Goal: Answer question/provide support: Share knowledge or assist other users

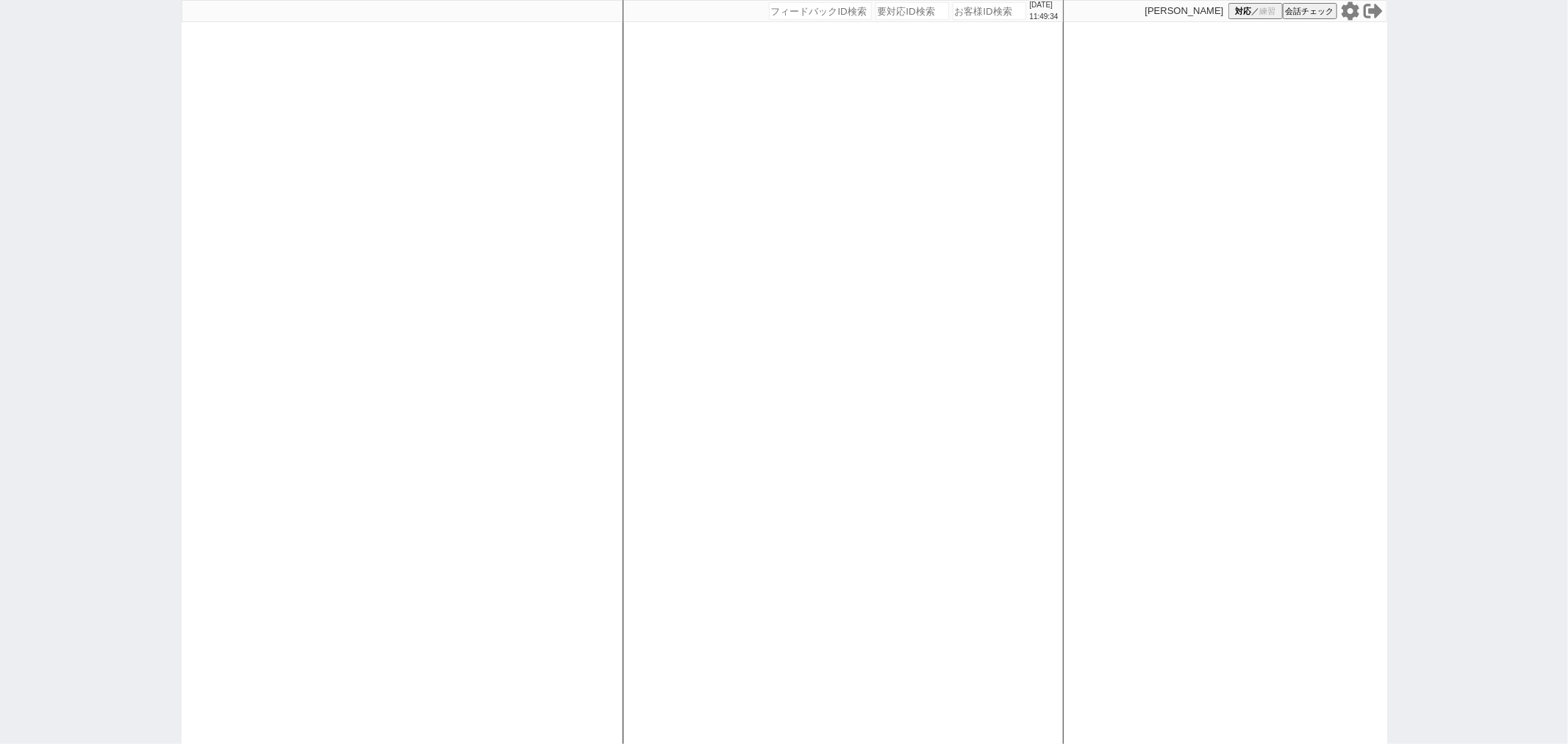
click at [351, 263] on div at bounding box center [402, 372] width 441 height 744
select select
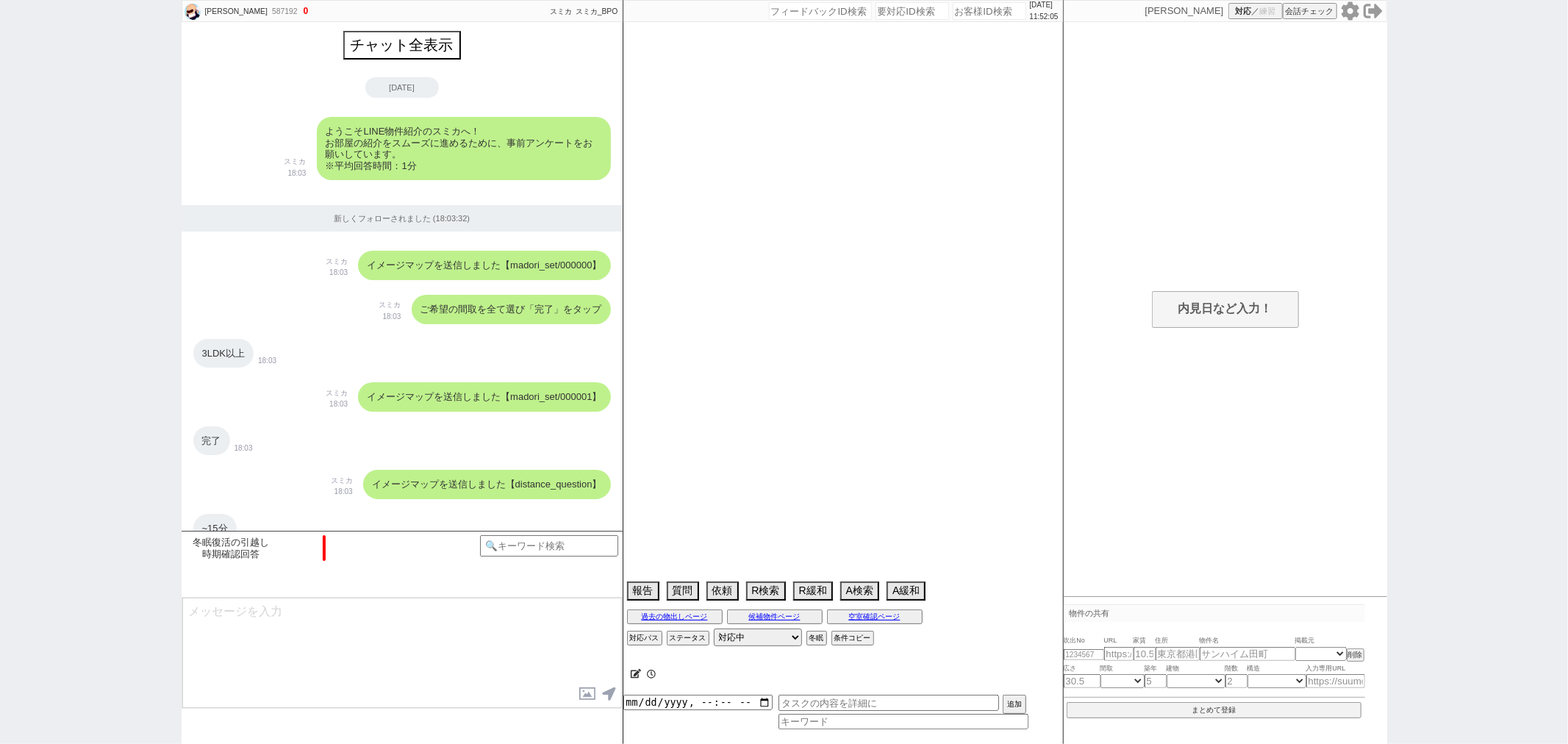
scroll to position [2697, 0]
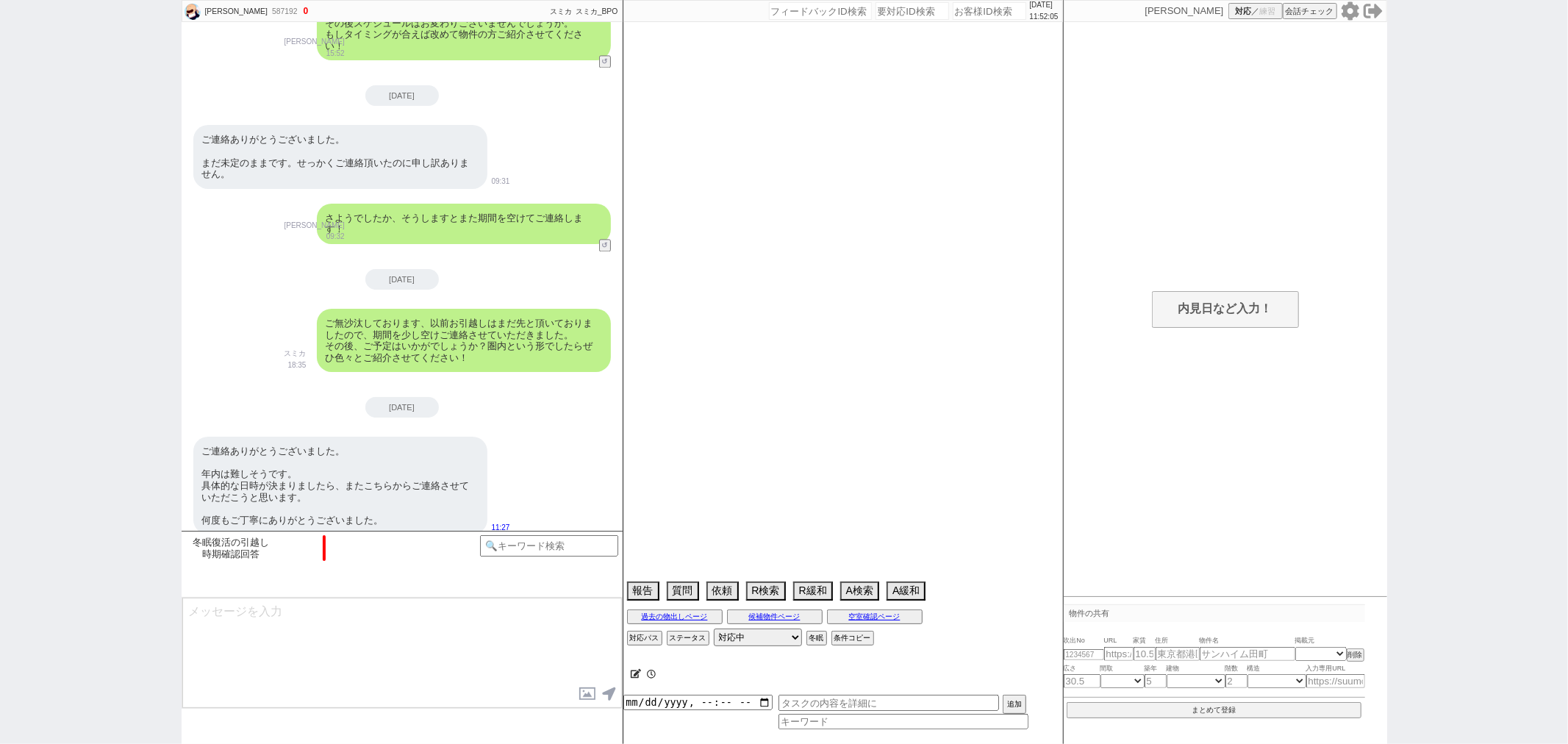
select select "17"
select select "6"
select select "14"
select select "86"
select select "8033"
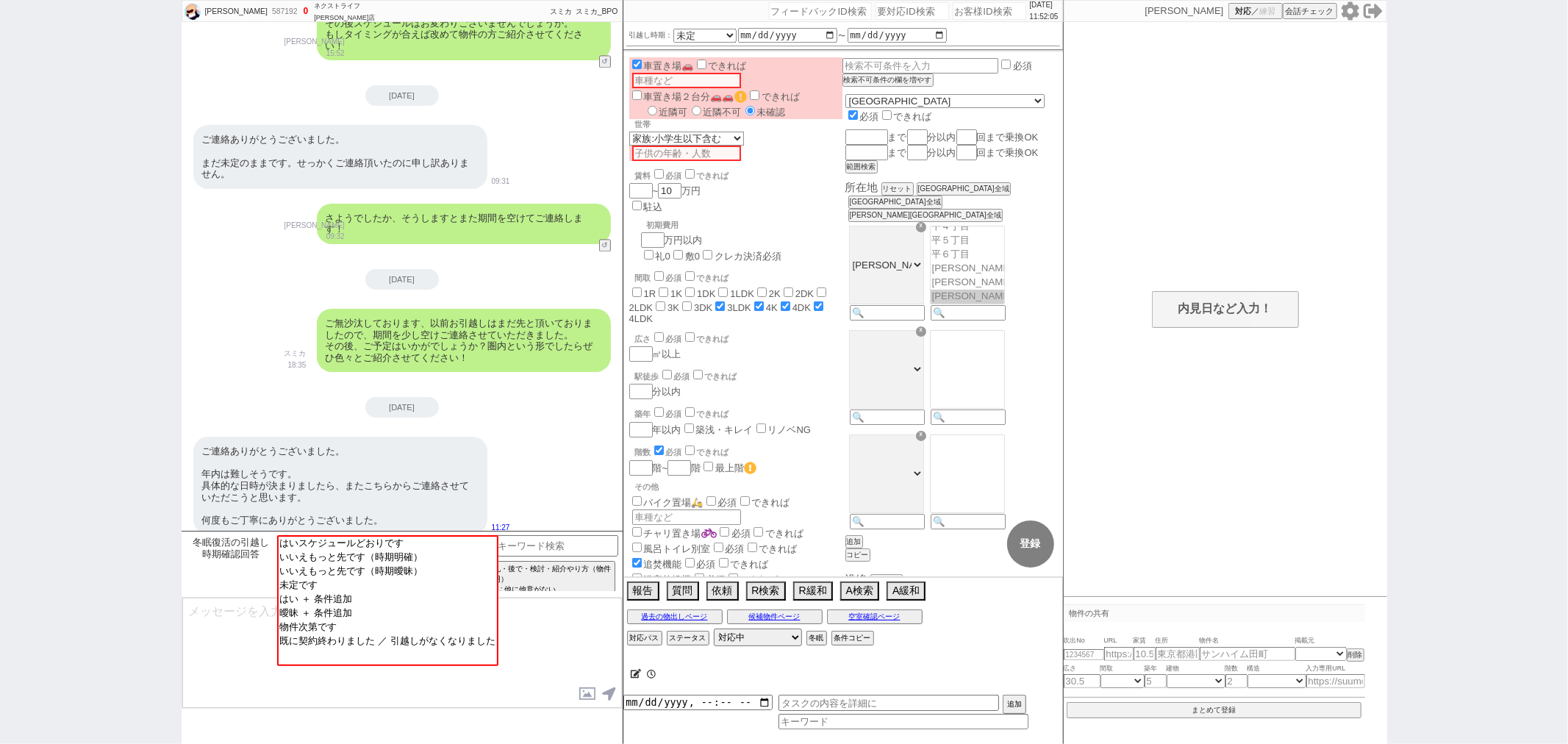
scroll to position [478, 0]
click at [569, 642] on textarea at bounding box center [401, 653] width 440 height 110
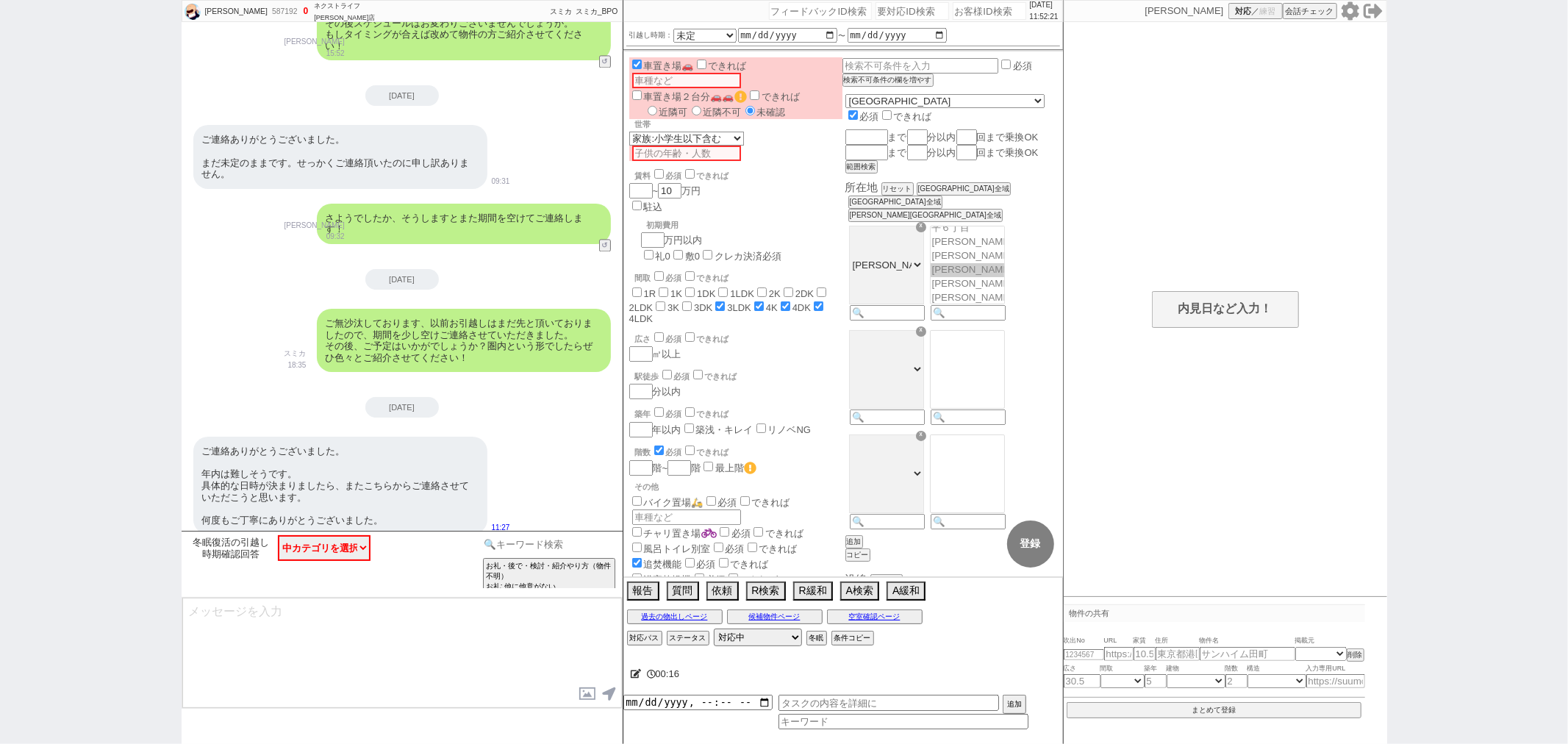
click at [537, 548] on input at bounding box center [550, 544] width 139 height 18
type input "会"
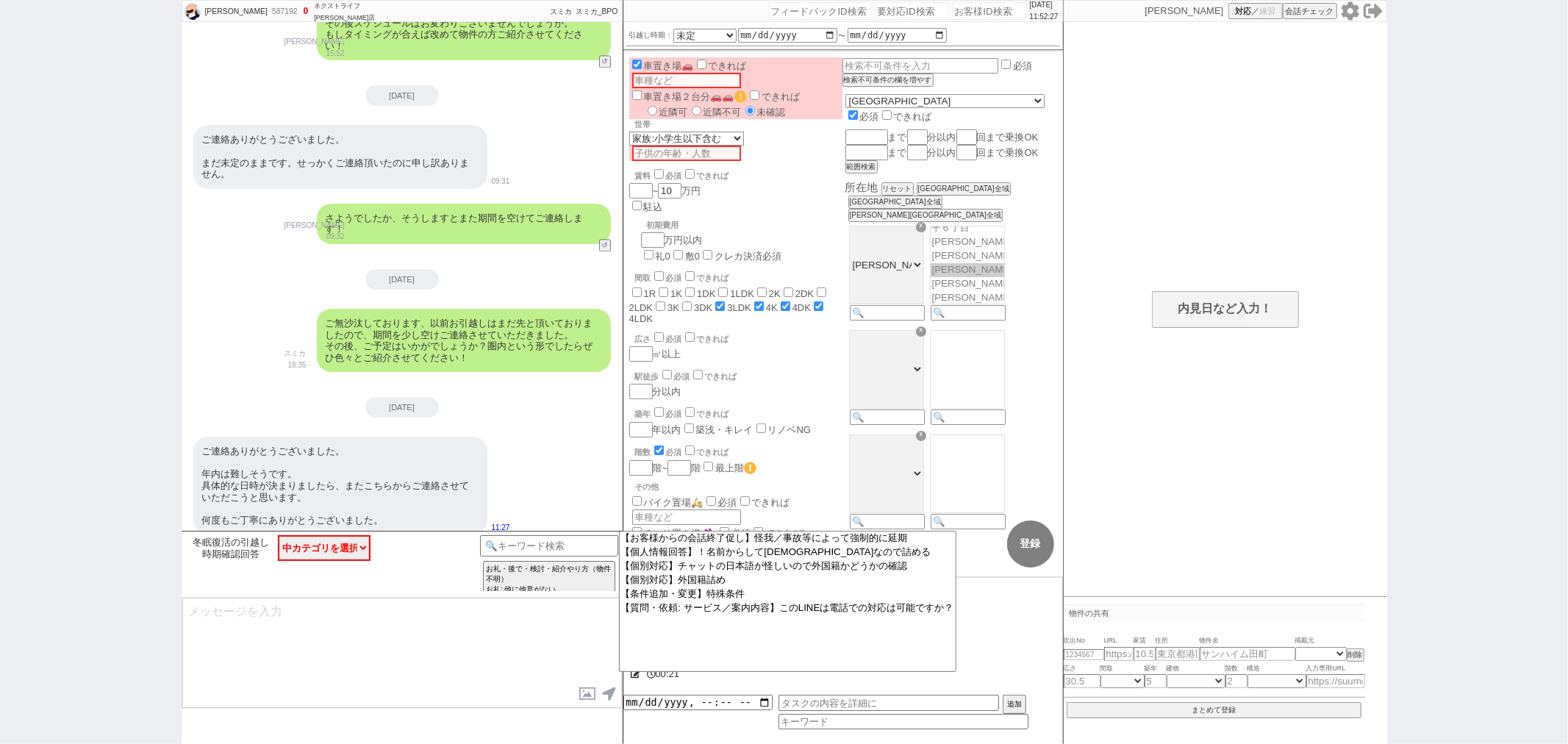
click at [502, 625] on textarea at bounding box center [401, 653] width 440 height 110
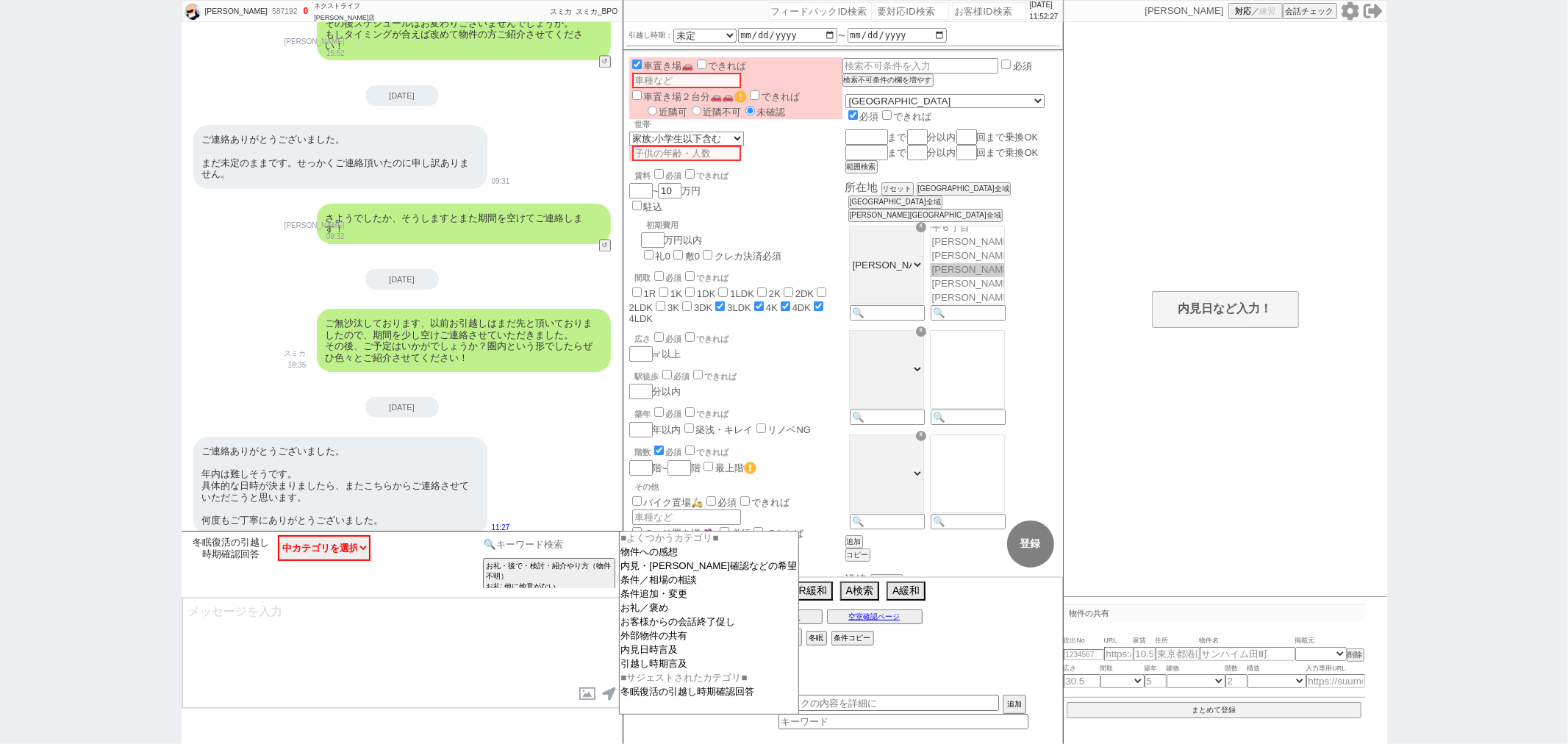
click at [519, 540] on input at bounding box center [550, 544] width 139 height 18
click at [647, 630] on option "お客様からの会話終了促し" at bounding box center [709, 637] width 180 height 14
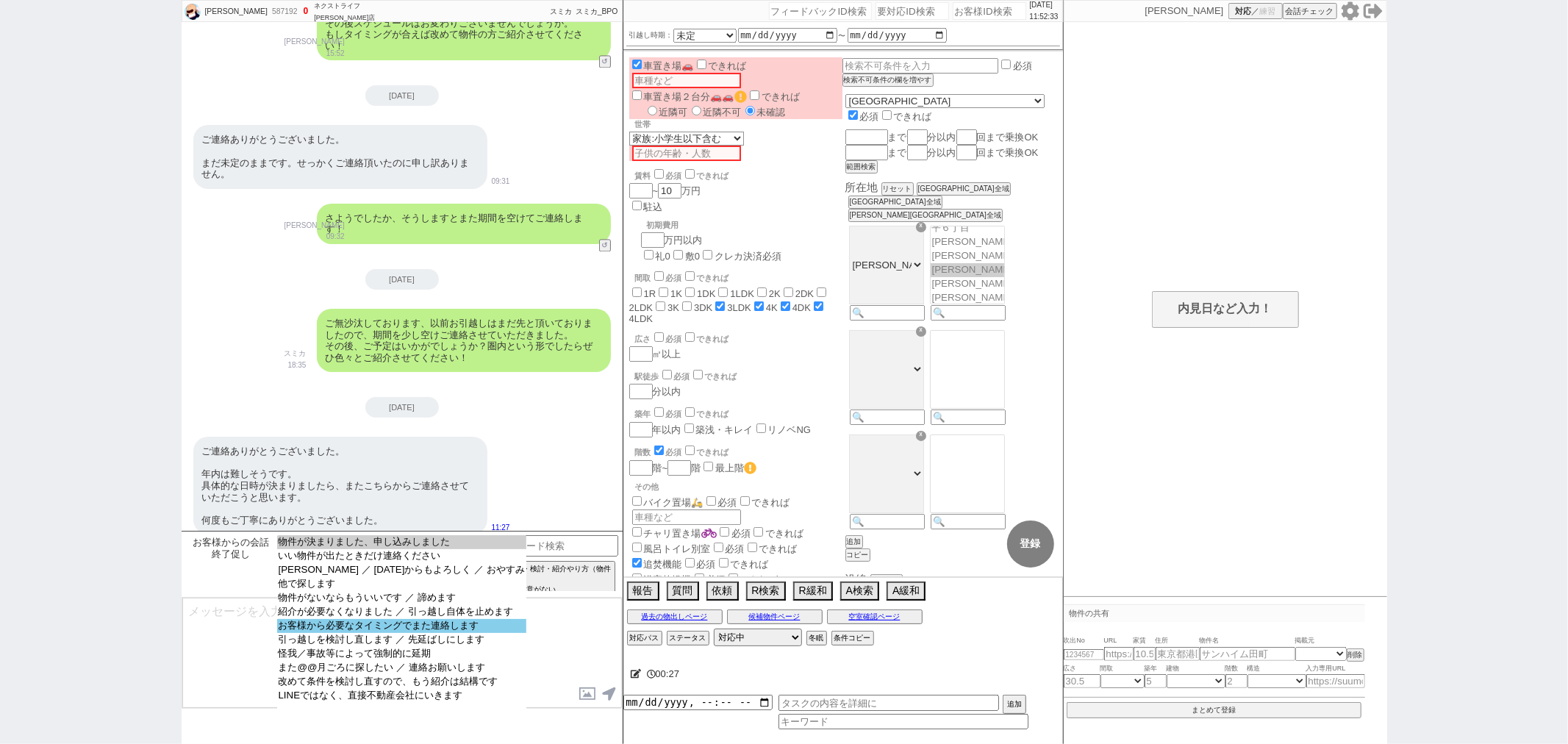
select select "お客様から必要なタイミングでまた連絡します"
click at [322, 633] on option "お客様から必要なタイミングでまた連絡します" at bounding box center [401, 640] width 249 height 14
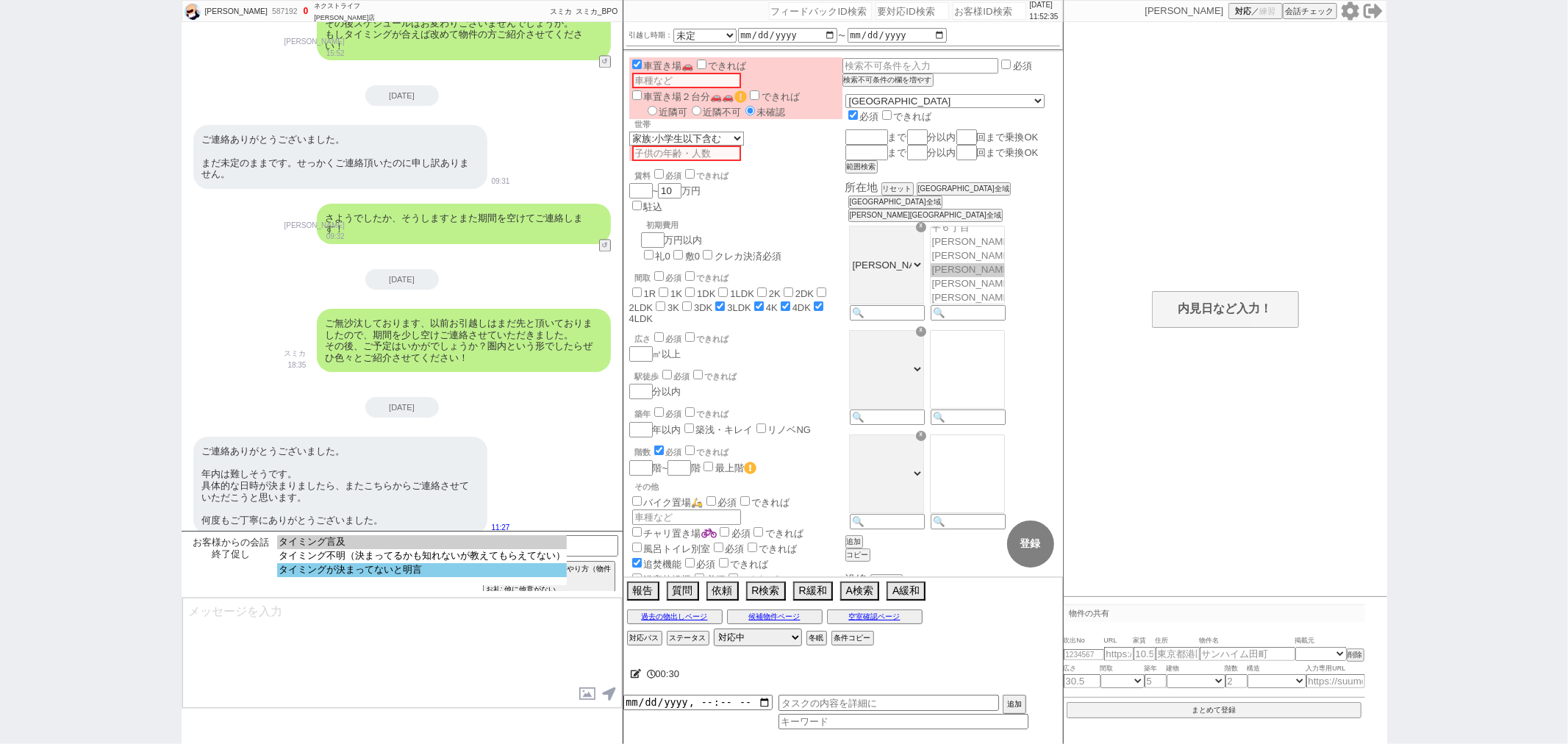
select select "タイミングが決まってないと明言"
click at [426, 575] on option "タイミングが決まってないと明言" at bounding box center [421, 571] width 290 height 14
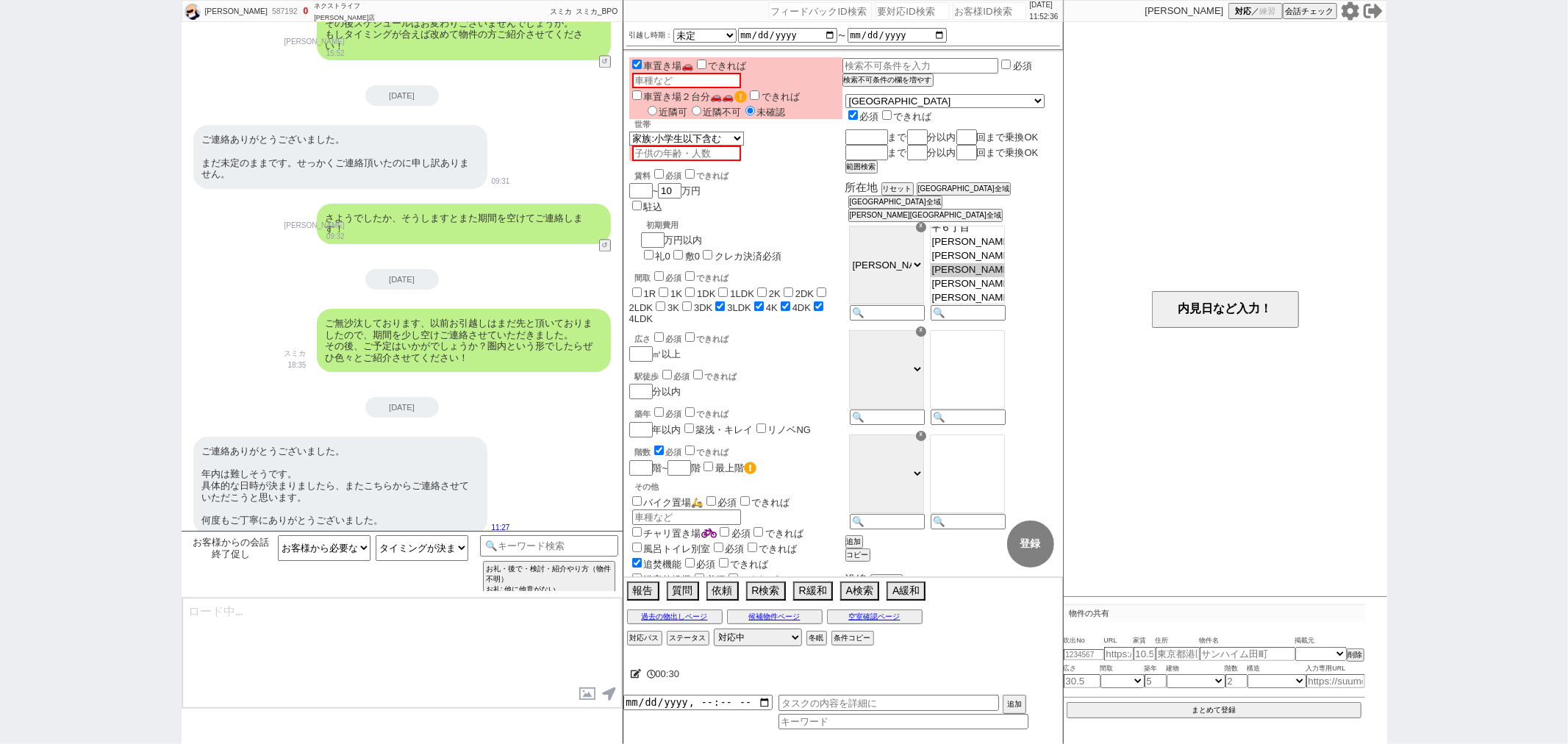
type textarea "かしこまりました！ そうしますとこちらからもまた改めて期間を空けてご連絡させていただきますね。"
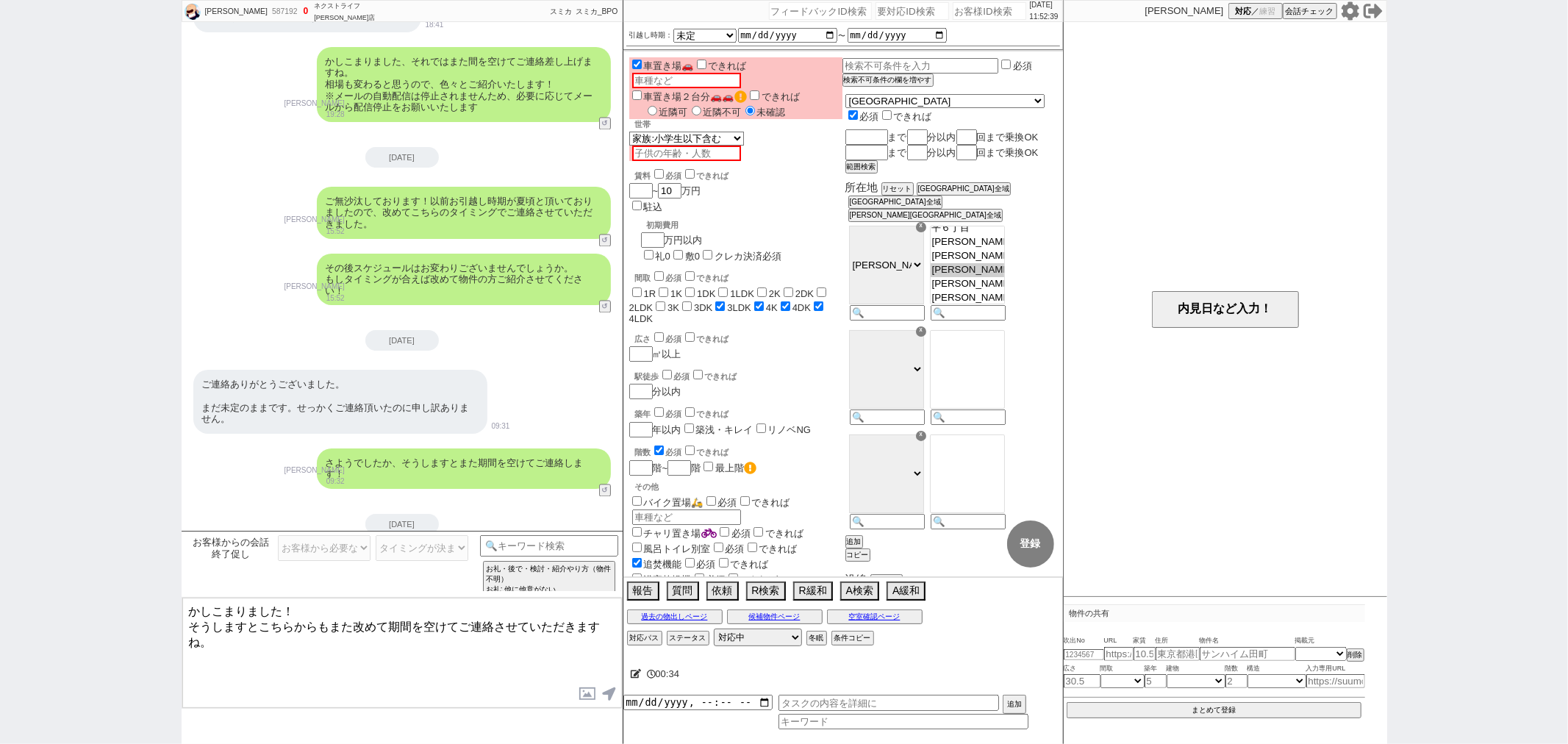
scroll to position [2697, 0]
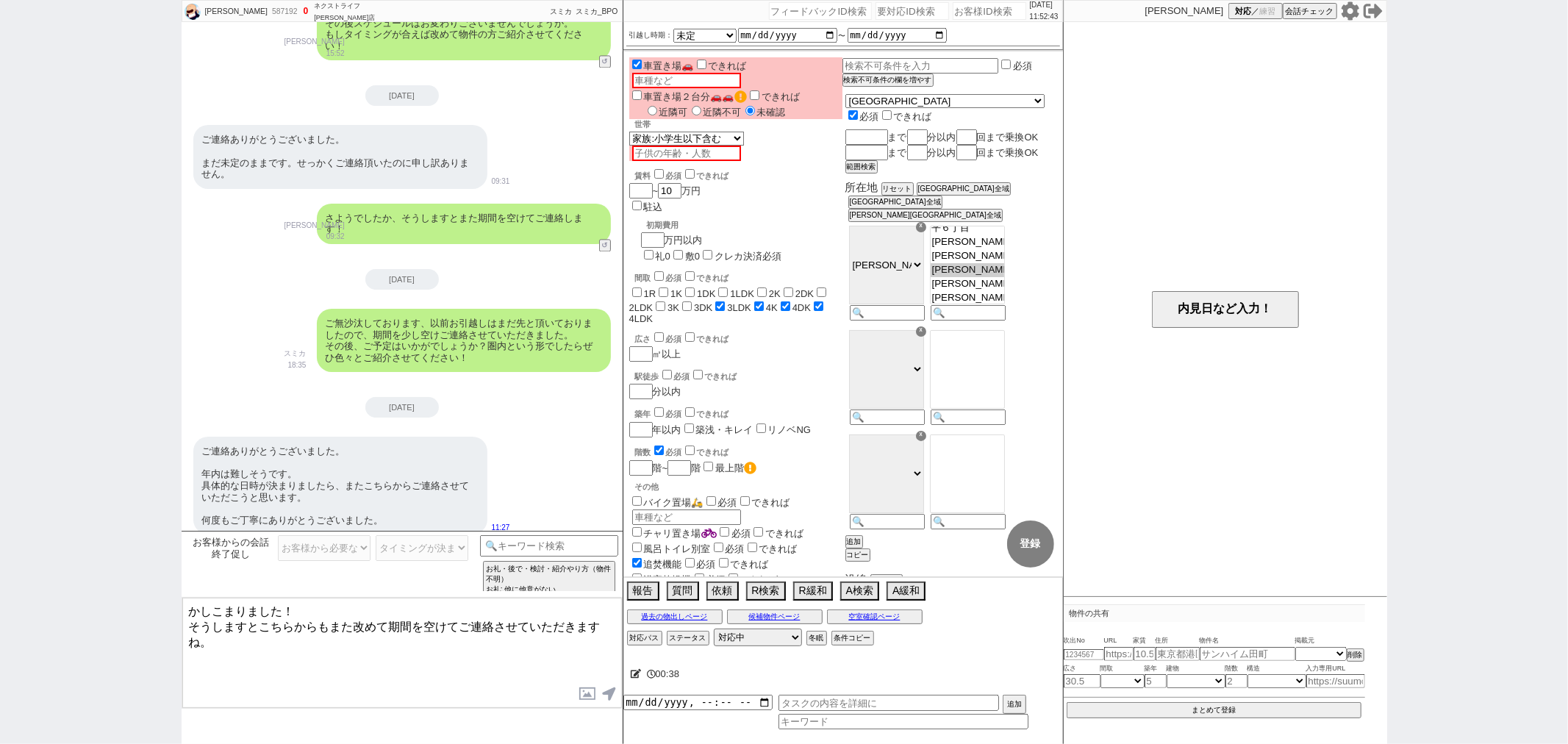
click at [231, 549] on span "お客様からの会話終了促し" at bounding box center [231, 548] width 85 height 23
click at [559, 548] on input at bounding box center [550, 544] width 139 height 18
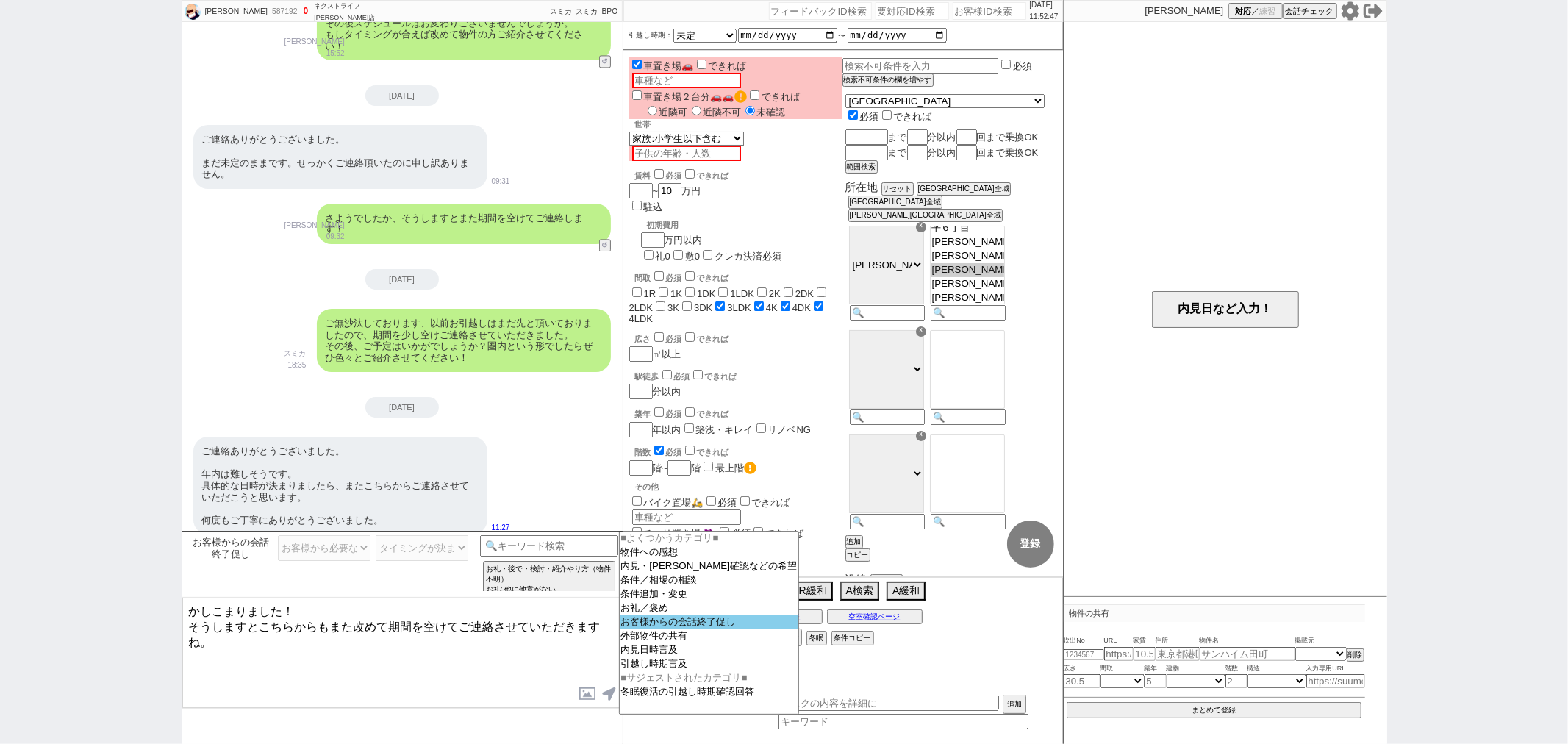
click at [652, 630] on option "お客様からの会話終了促し" at bounding box center [709, 637] width 180 height 14
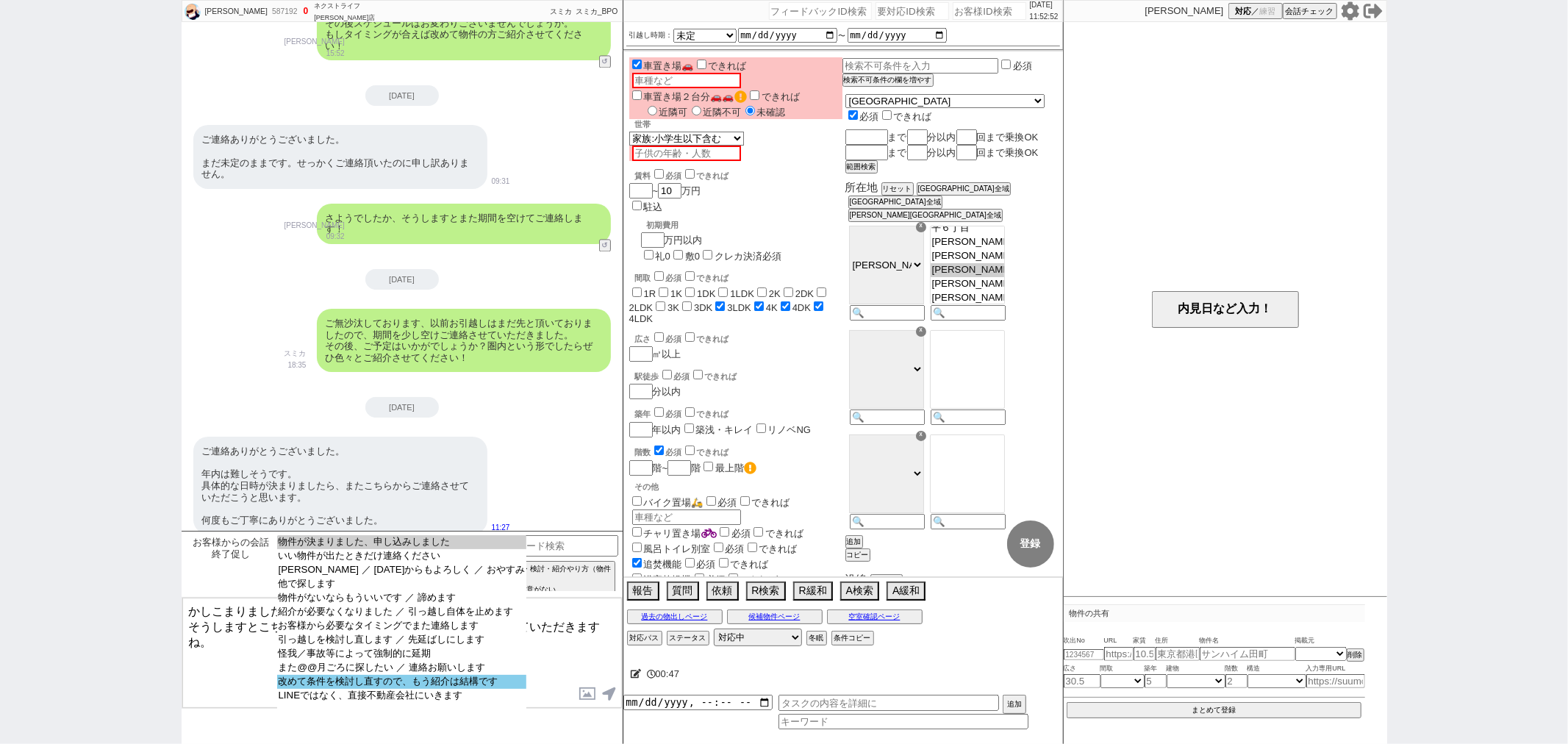
select select "改めて条件を検討し直すので、もう紹介は結構です"
click at [378, 694] on option "改めて条件を検討し直すので、もう紹介は結構です" at bounding box center [401, 696] width 249 height 14
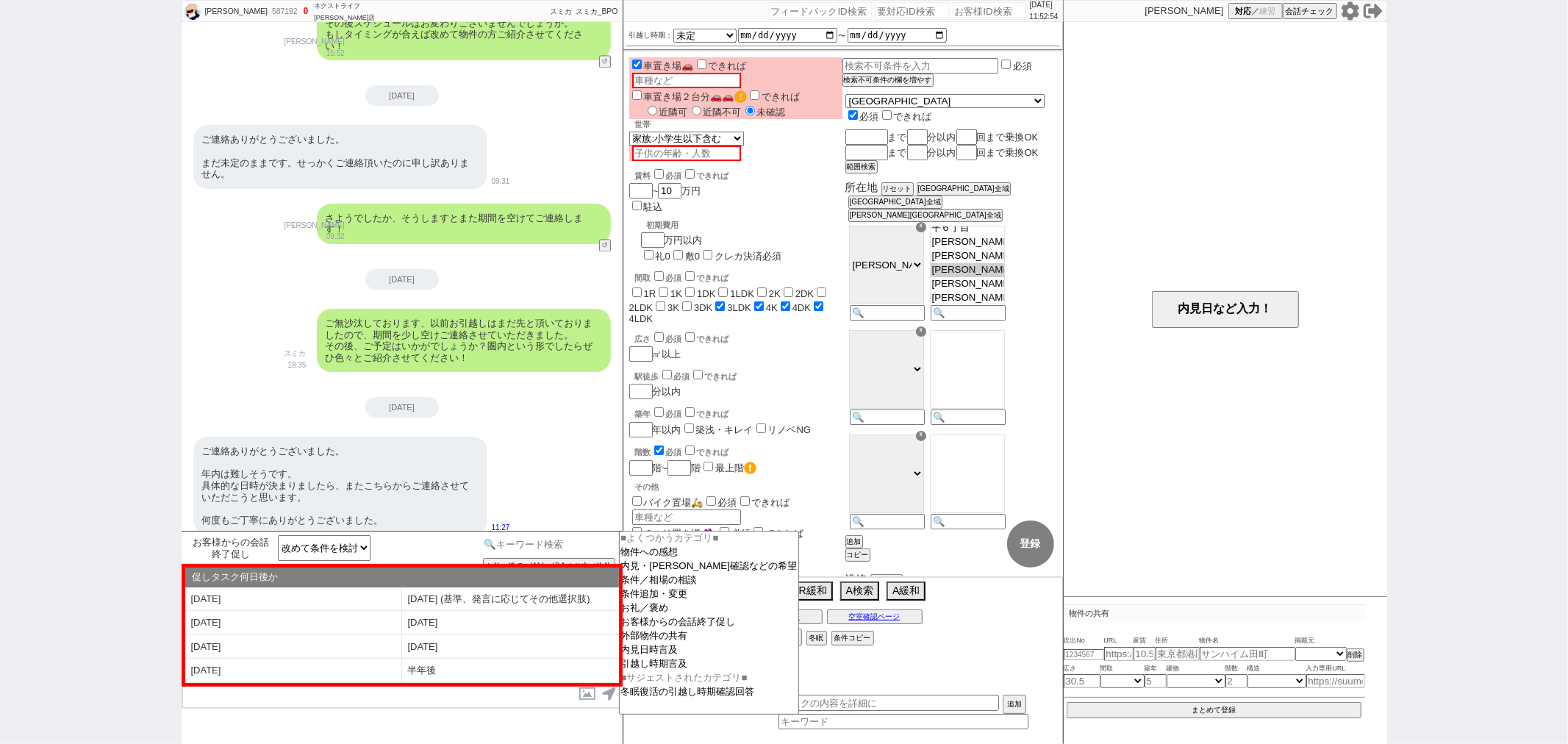
click at [547, 552] on input at bounding box center [550, 544] width 139 height 18
click at [675, 630] on option "お客様からの会話終了促し" at bounding box center [709, 637] width 180 height 14
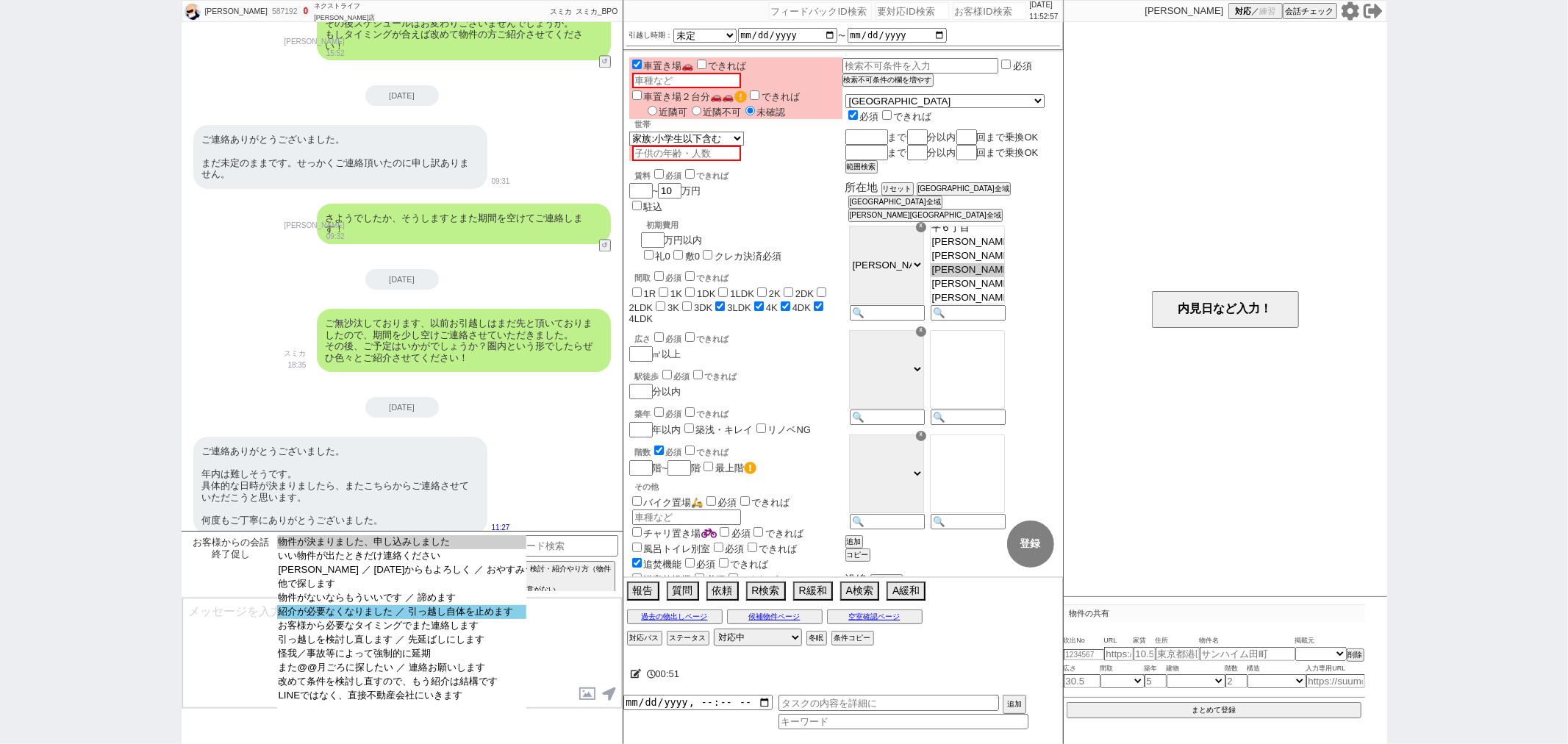
select select "紹介が必要なくなりました ／ 引っ越し自体を止めます"
click at [422, 619] on option "紹介が必要なくなりました ／ 引っ越し自体を止めます" at bounding box center [401, 627] width 249 height 14
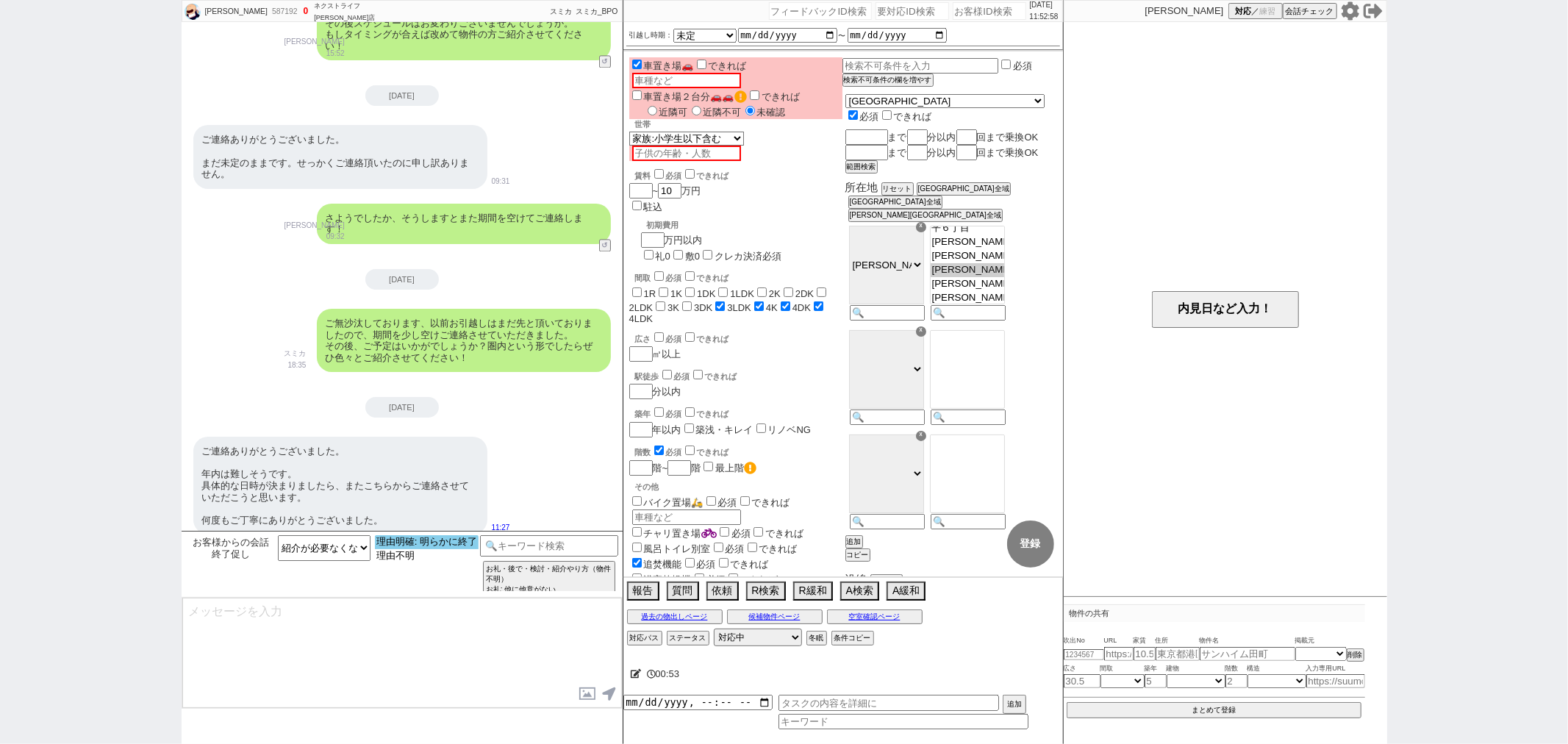
select select "理由明確: 明らかに終了"
click at [441, 549] on option "理由明確: 明らかに終了" at bounding box center [427, 556] width 104 height 14
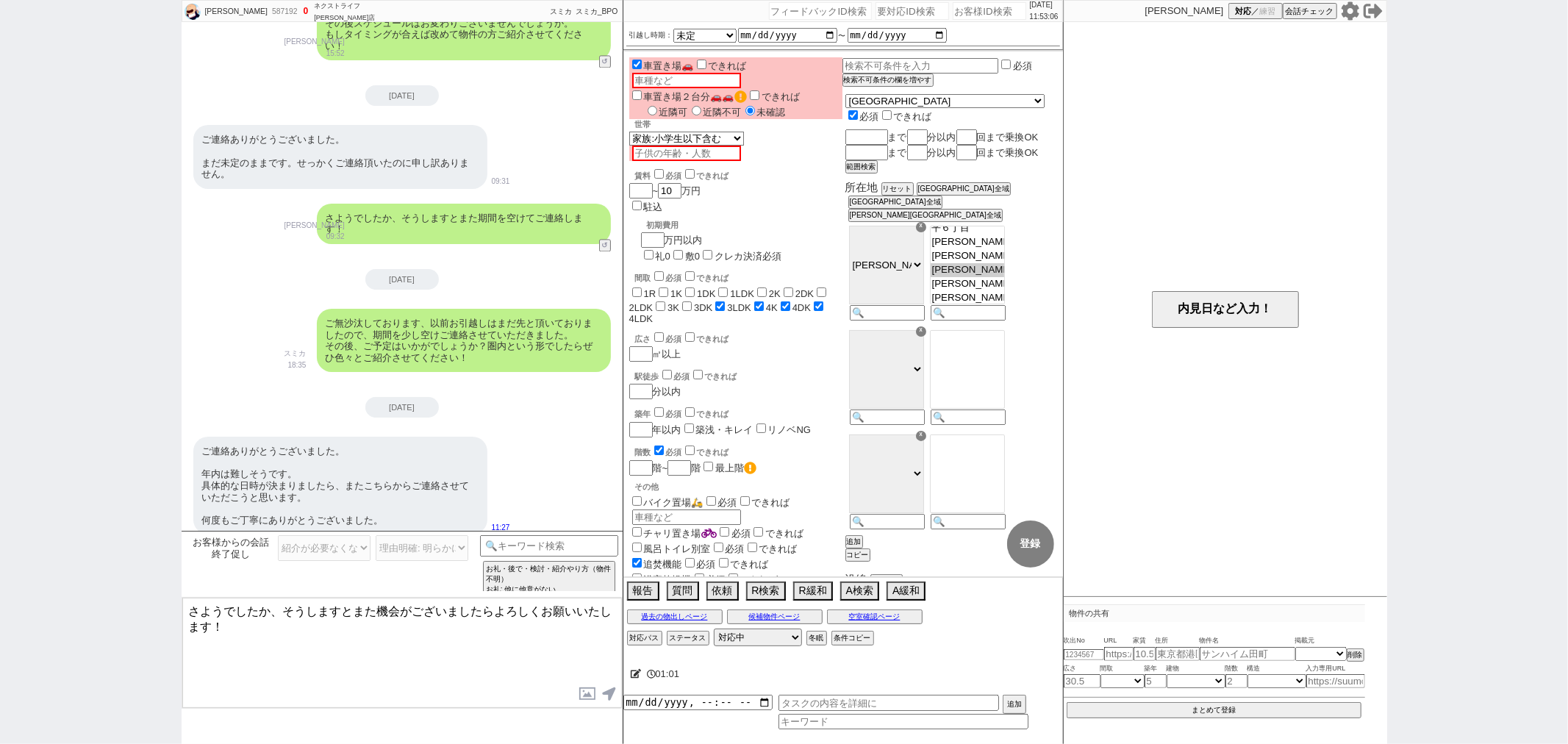
click at [394, 643] on textarea "さようでしたか、そうしますとまた機会がございましたらよろしくお願いいたします！" at bounding box center [401, 653] width 440 height 110
type textarea "さようでしたか、そうしますとまた機会がございましたらよろしくお願いいたします！"
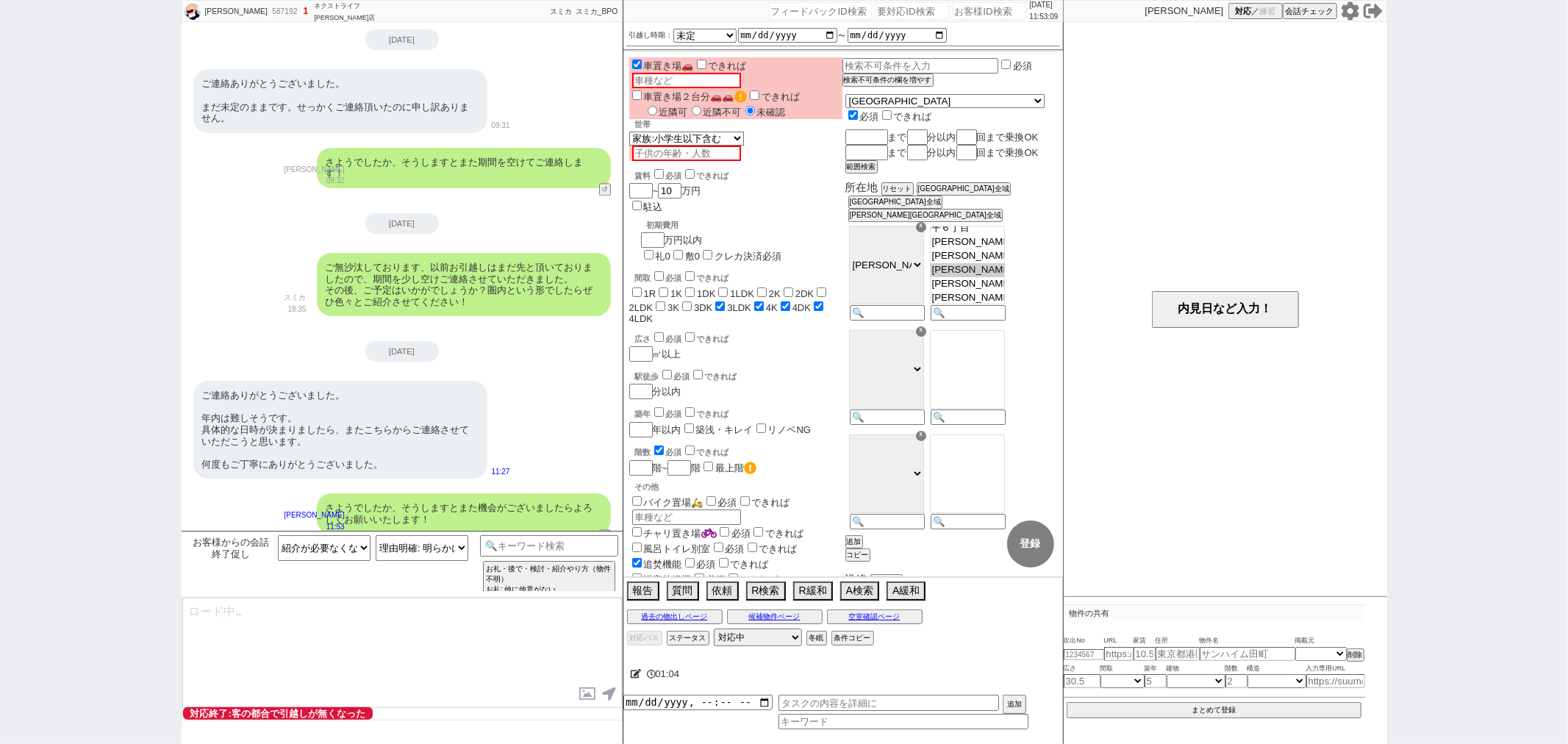
select select "600"
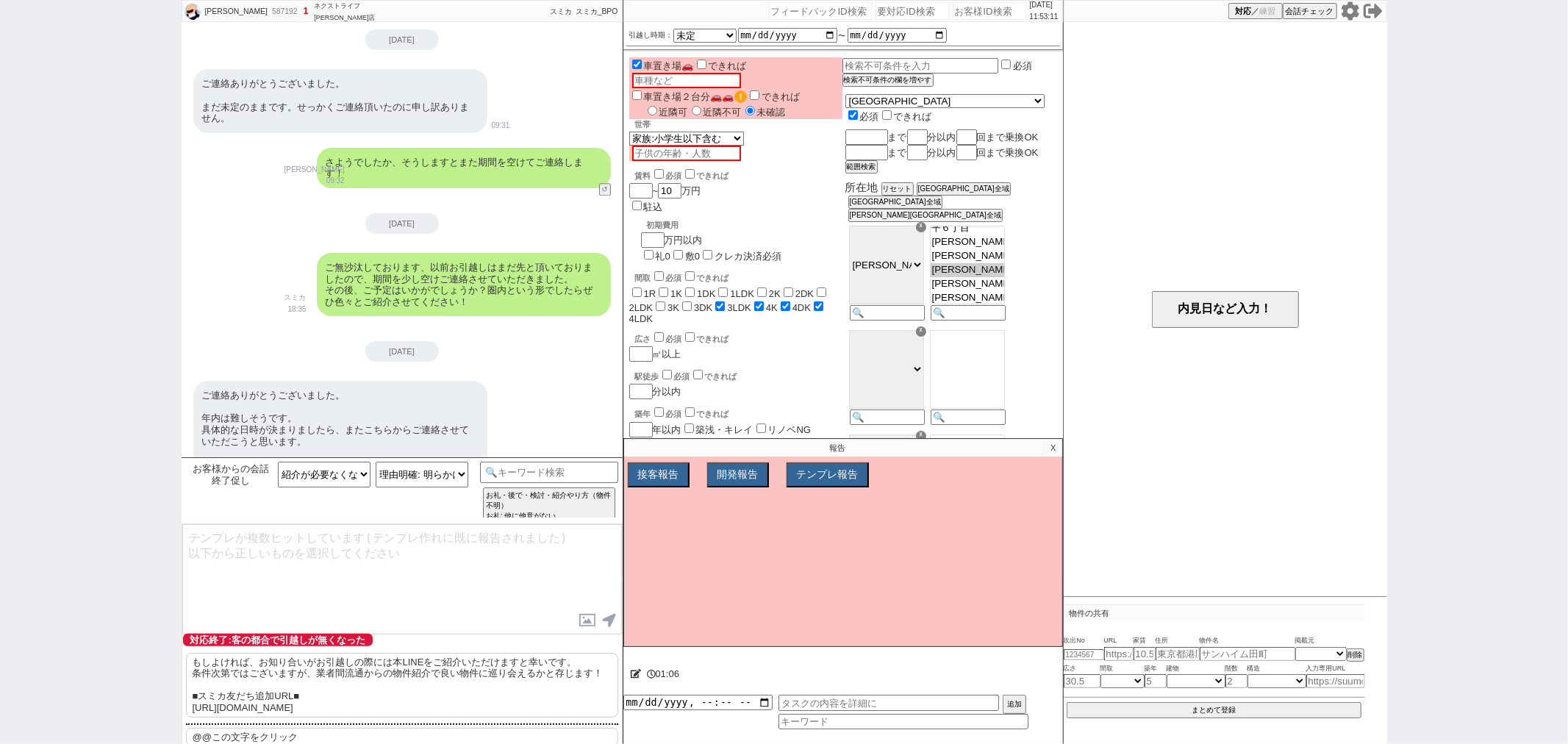
scroll to position [16, 0]
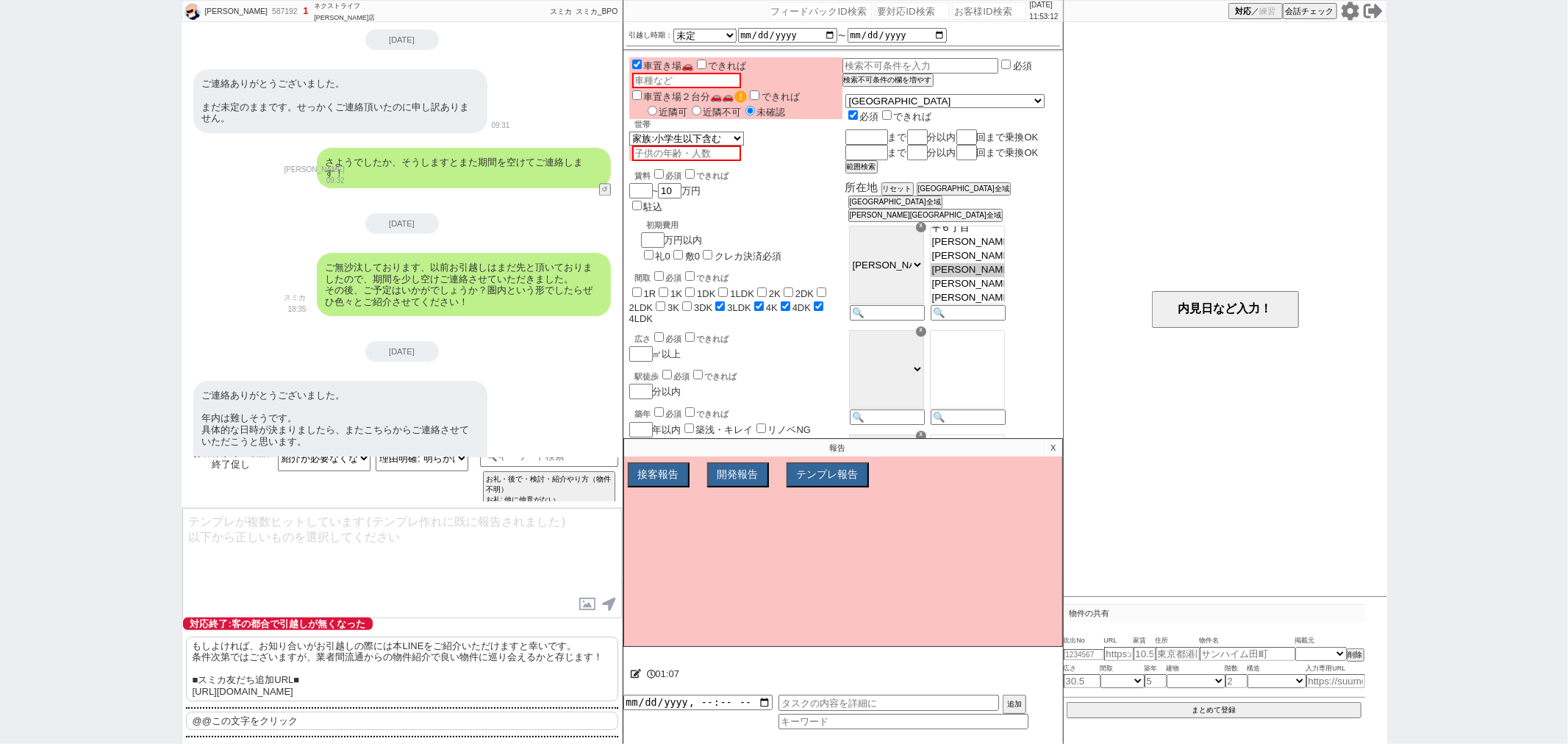
click at [371, 710] on div "もしよければ、お知り合いがお引越しの際には本LINEをご紹介いただけますと幸いです。 条件次第ではございますが、業者間流通からの物件紹介で良い物件に巡り会える…" at bounding box center [401, 688] width 440 height 115
click at [369, 721] on p "@@この文字をクリック" at bounding box center [402, 722] width 432 height 19
type textarea "@@この文字をクリック"
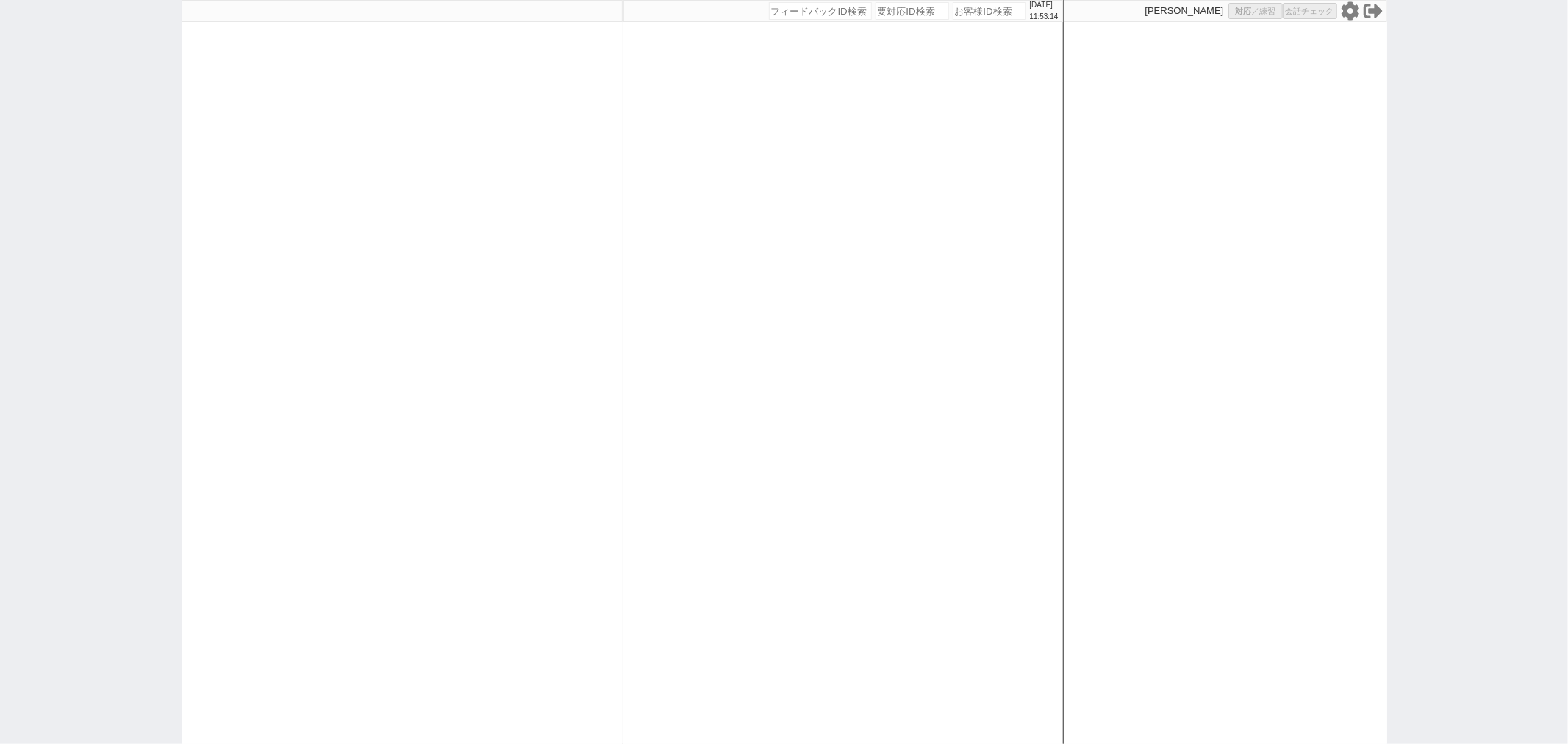
select select
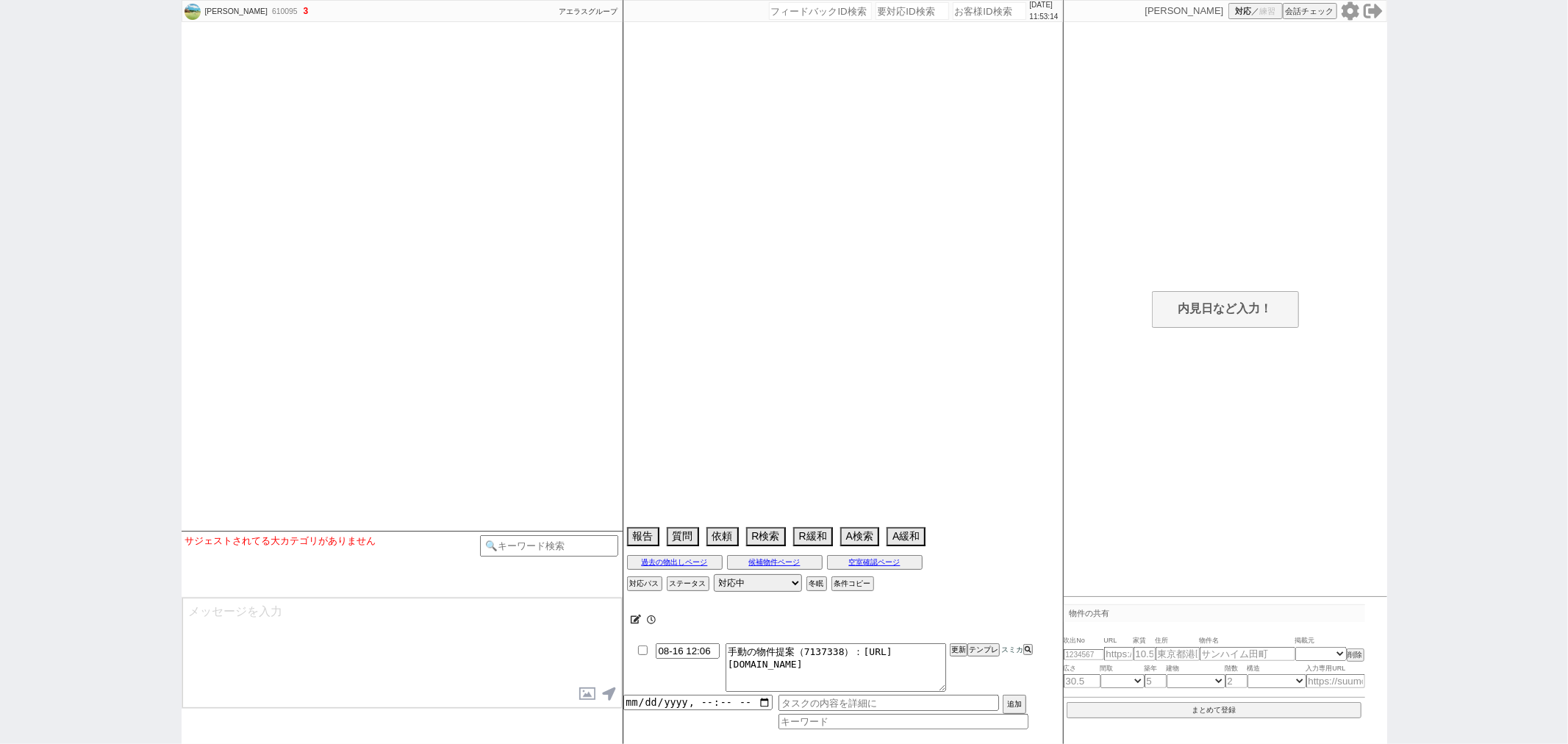
scroll to position [908, 0]
select select
select select "15"
select select "0"
select select "70"
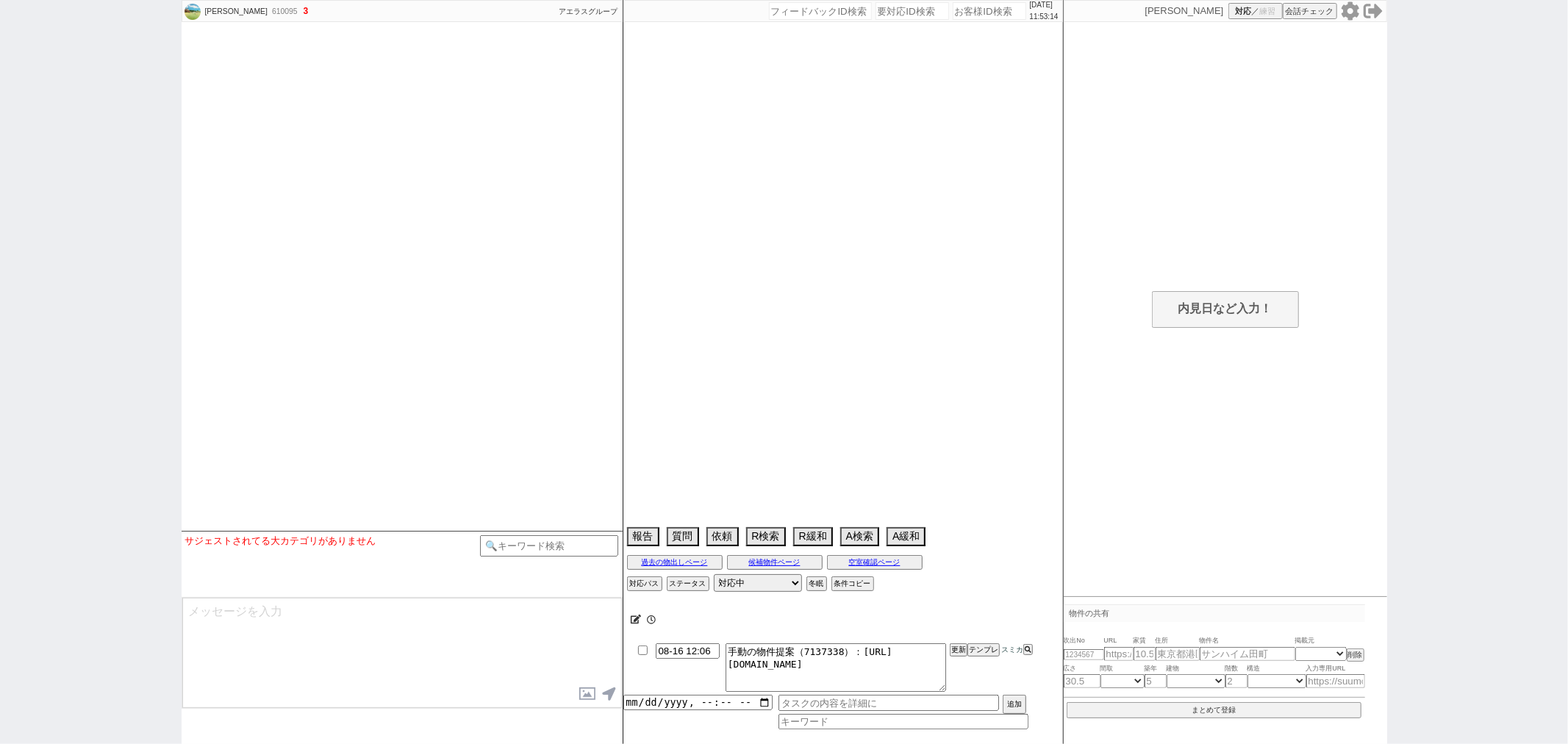
select select "[DATE]"
select select "65"
select select "[DATE]"
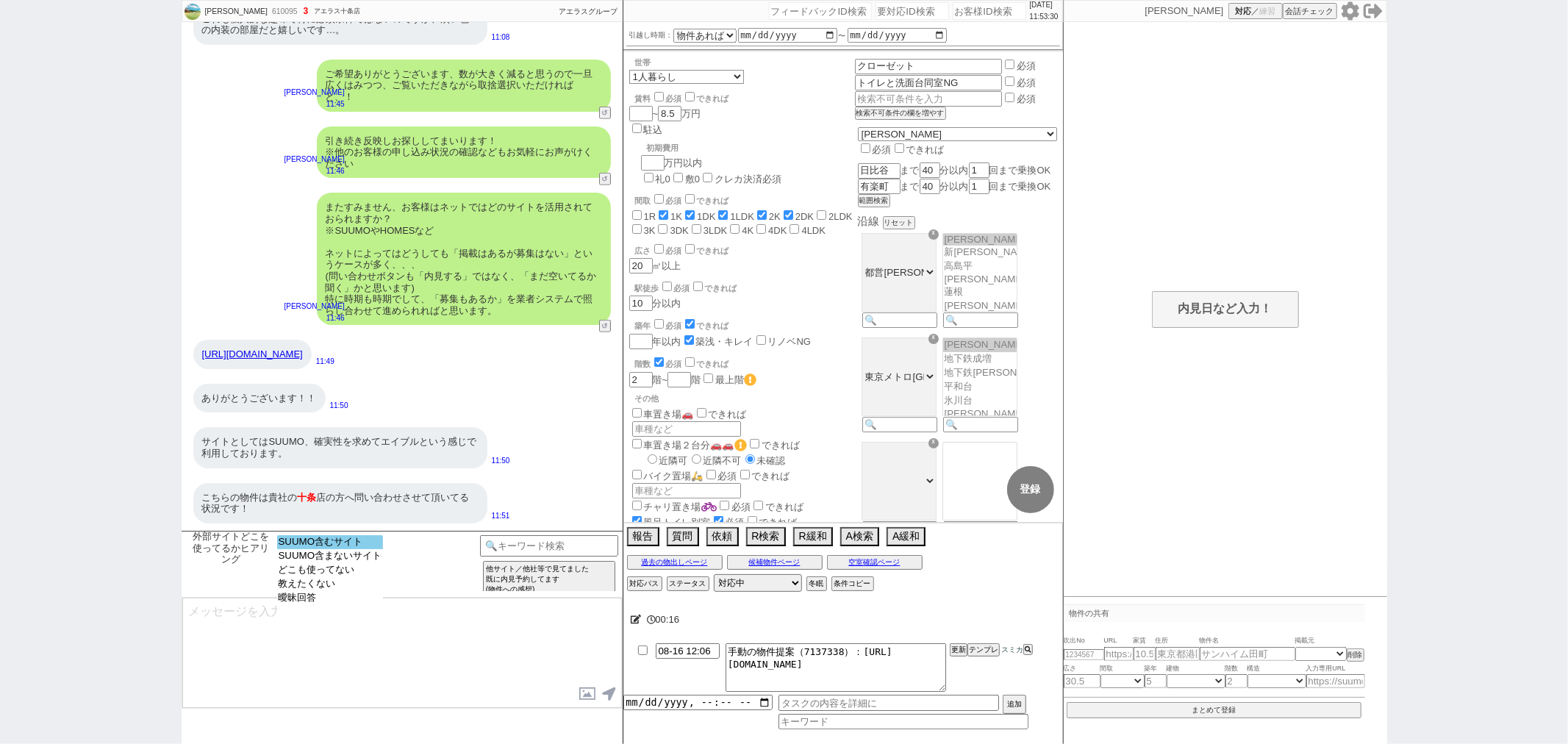
select select "SUUMO含むサイト"
click at [335, 549] on select "SUUMO含むサイト SUUMO含まないサイト どこも使ってない 教えたくない 曖昧回答" at bounding box center [330, 576] width 107 height 82
type textarea "ご確認ありがとうございます！ やはりスーモさんが掲載量ですとNo1なのは間違いないかと思います！ 一方で、数が多い分、更新が追いついておらず埋まってる物件も多…"
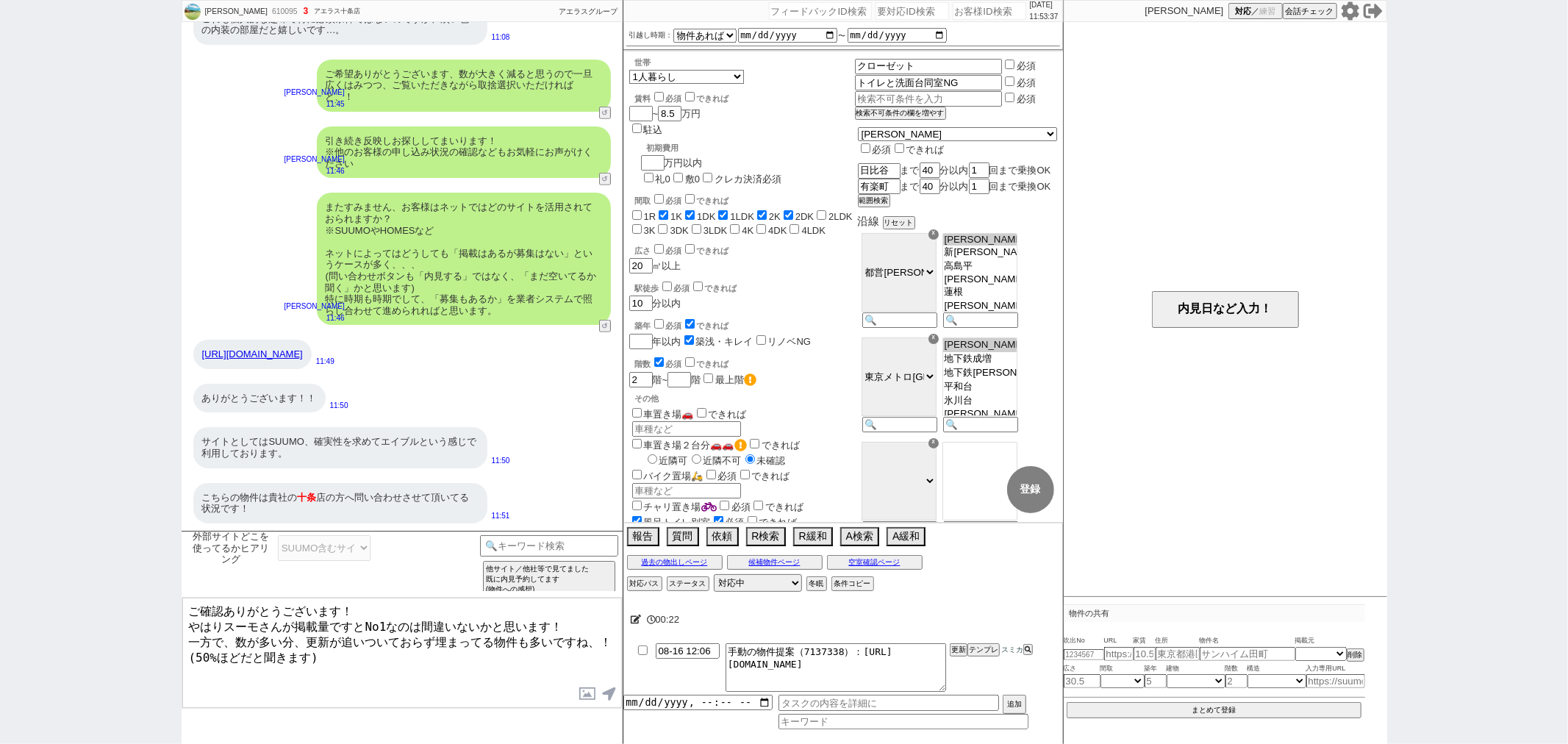
click at [362, 656] on textarea "ご確認ありがとうございます！ やはりスーモさんが掲載量ですとNo1なのは間違いないかと思います！ 一方で、数が多い分、更新が追いついておらず埋まってる物件も多…" at bounding box center [401, 653] width 440 height 110
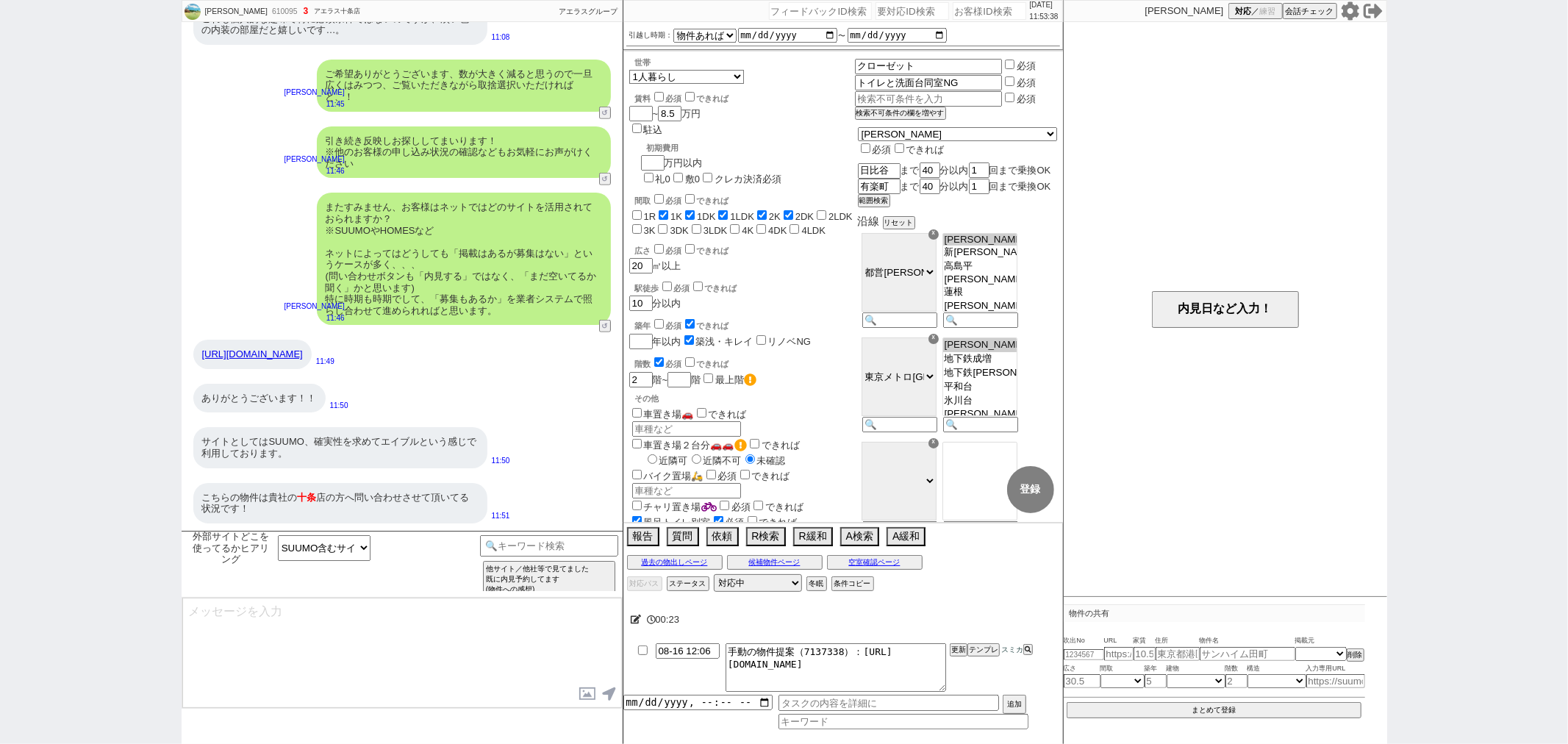
scroll to position [537, 0]
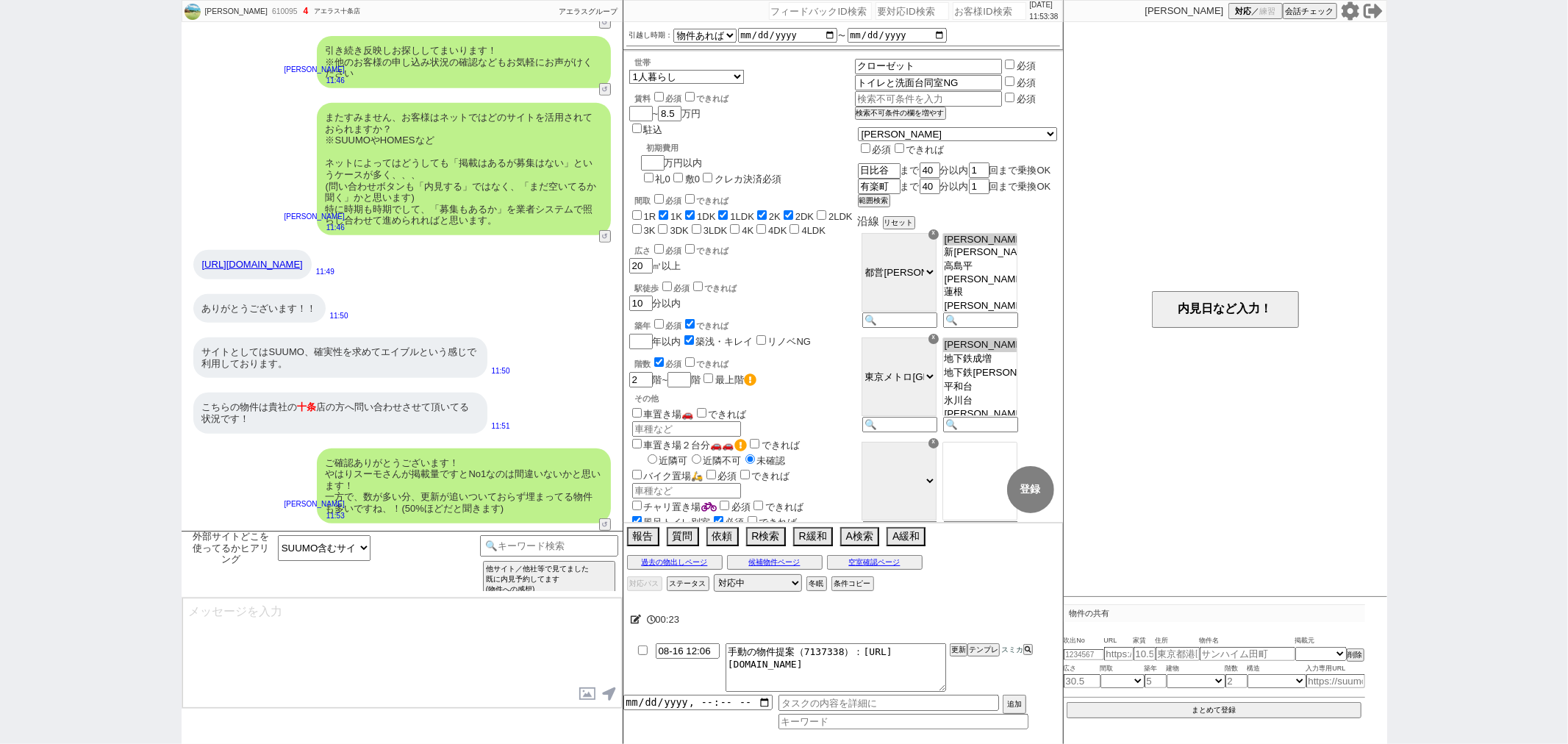
type textarea "こちらのお探しの参考にするため、また空室状況を確認するため等で、今後も「外部サイトで物件見つけられましたか？」と定期的にヒアリングさせて頂いてもよろしいでしょ…"
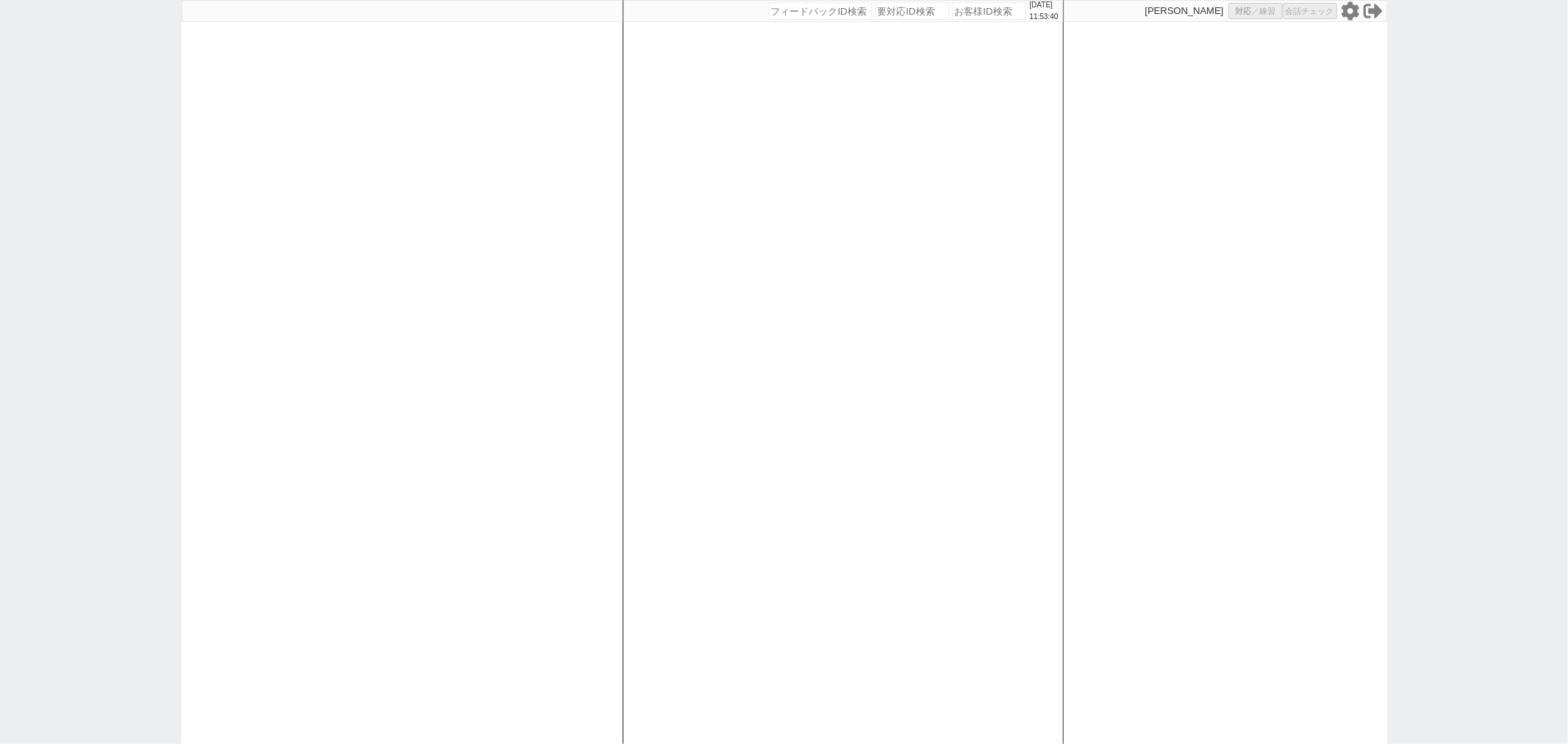
select select
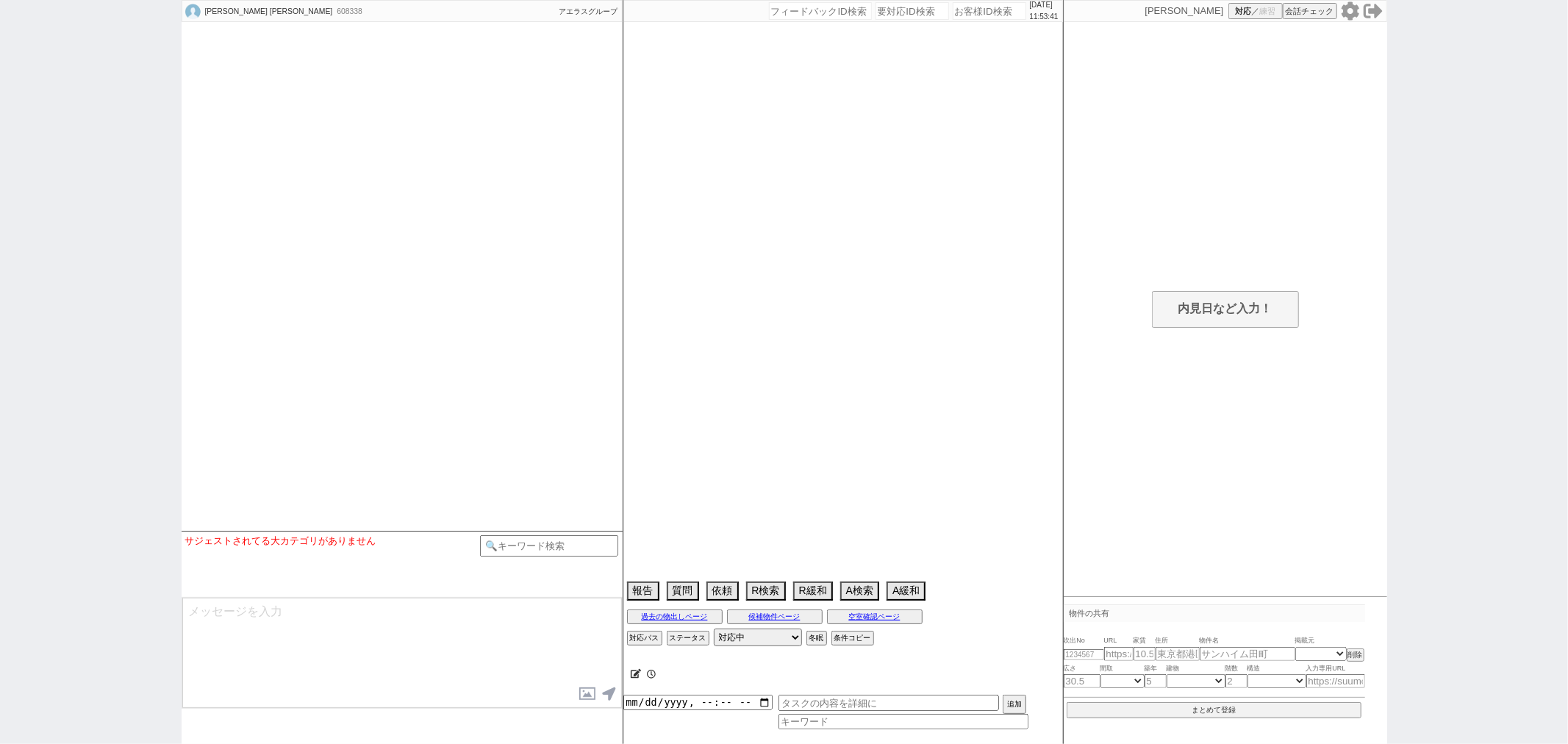
select select
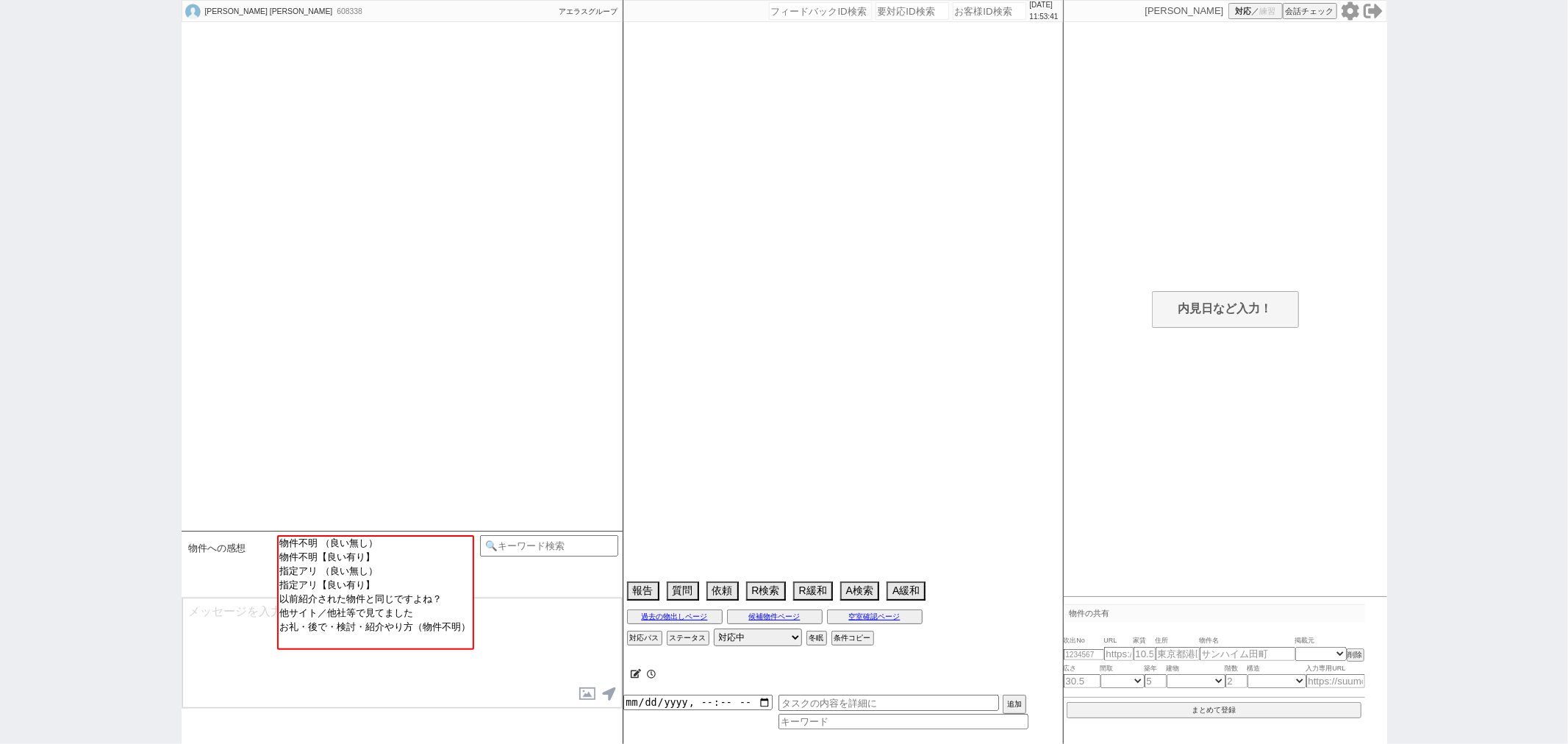
scroll to position [600, 0]
select select "15"
select select "6"
select select "9"
select select "10"
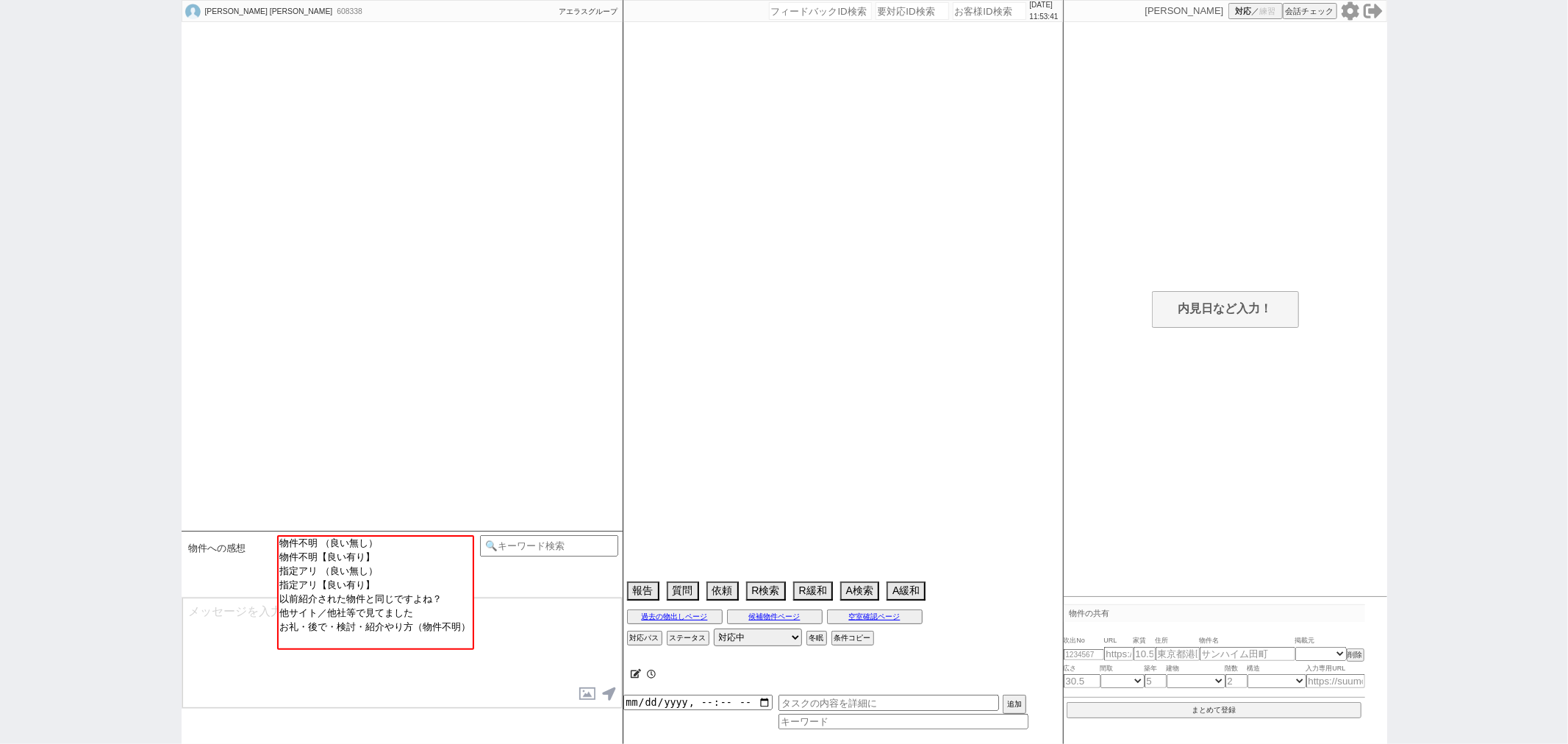
select select "11"
select select "12"
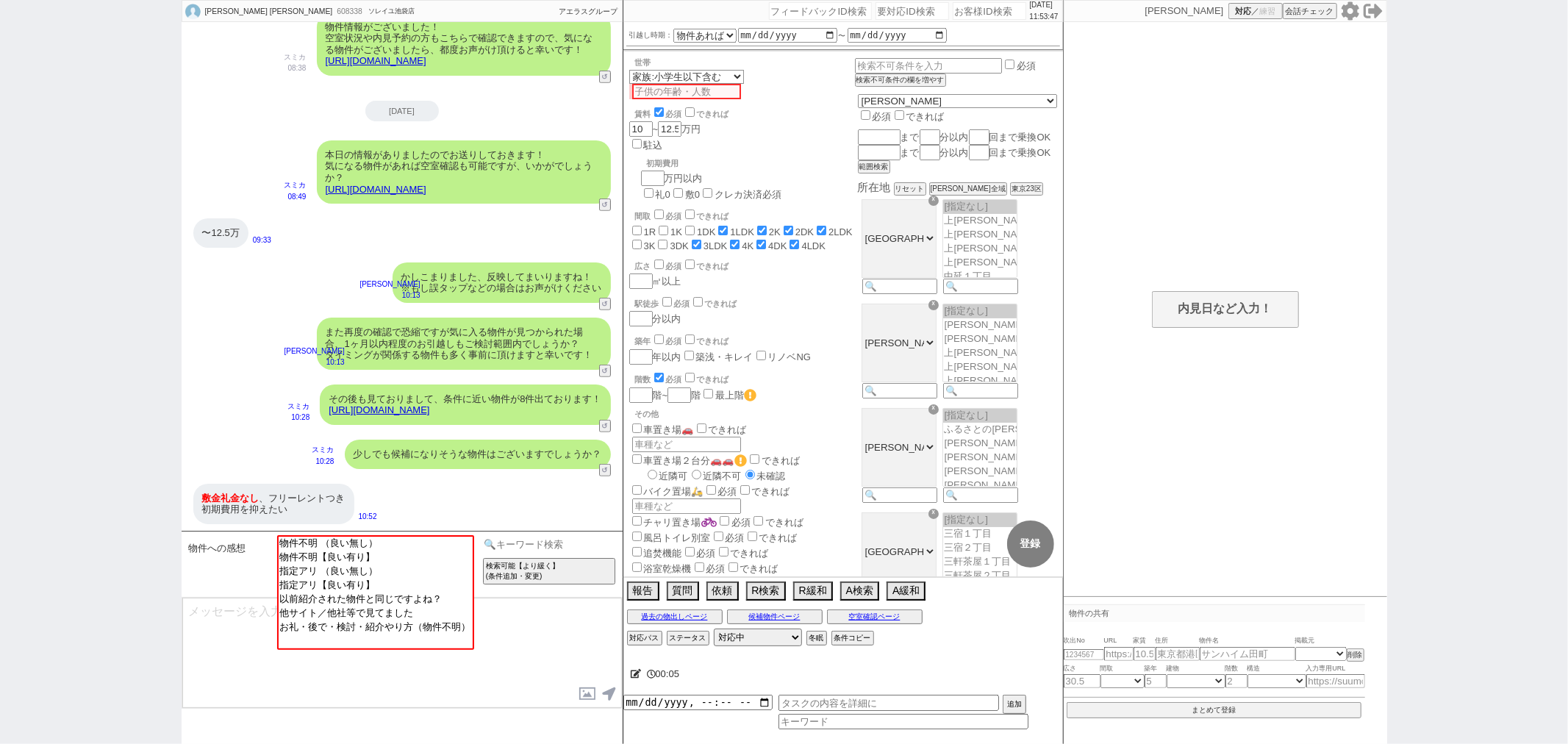
click at [522, 555] on div "検索可能【より緩く】 (条件追加・変更) 契約条件／世帯情報など 必須 (条件追加・変更) 契約条件／世帯情報など できれば (条件追加・変更) 図面などから…" at bounding box center [550, 564] width 139 height 58
click at [539, 544] on input at bounding box center [550, 544] width 139 height 18
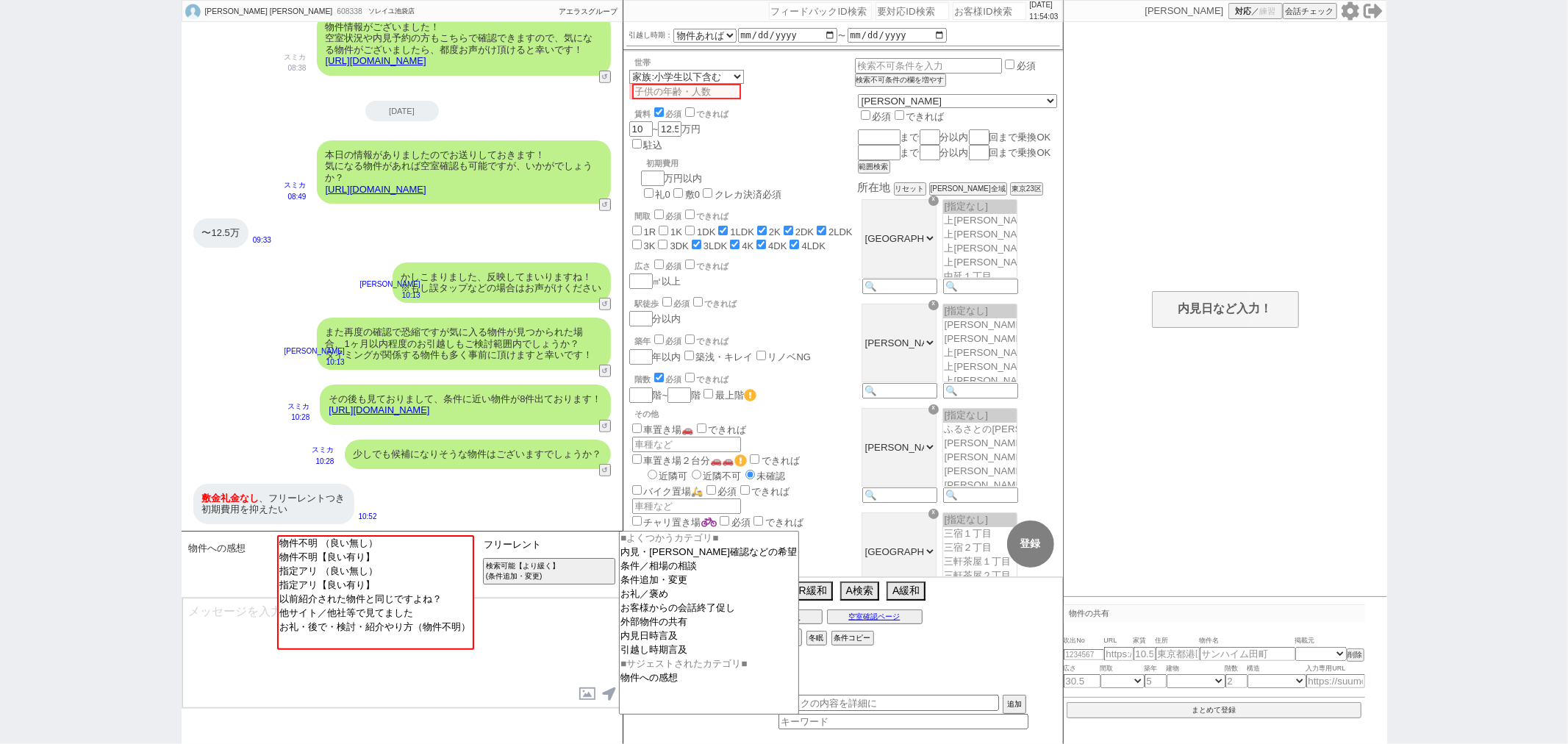
type input "フリーレント"
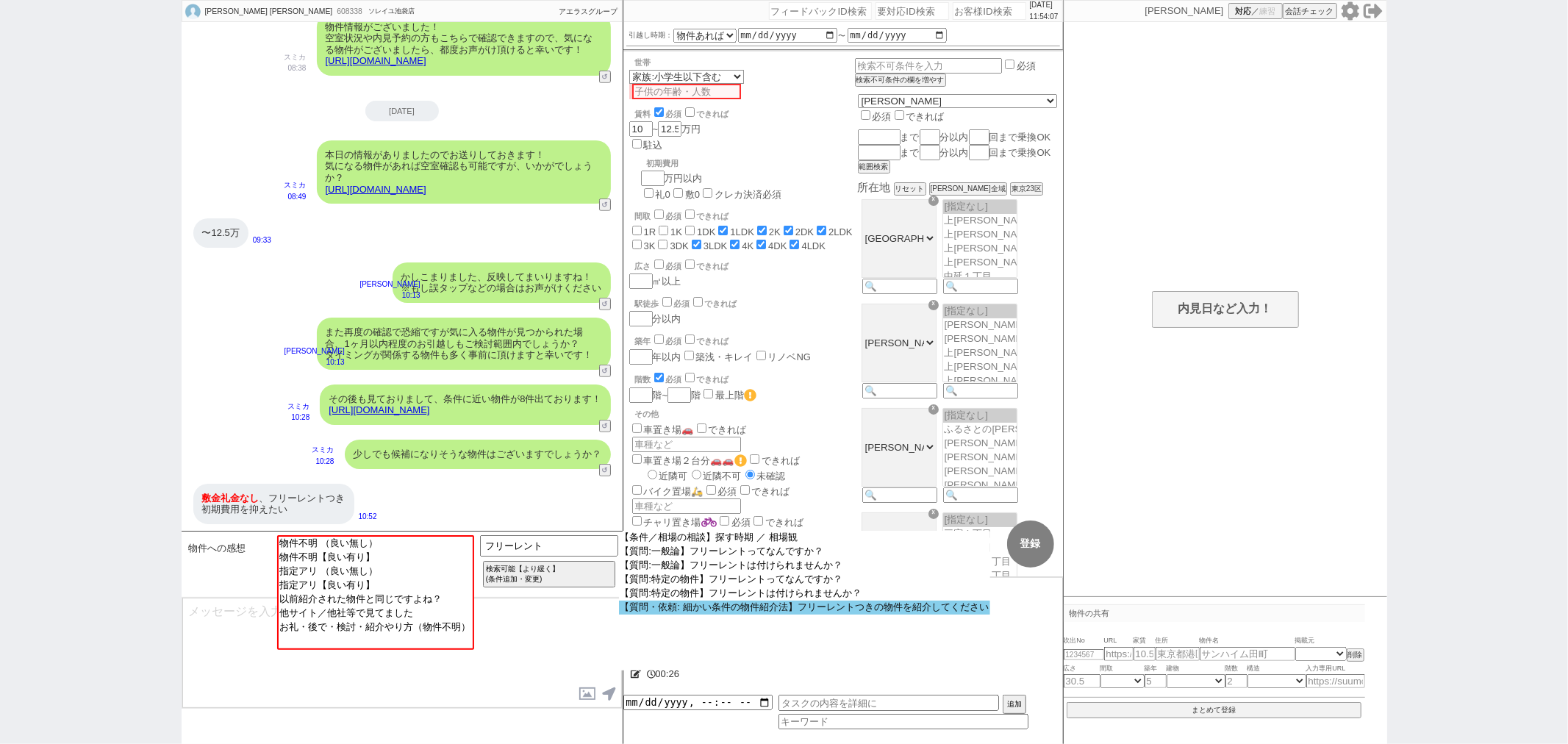
click at [0, 0] on option "【質問・依頼: 細かい条件の物件紹介法】フリーレントつきの物件を紹介してください" at bounding box center [0, 0] width 0 height 0
type textarea "フリーレントがついているのは大抵不人気/ワケありの物件などでして、基本的にはついていないためご了承ください…！"
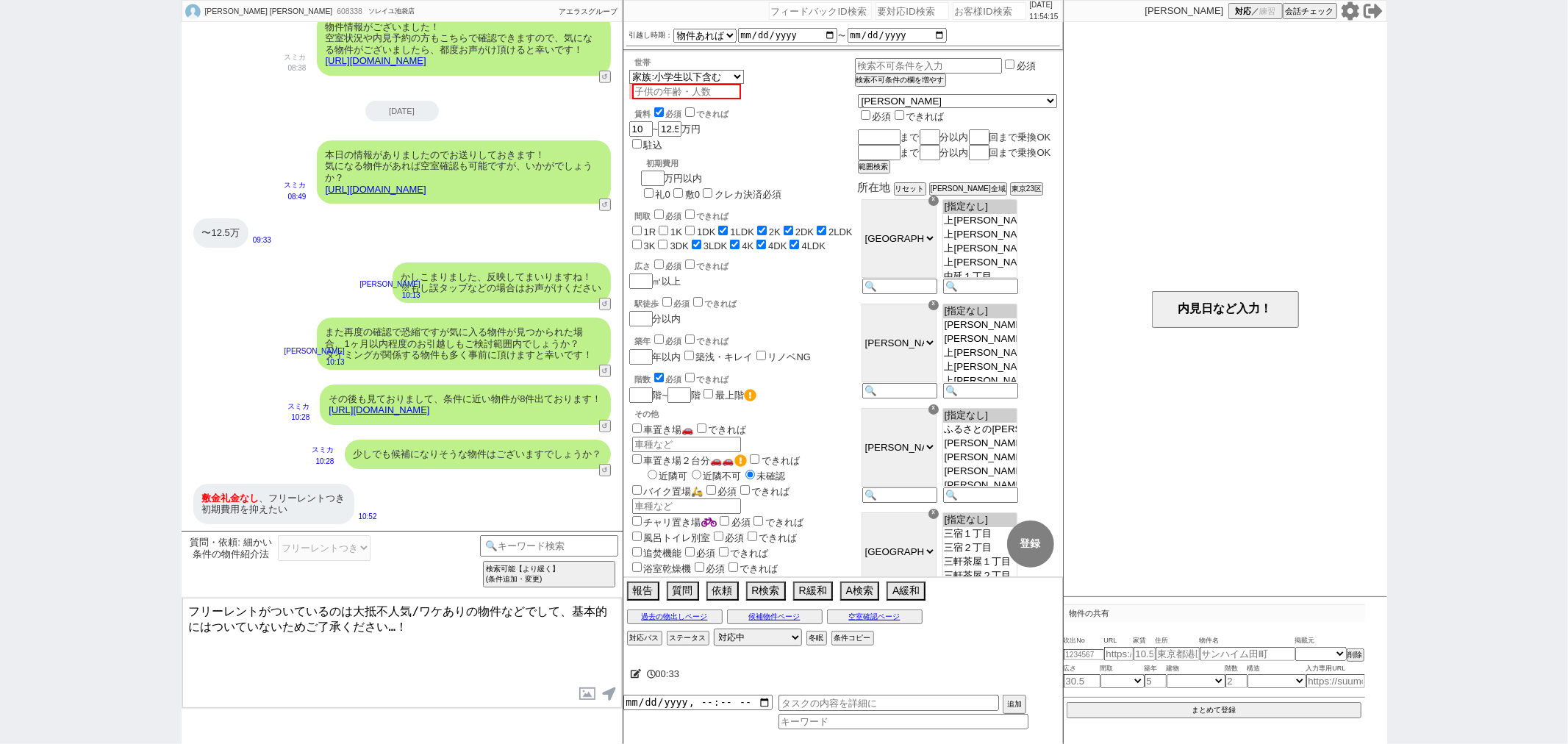
click at [670, 189] on label "礼0" at bounding box center [663, 195] width 14 height 11
click at [654, 188] on input "礼0" at bounding box center [649, 193] width 10 height 10
checkbox input "true"
checkbox input "false"
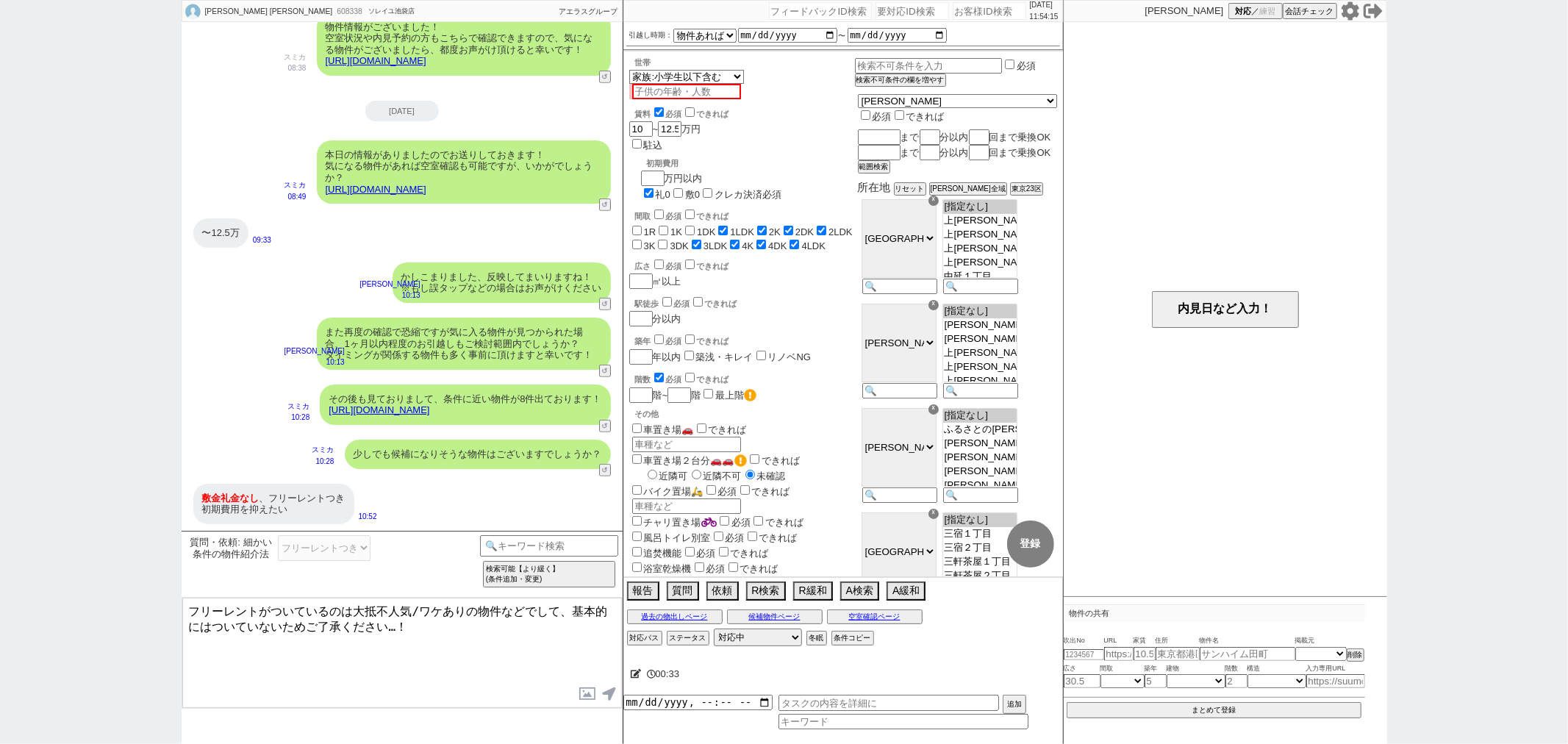
checkbox input "false"
checkbox input "true"
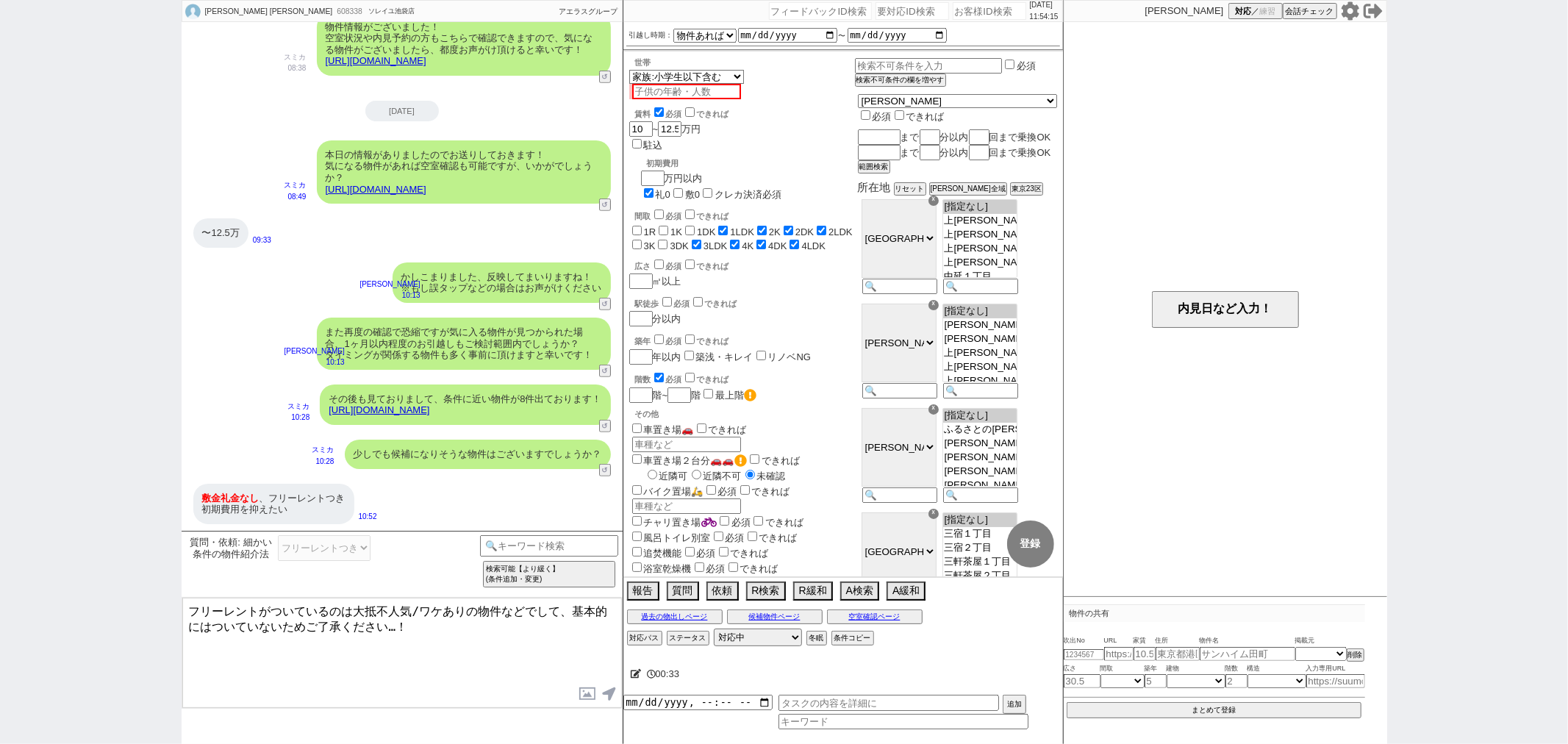
checkbox input "false"
checkbox input "true"
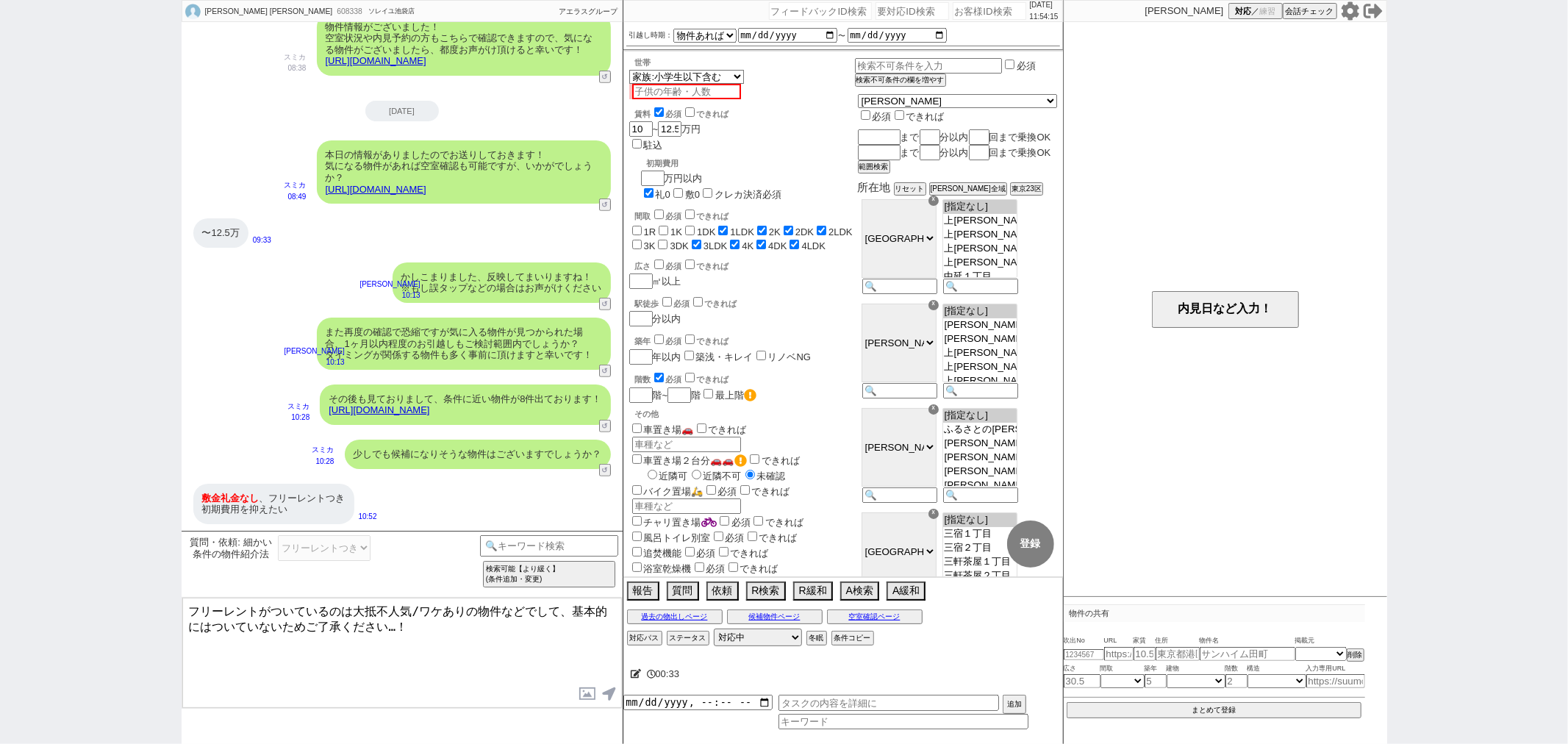
checkbox input "true"
click at [700, 189] on label "敷0" at bounding box center [693, 195] width 14 height 11
click at [683, 188] on input "敷0" at bounding box center [678, 193] width 10 height 10
checkbox input "true"
checkbox input "false"
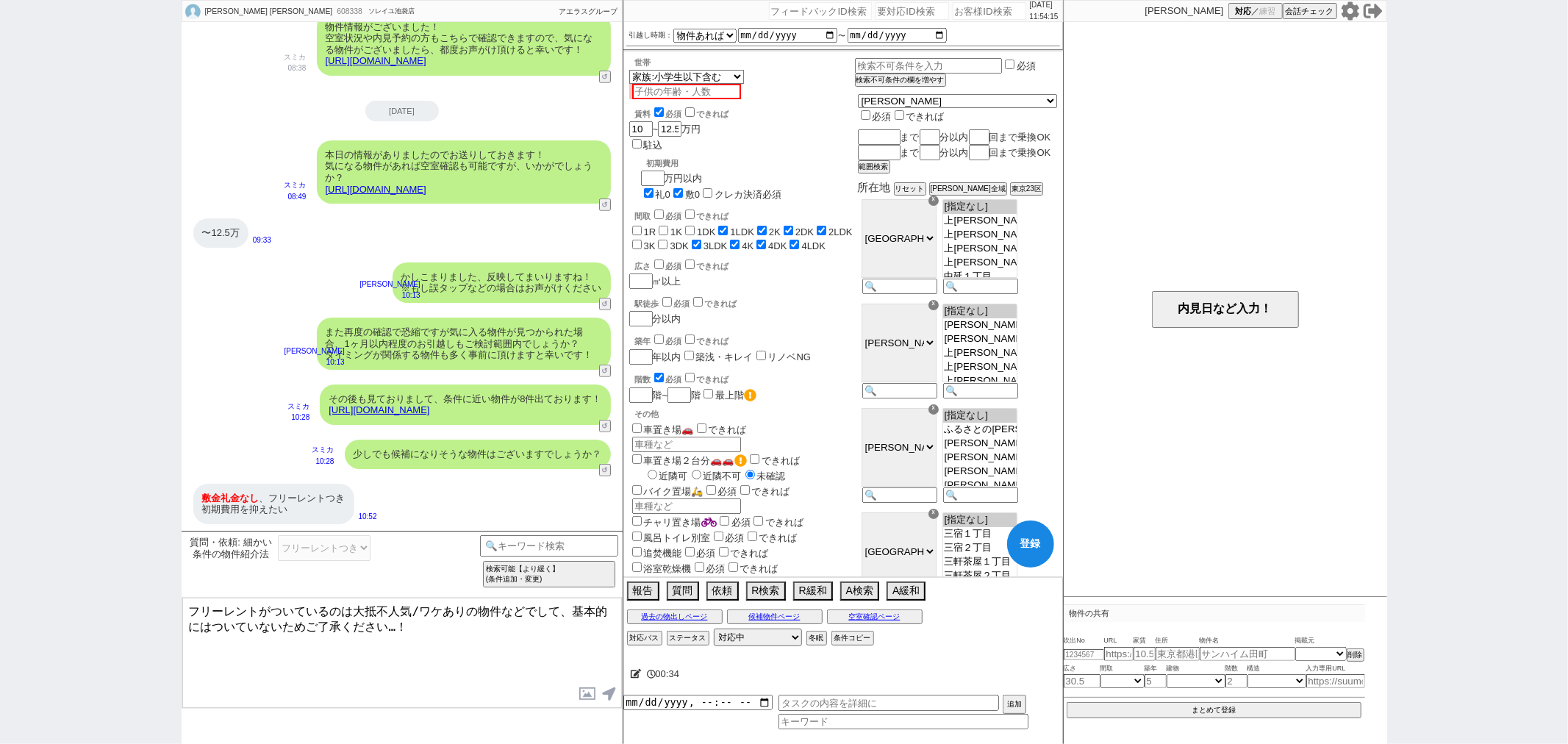
checkbox input "false"
checkbox input "true"
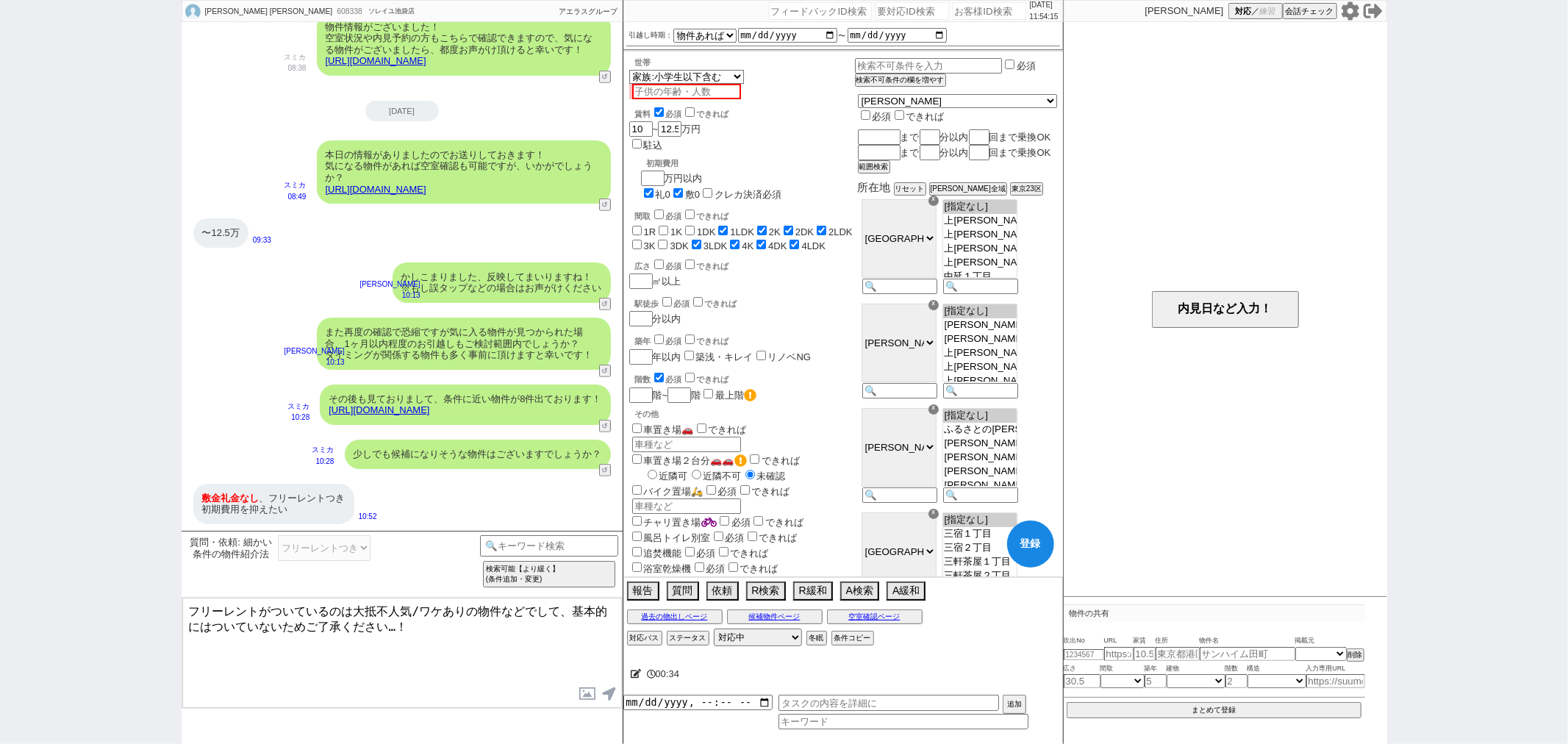
checkbox input "true"
checkbox input "false"
checkbox input "true"
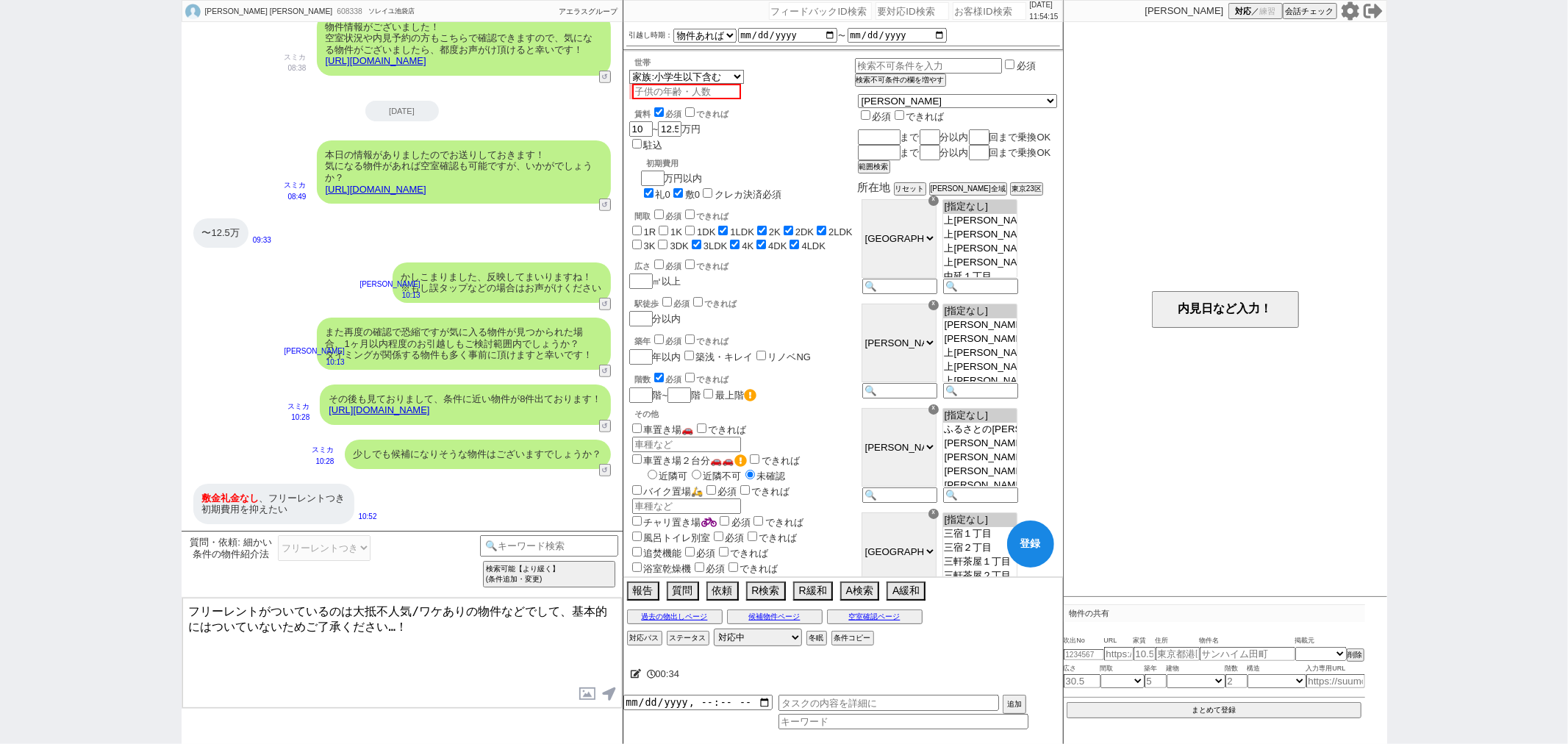
checkbox input "true"
click at [662, 171] on input "number" at bounding box center [651, 177] width 21 height 13
type input "3"
checkbox input "false"
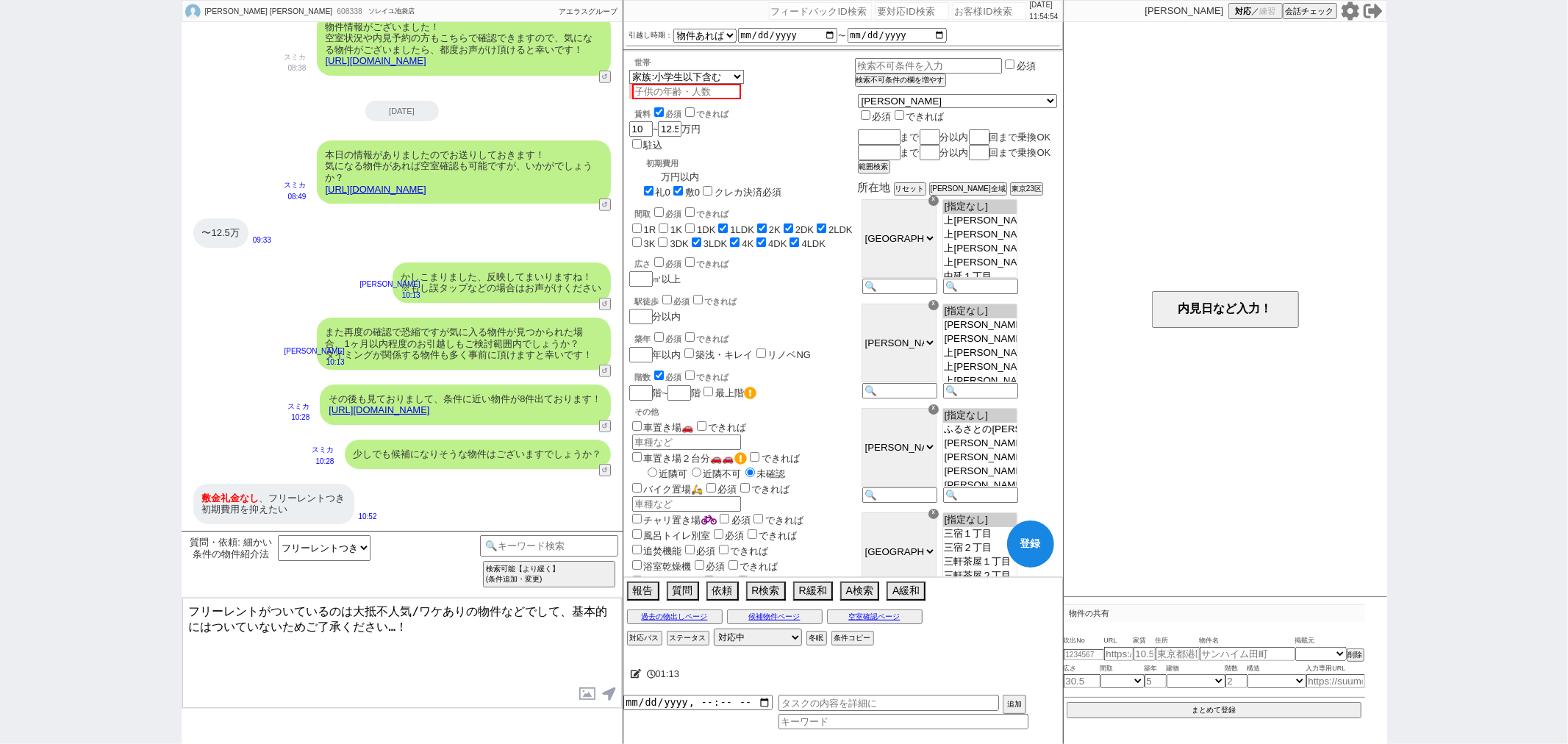
checkbox input "false"
checkbox input "true"
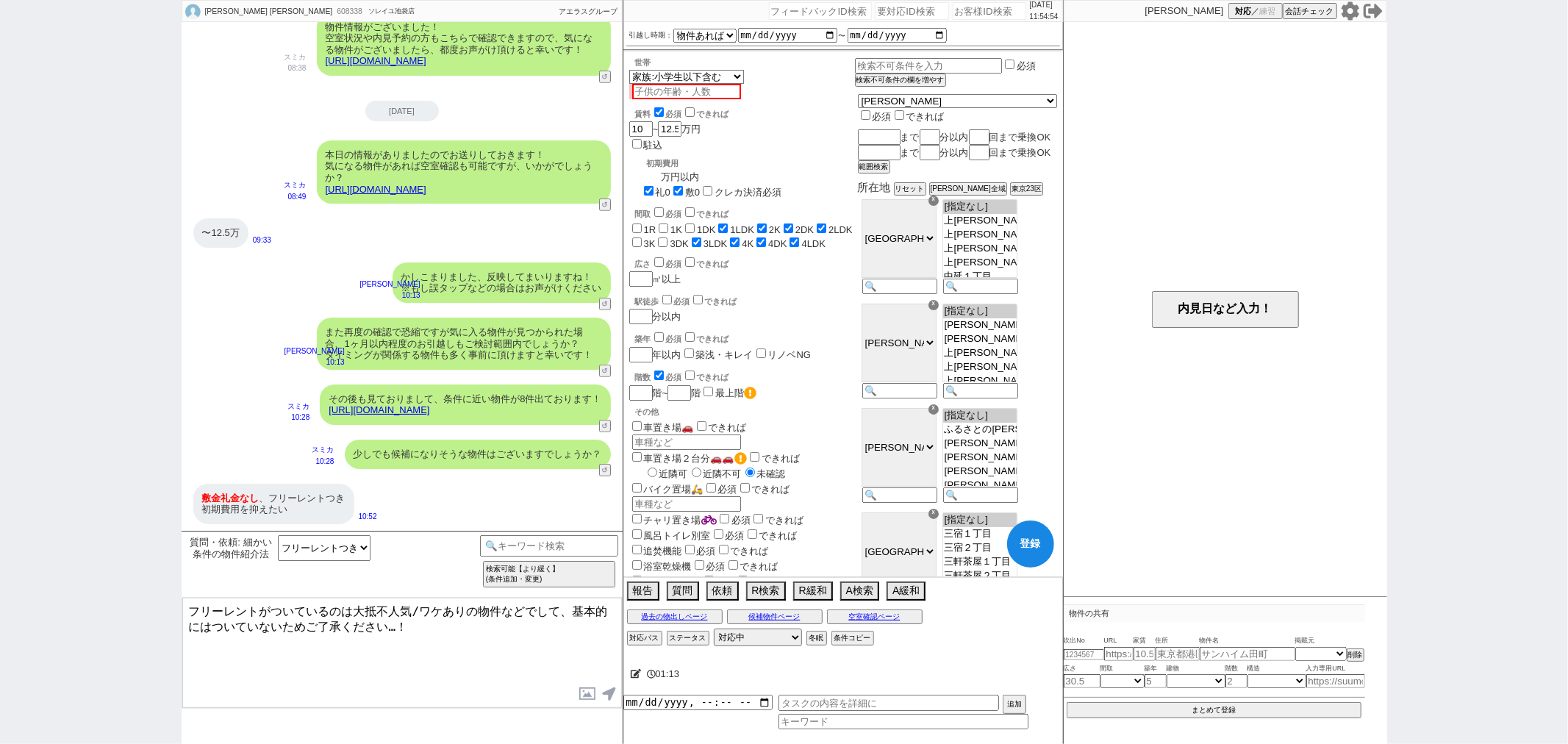
checkbox input "true"
checkbox input "false"
checkbox input "true"
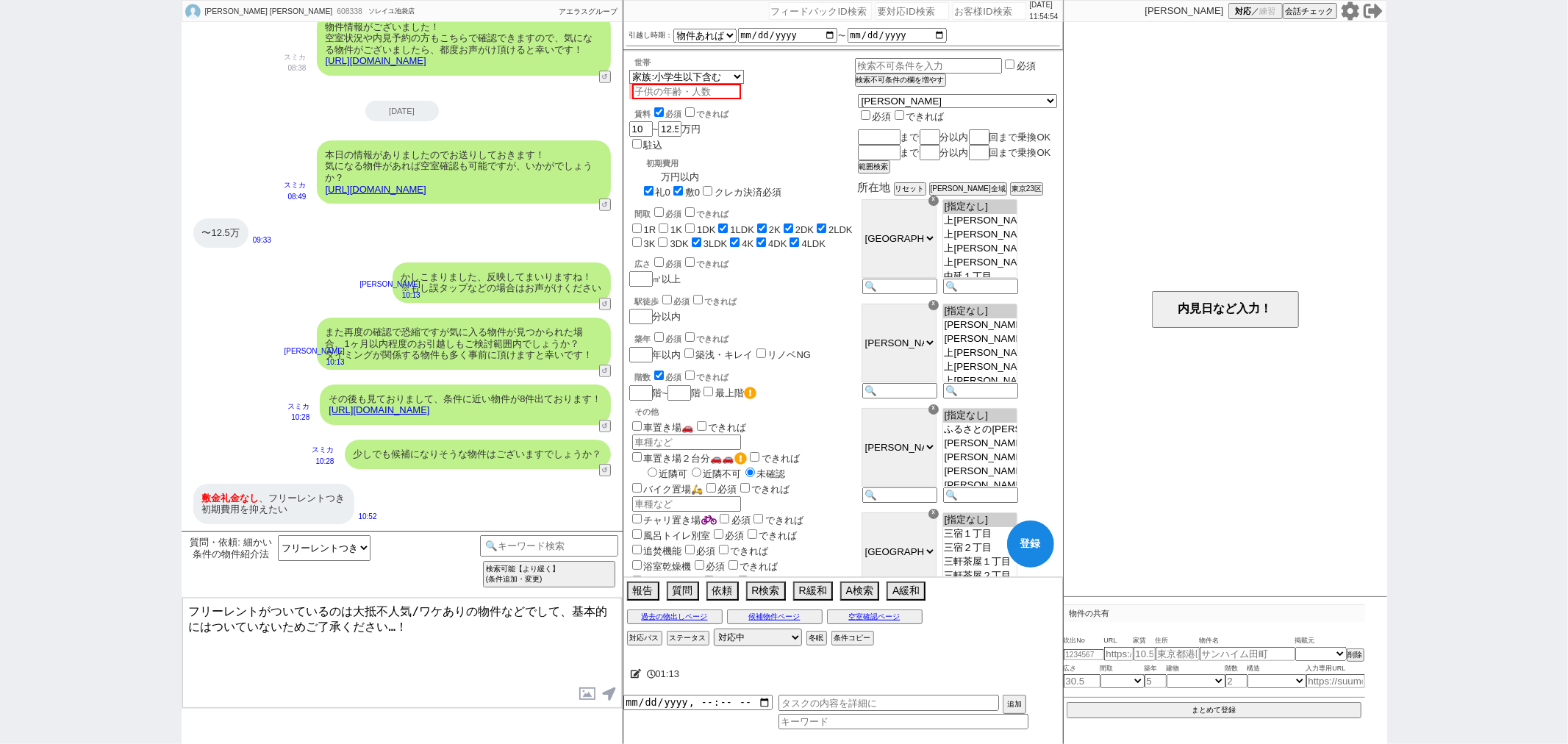
checkbox input "true"
type input "32"
checkbox input "false"
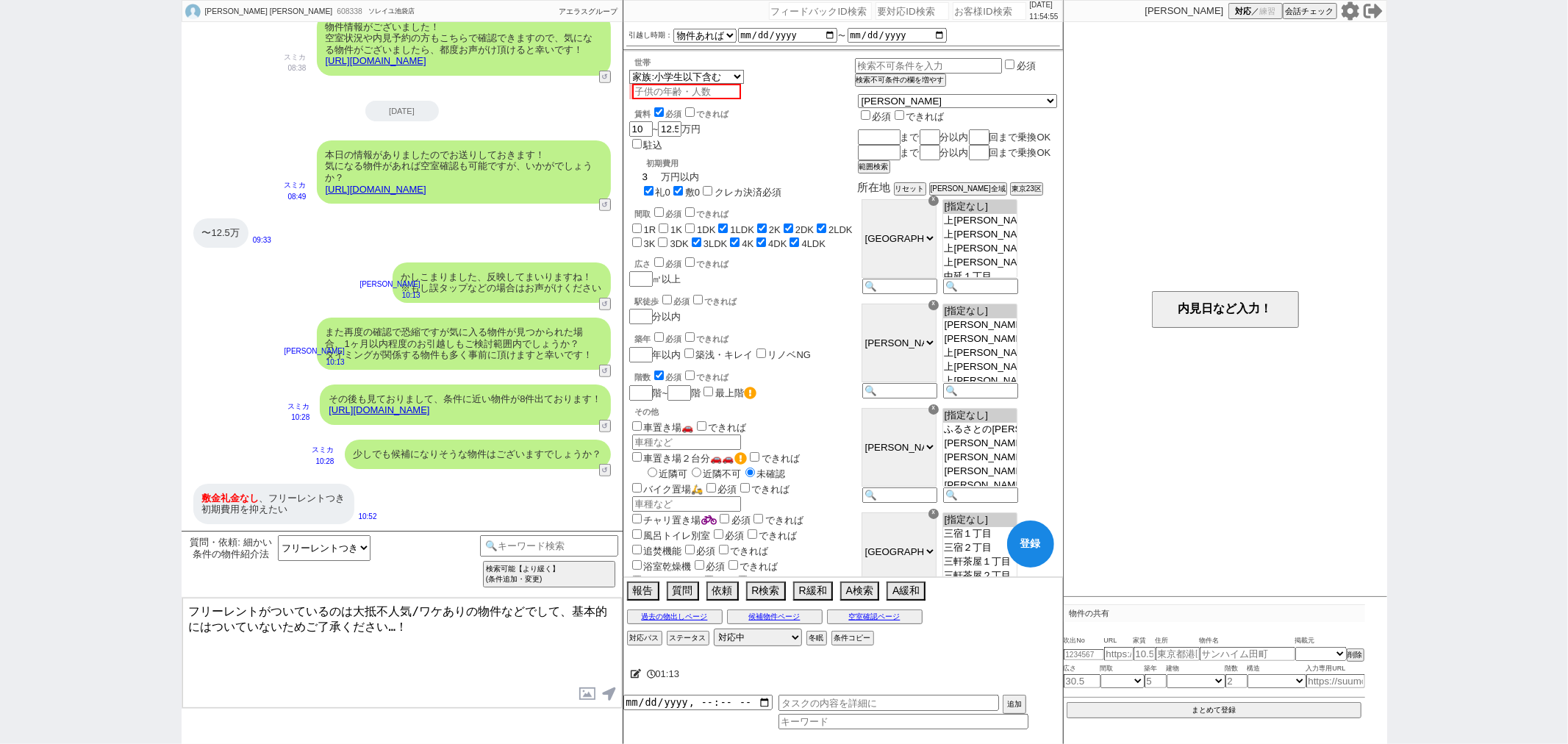
checkbox input "false"
checkbox input "true"
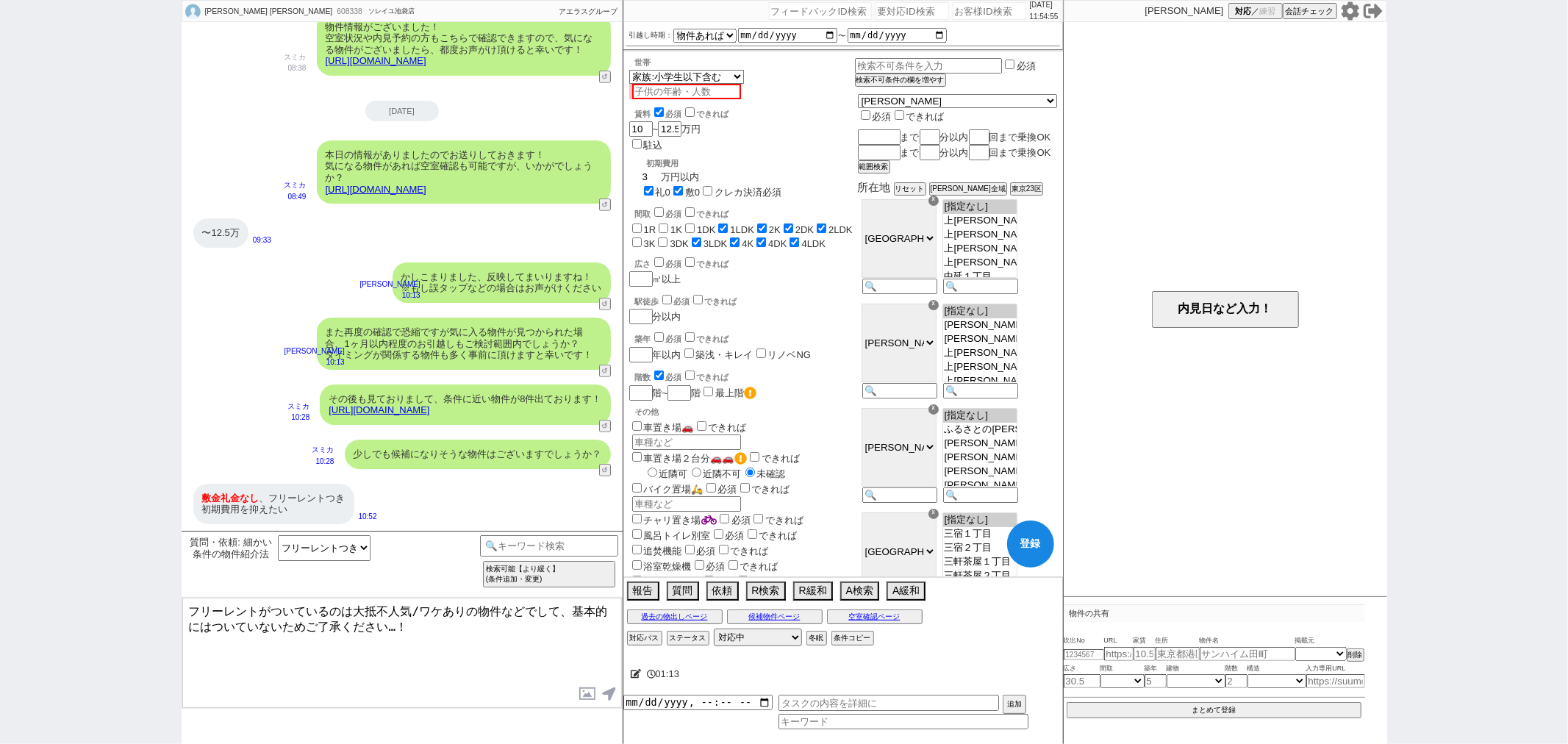
checkbox input "false"
checkbox input "true"
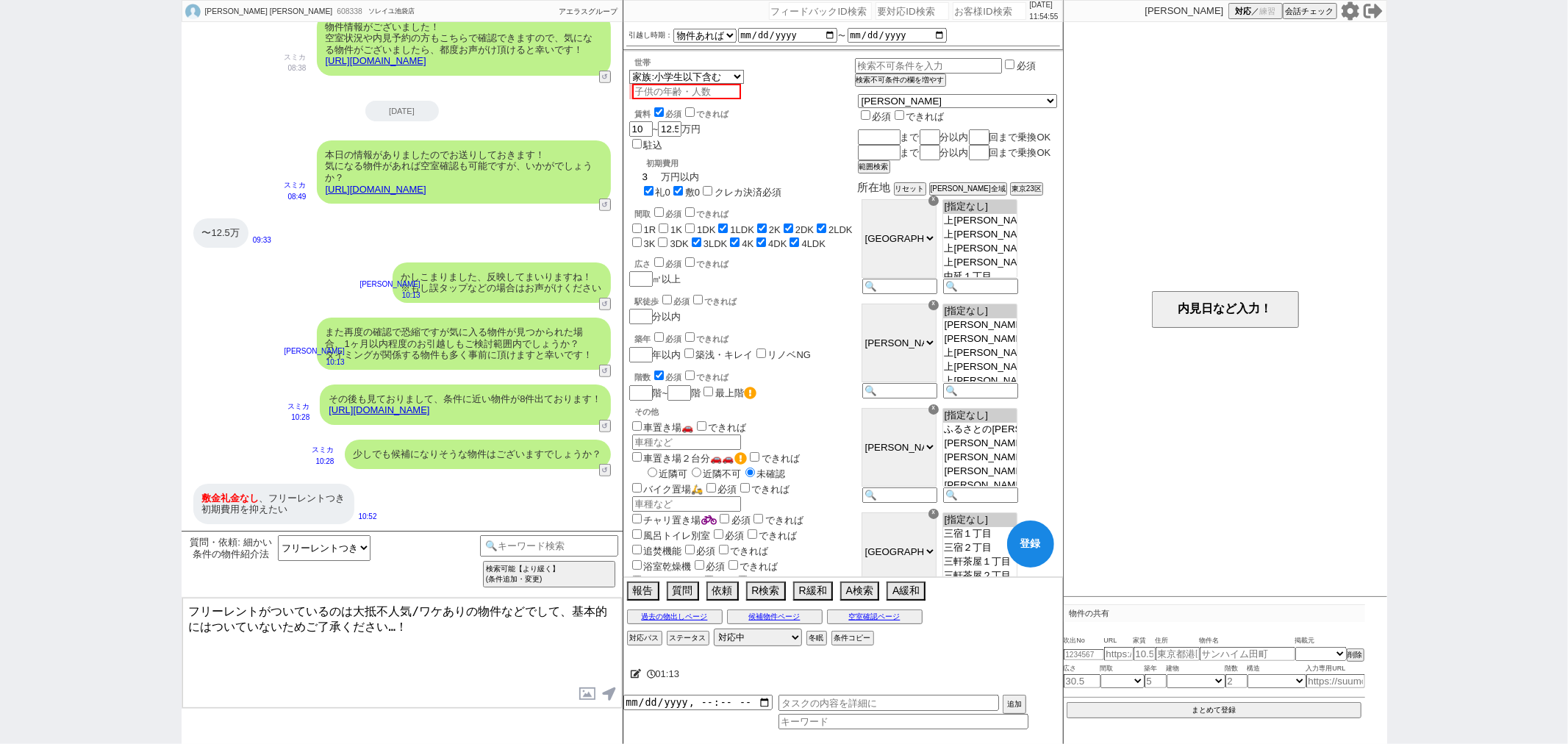
checkbox input "true"
type input "32"
click at [188, 607] on textarea "フリーレントがついているのは大抵不人気/ワケありの物件などでして、基本的にはついていないためご了承ください…！" at bounding box center [401, 653] width 440 height 110
type textarea "反映してまいりますね。またフリーレントがついているのは大抵不人気/ワケありの物件などでして、基本的にはついていないためご了承ください…！"
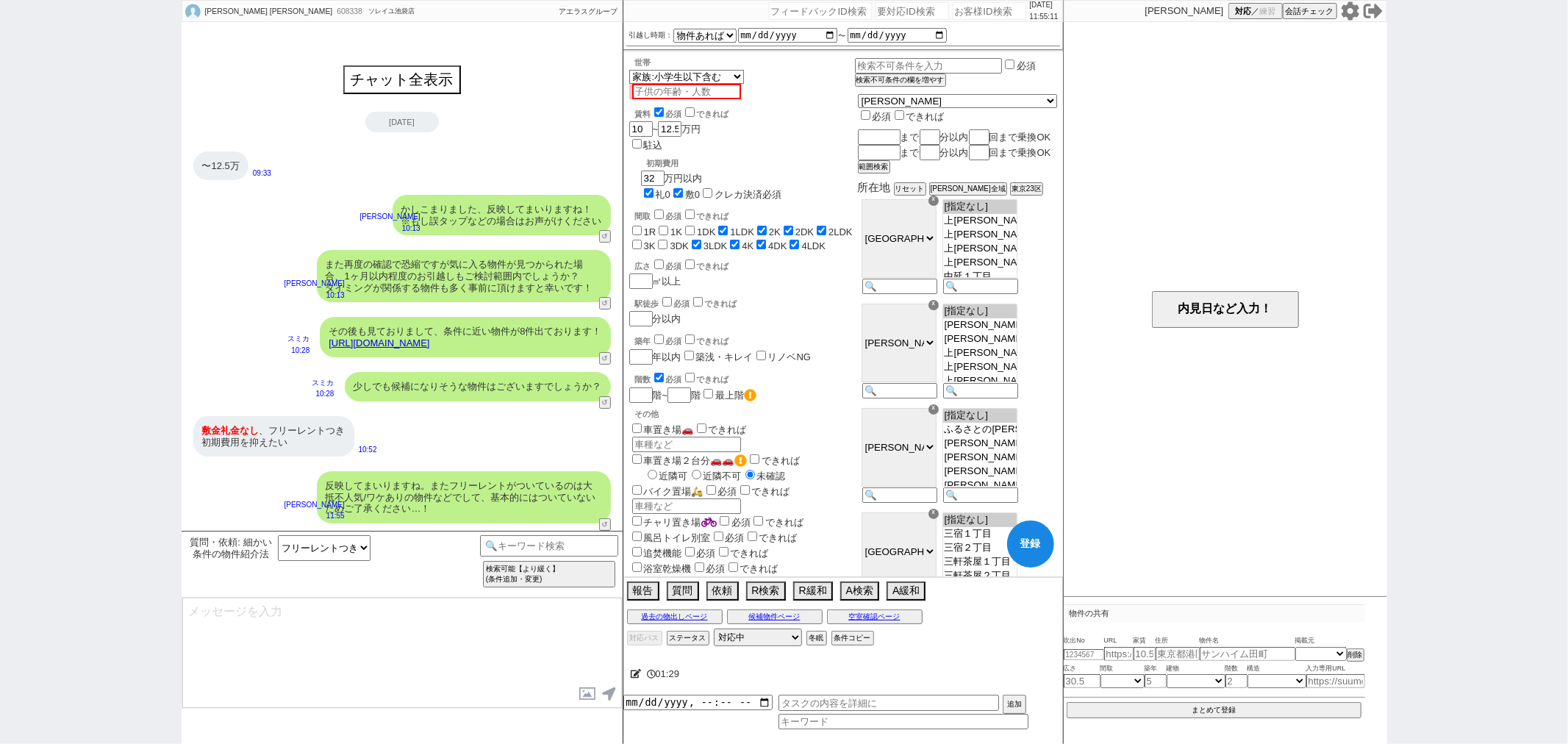
scroll to position [0, 0]
type textarea "広く相場を見ていき、もしフリーレント付きがあれば優先的にご紹介しますね。 ※いずれの物件も交渉自体はできますので、ご契約時などにお声がけください"
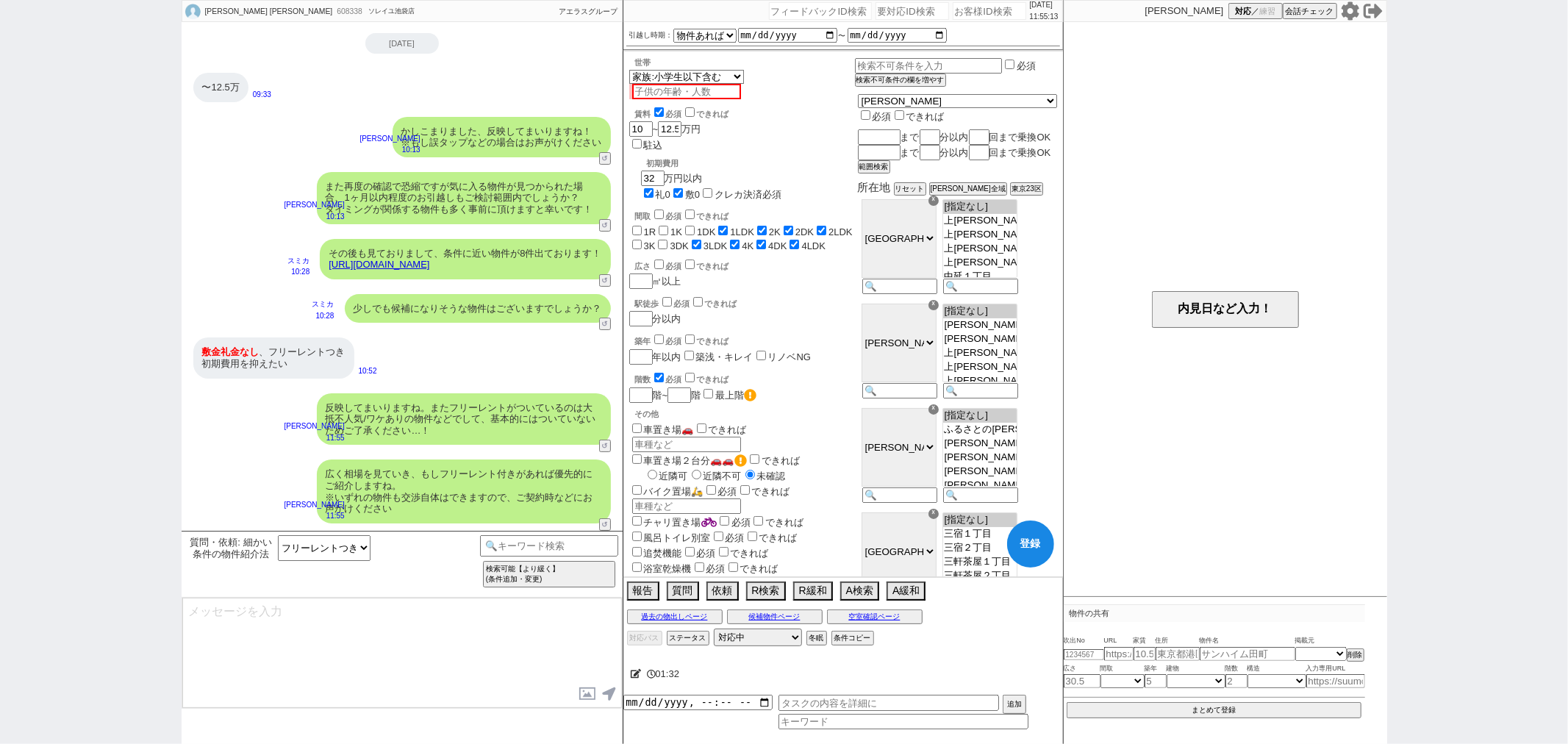
type textarea "また先ほどのお引越しのスケジュールの件いかがでしょうか？ 事前に頂き動ければと思います！"
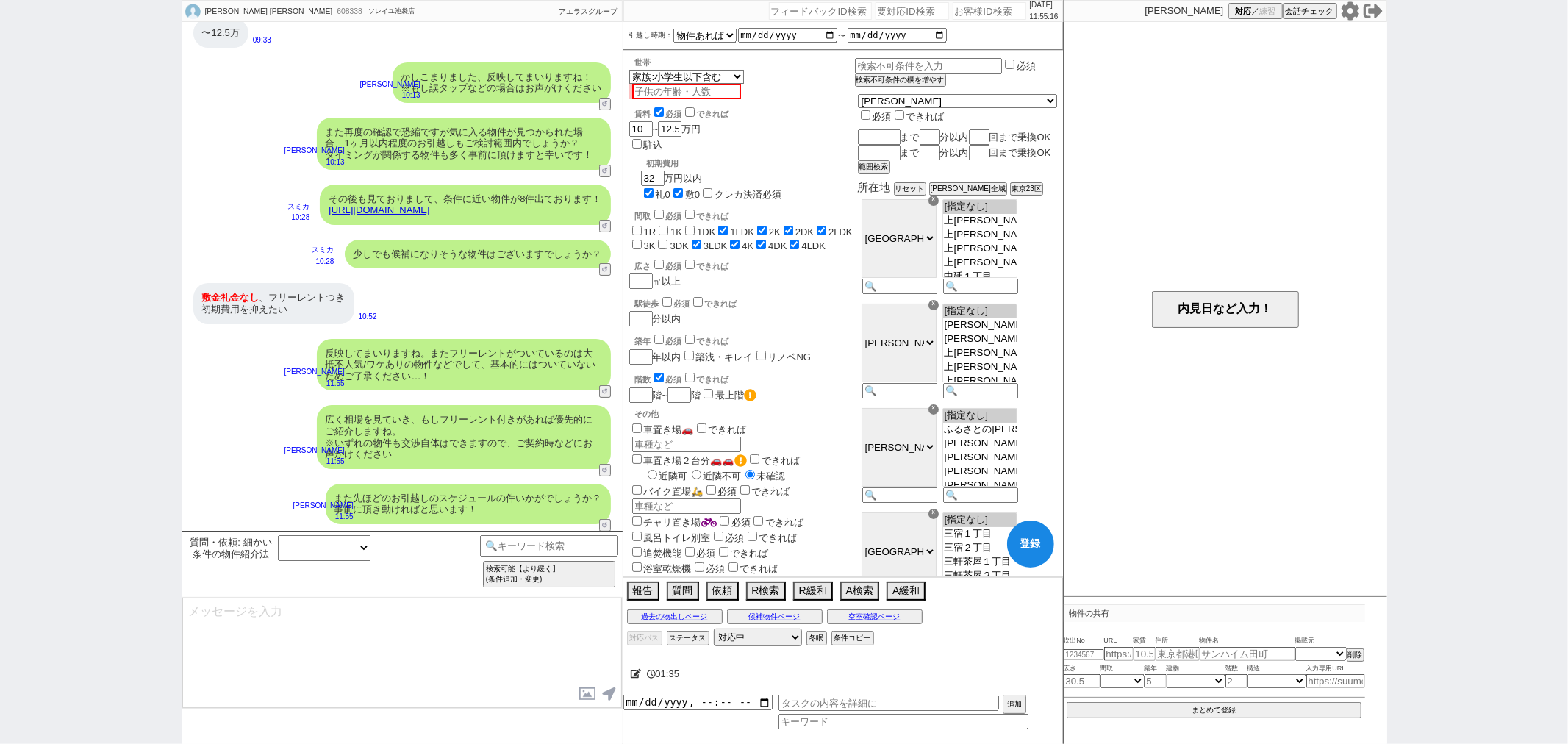
select select
click at [428, 712] on button "次へ進む" at bounding box center [431, 714] width 30 height 10
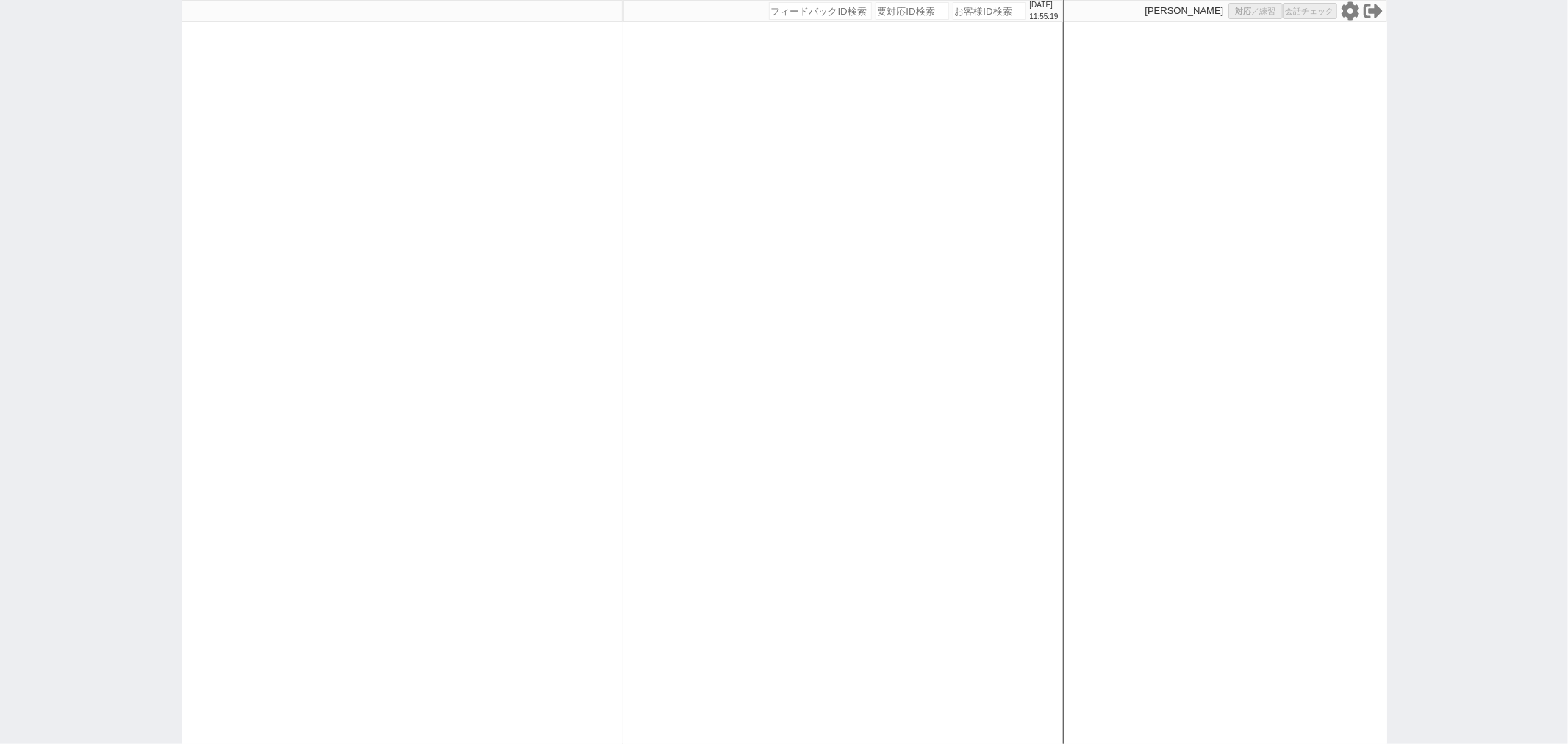
select select
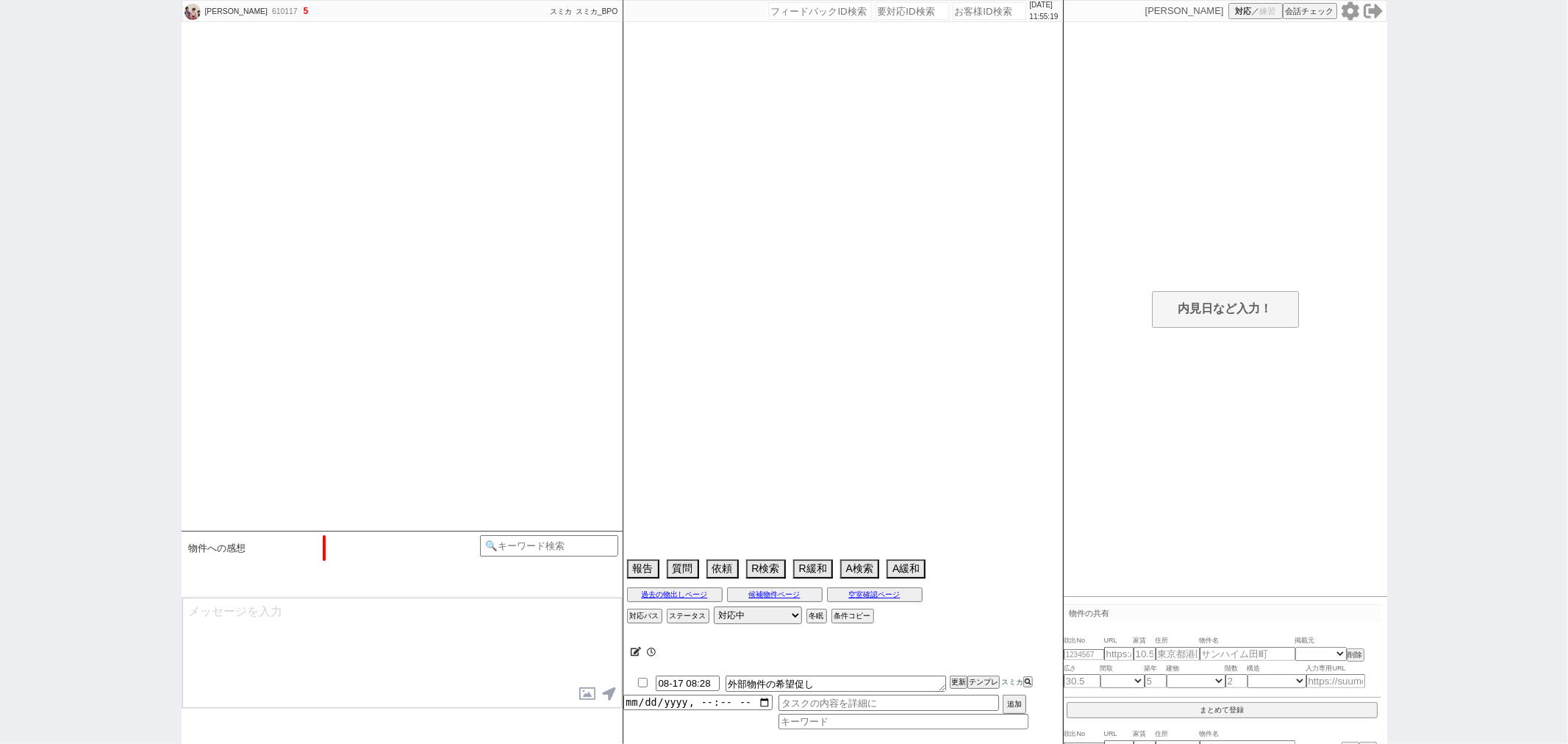
select select "13"
select select "7"
select select "12"
select select "133"
select select "118"
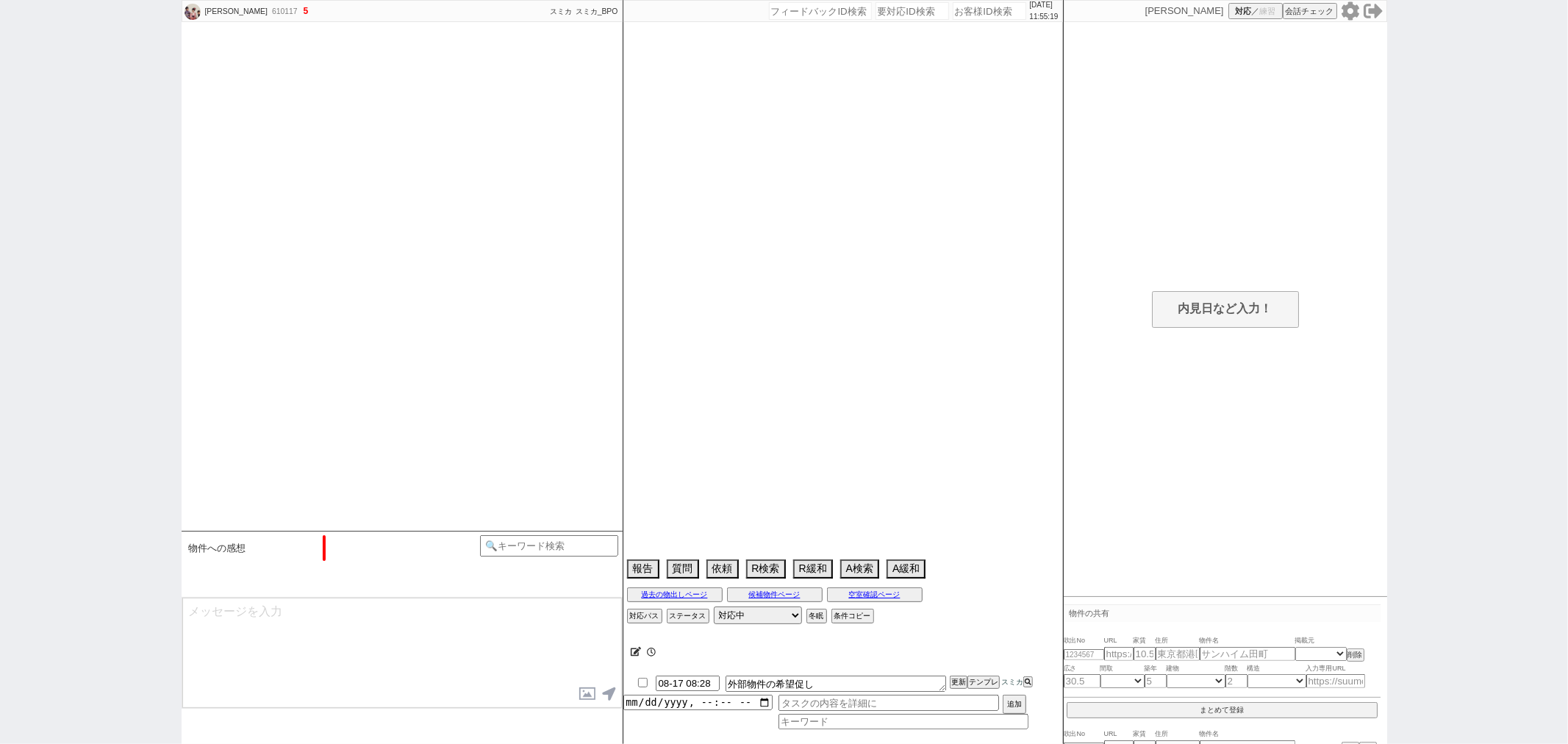
select select "2929"
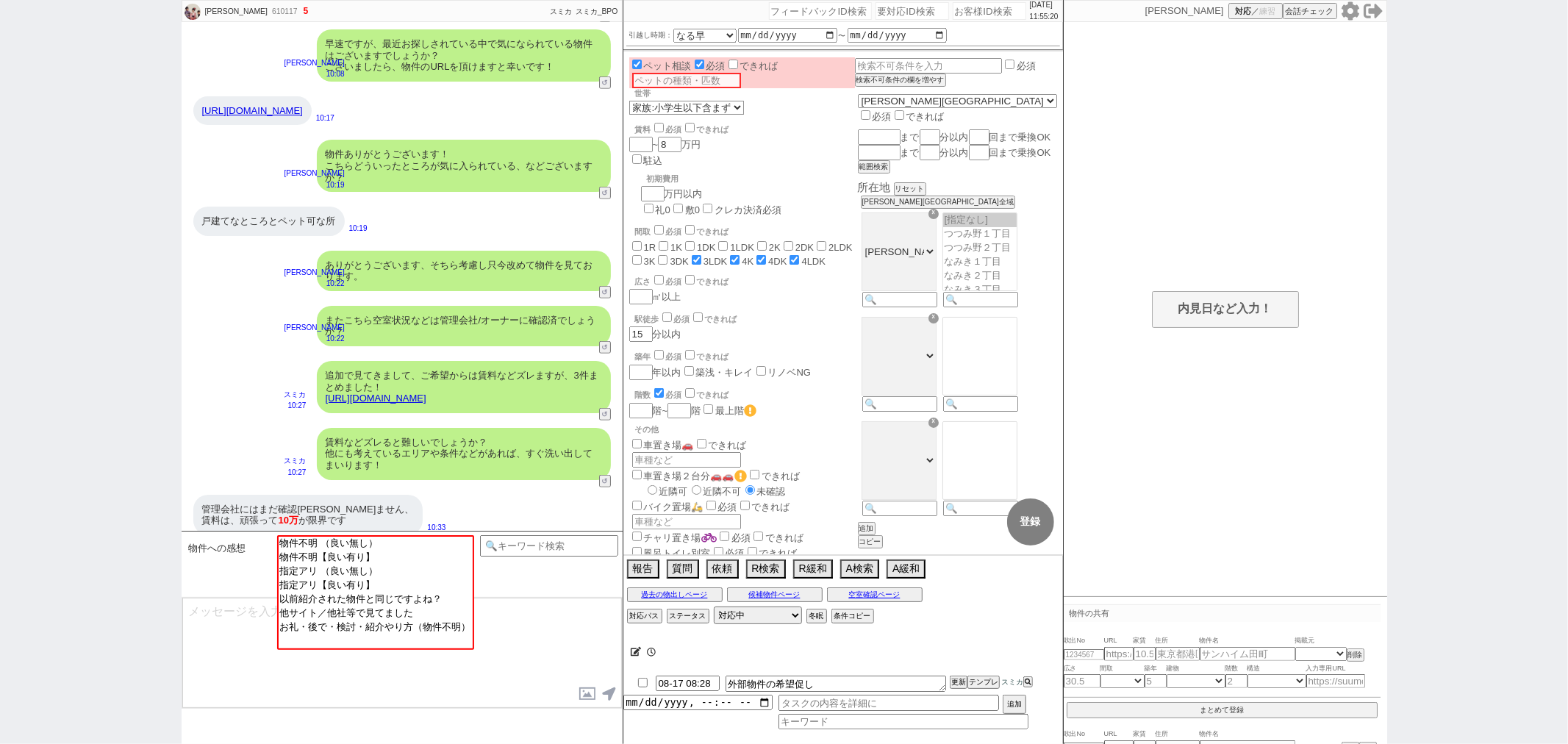
scroll to position [200, 0]
click at [606, 344] on button "↺" at bounding box center [606, 349] width 9 height 10
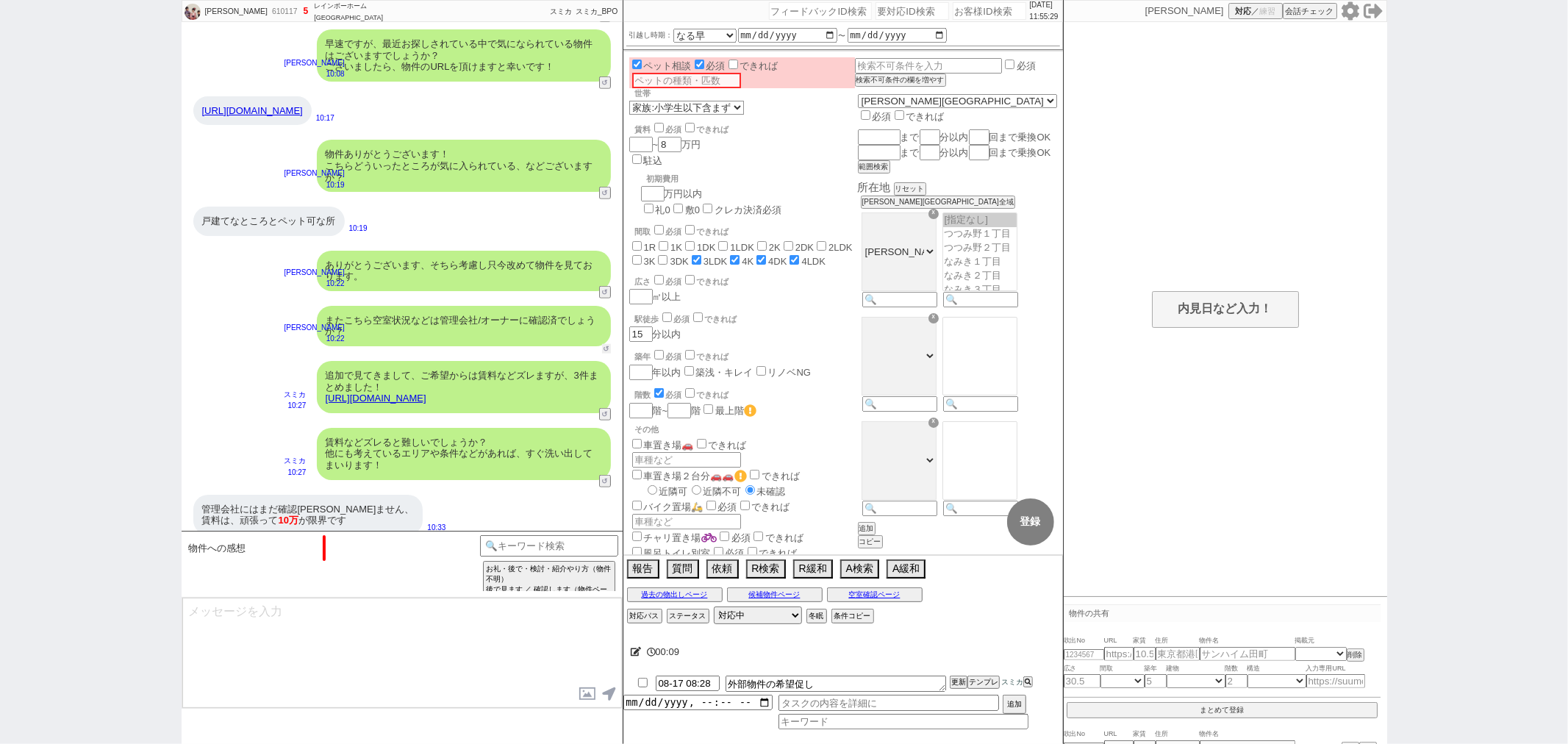
scroll to position [578, 0]
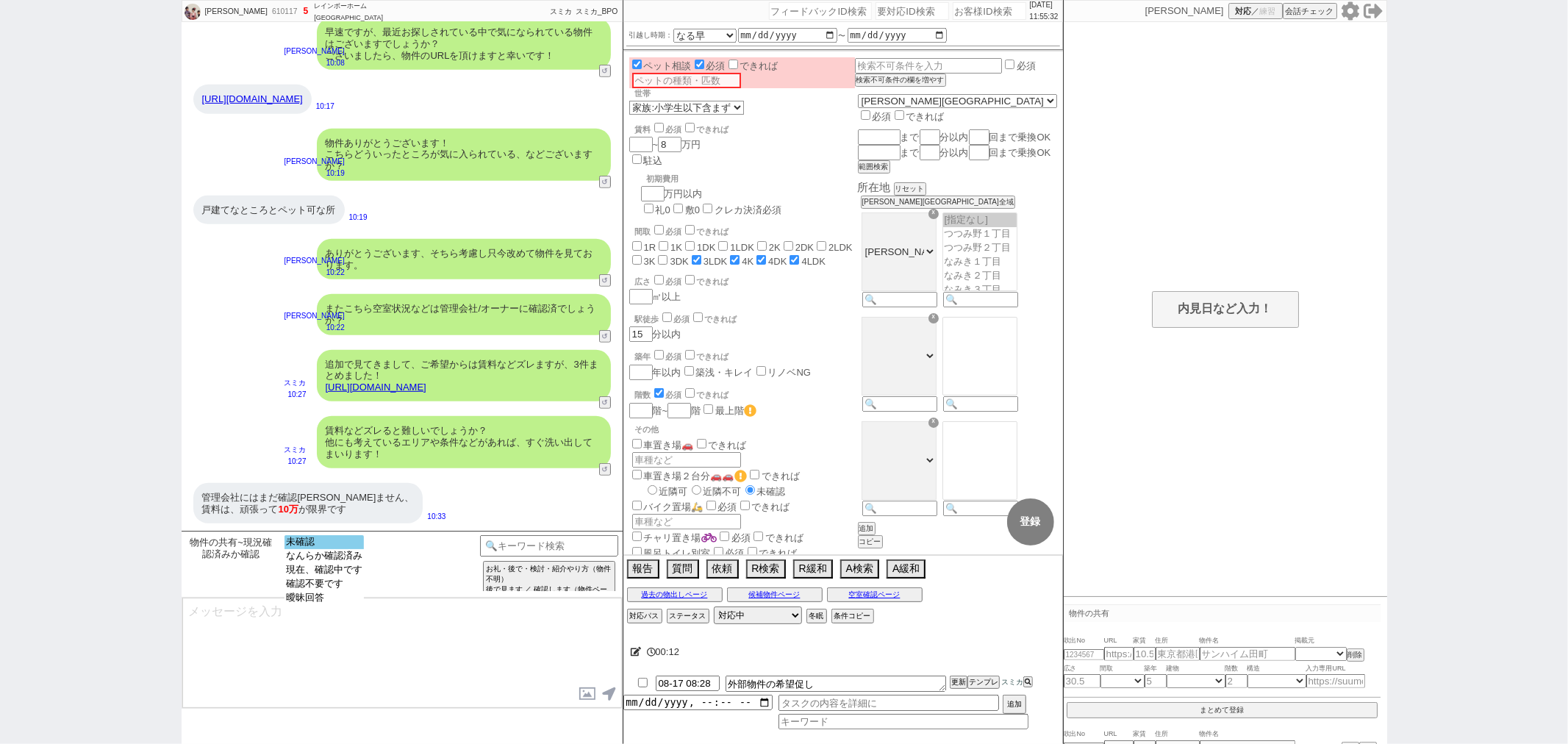
select select "未確認"
click at [338, 549] on option "未確認" at bounding box center [325, 556] width 80 height 14
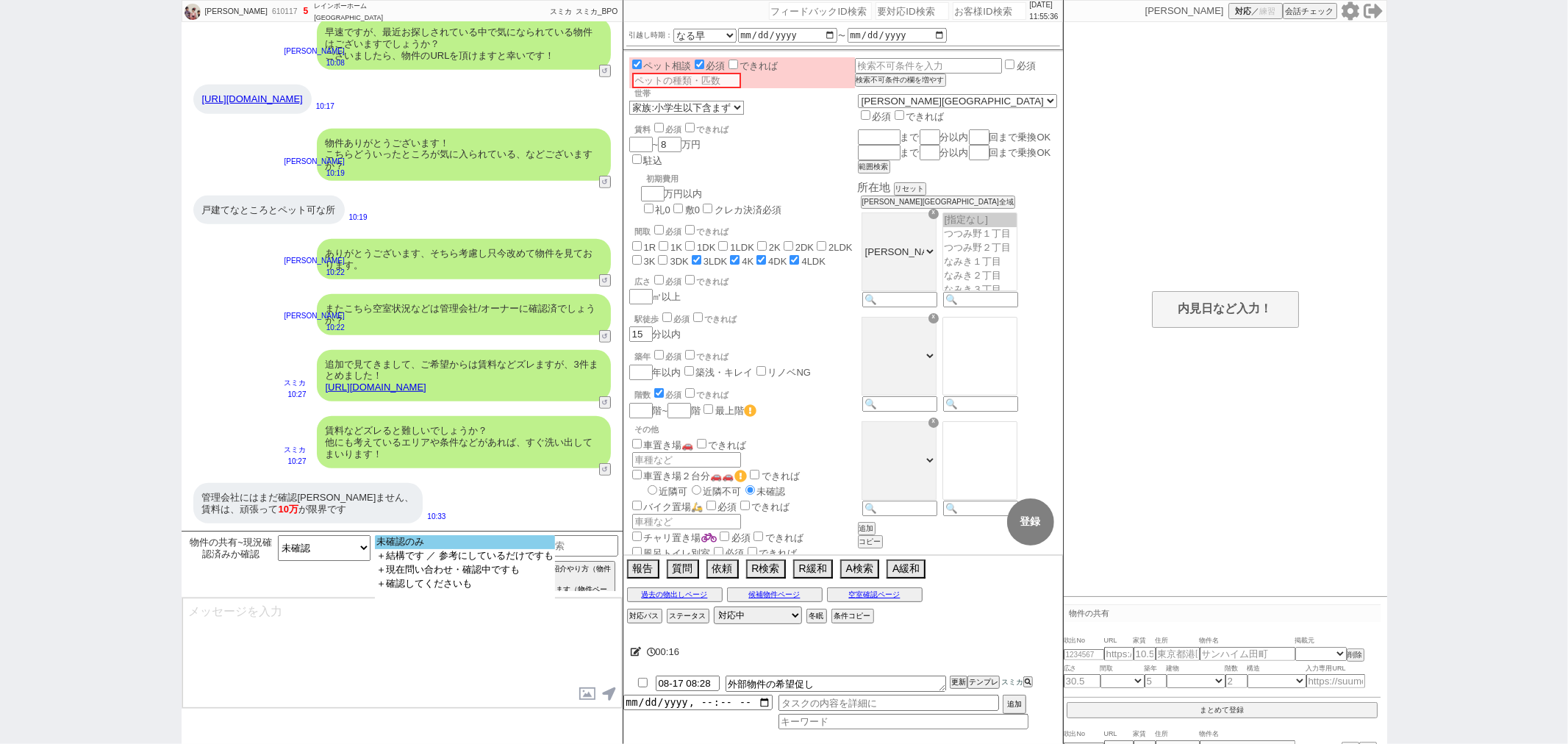
select select "未確認のみ"
click at [401, 549] on option "未確認のみ" at bounding box center [465, 556] width 180 height 14
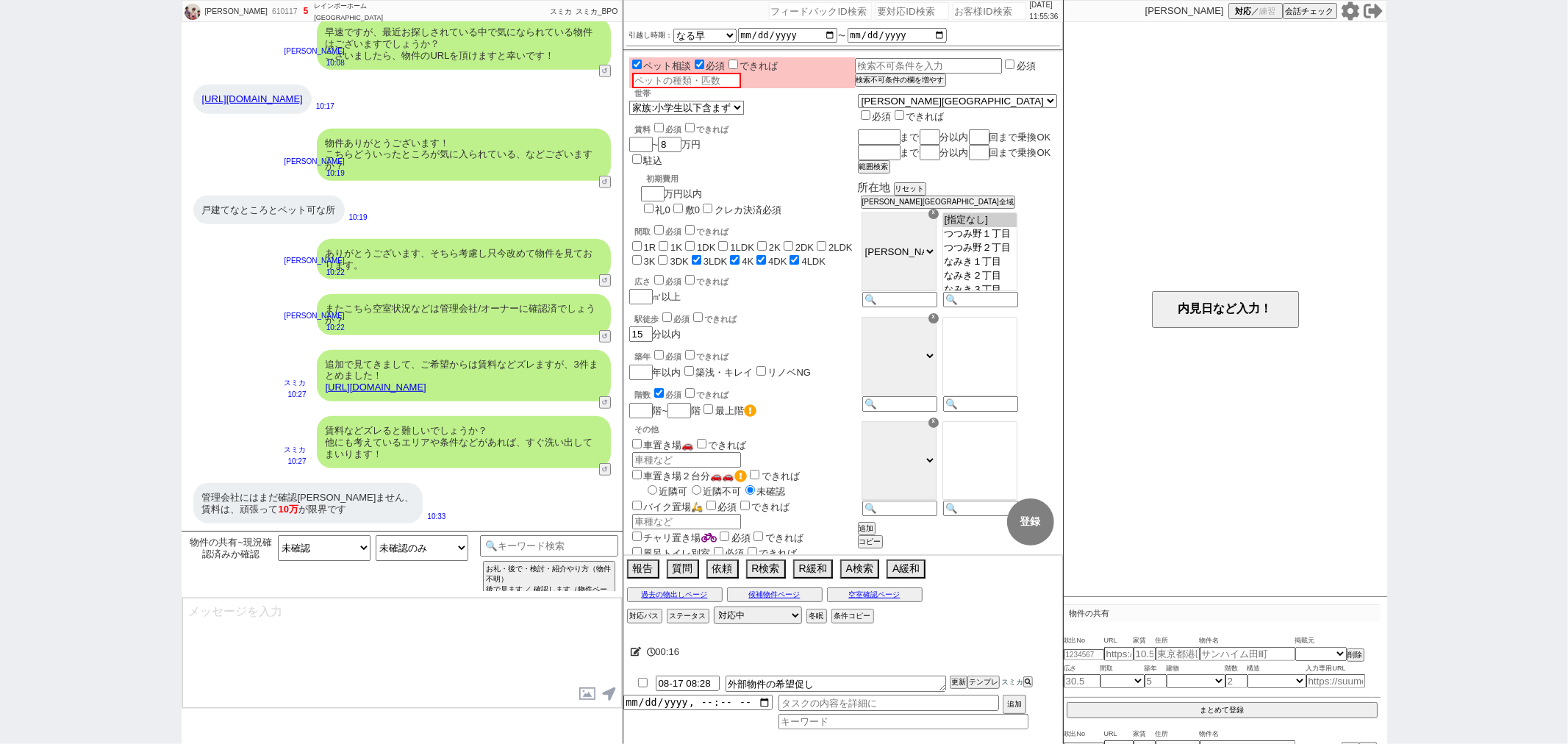
type textarea "かしこまりました、やはりネットに載ると一斉に閲覧されるため埋まっている可能性も少なくないです。参考に他をお探ししつつ、こちらも申し込み状況など確認できますがい…"
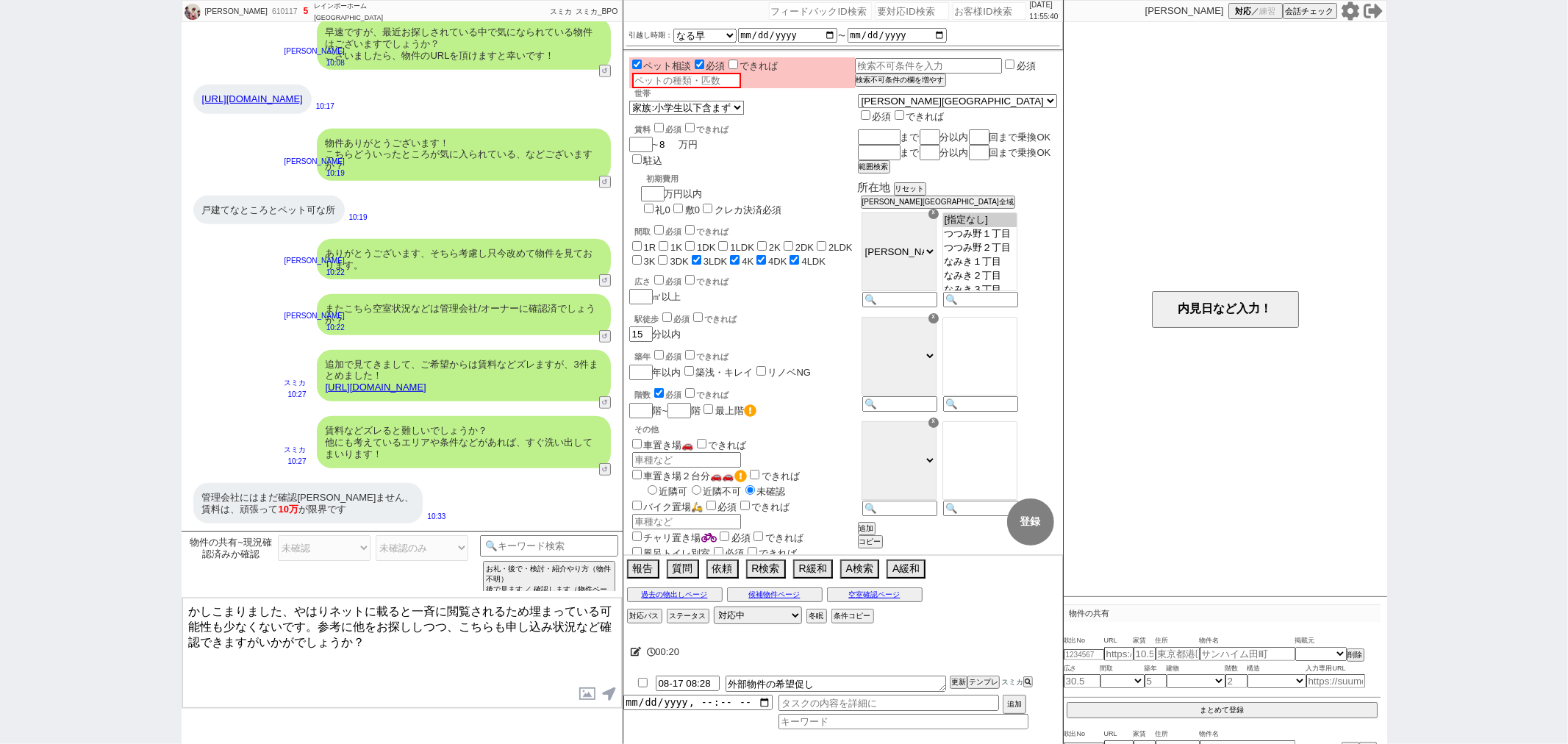
drag, startPoint x: 675, startPoint y: 143, endPoint x: 620, endPoint y: 162, distance: 58.2
click at [620, 162] on div "[PERSON_NAME] 610117 ! 5 1日目 レインボーホーム 柏店 冬眠中 自社客 スミカ スミカ_BPO チャット全表示 [DATE] 連続で…" at bounding box center [784, 372] width 1206 height 744
checkbox input "false"
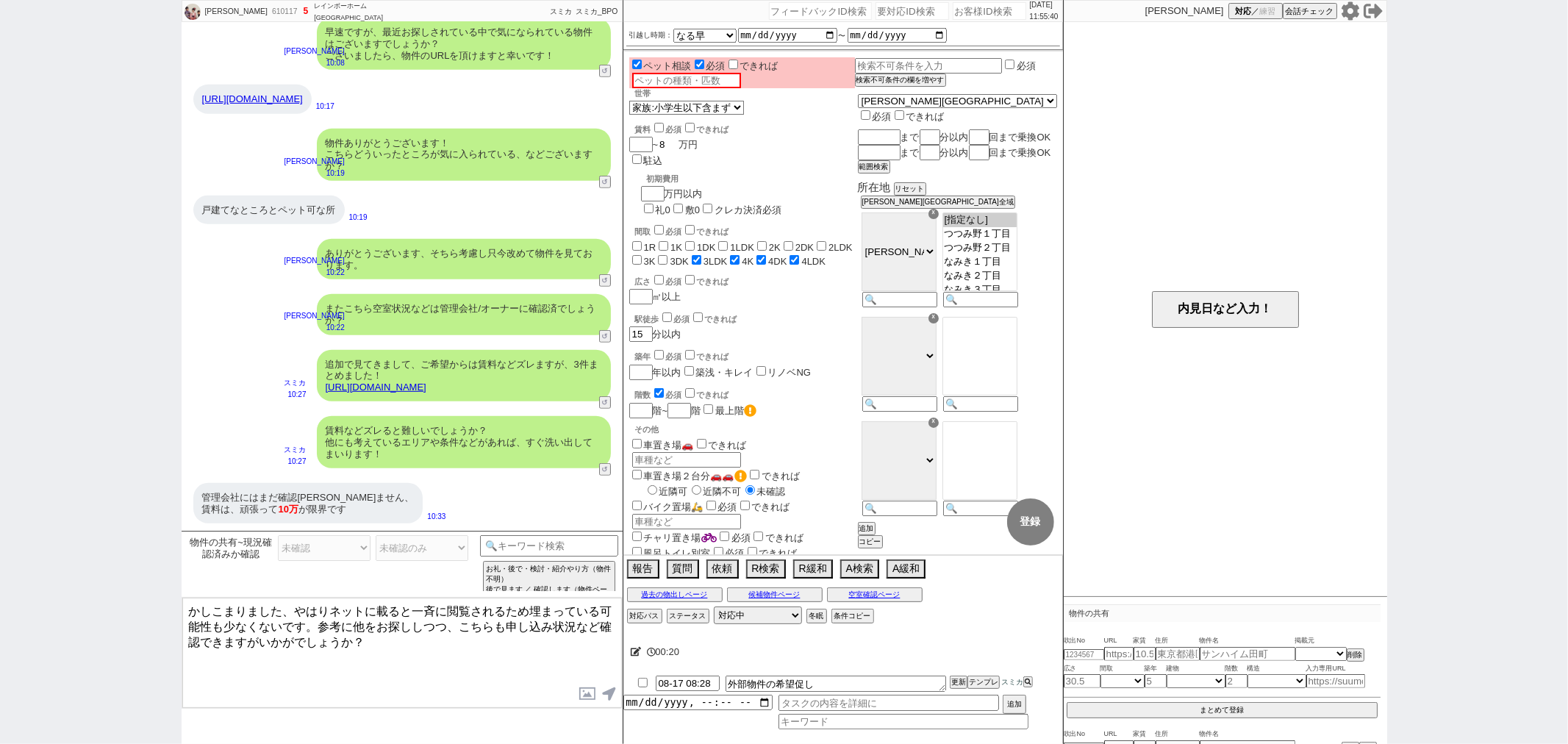
checkbox input "false"
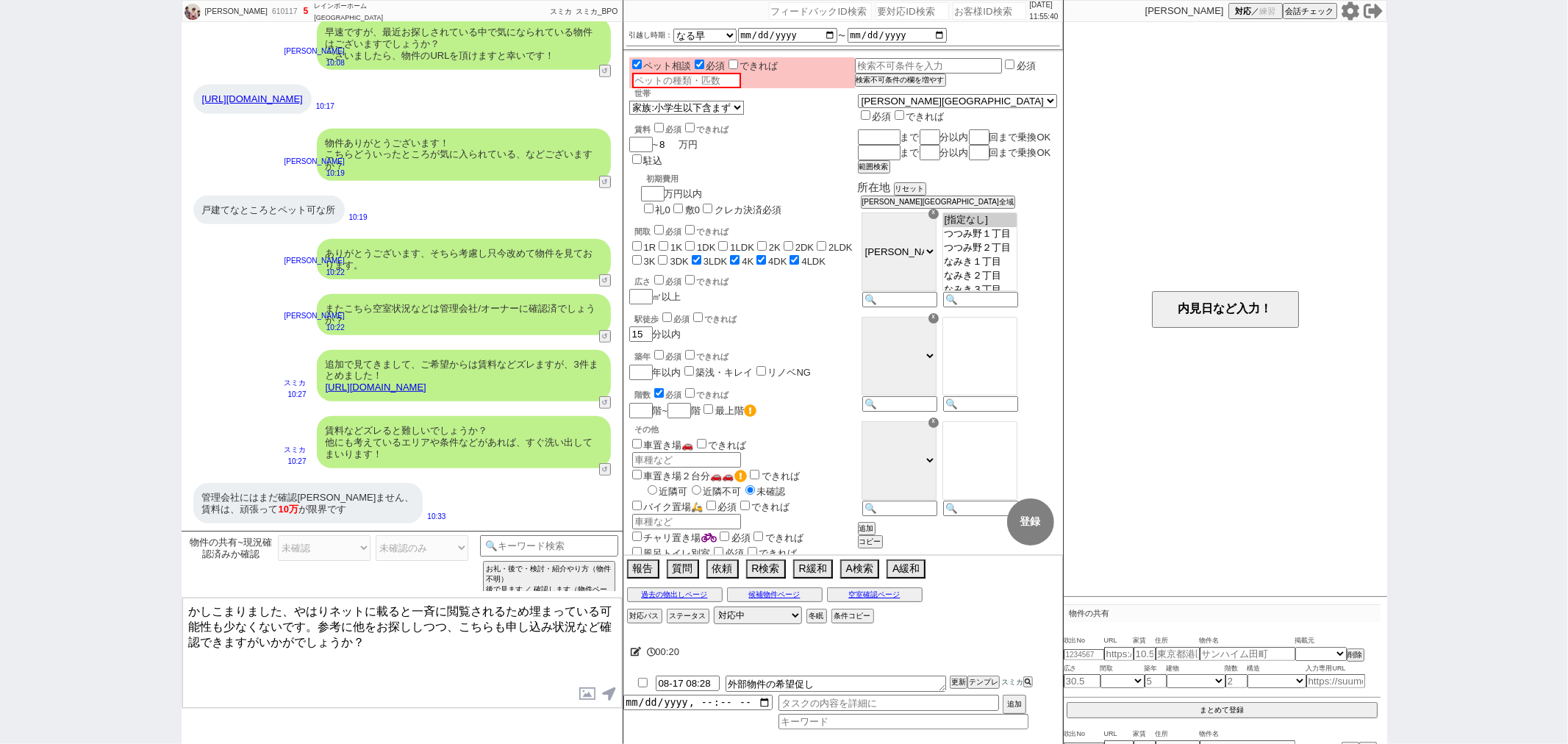
checkbox input "false"
checkbox input "true"
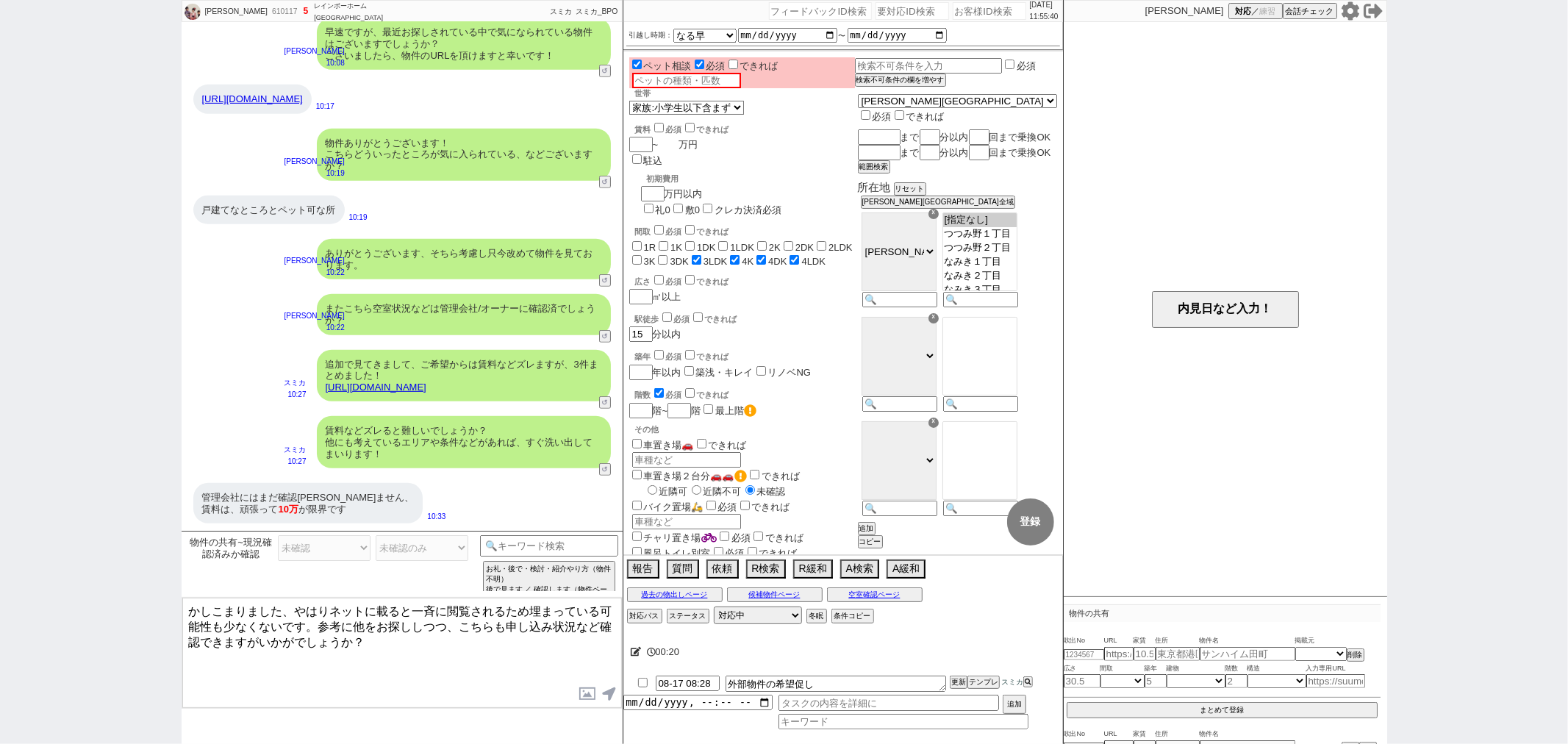
type input "1"
checkbox input "false"
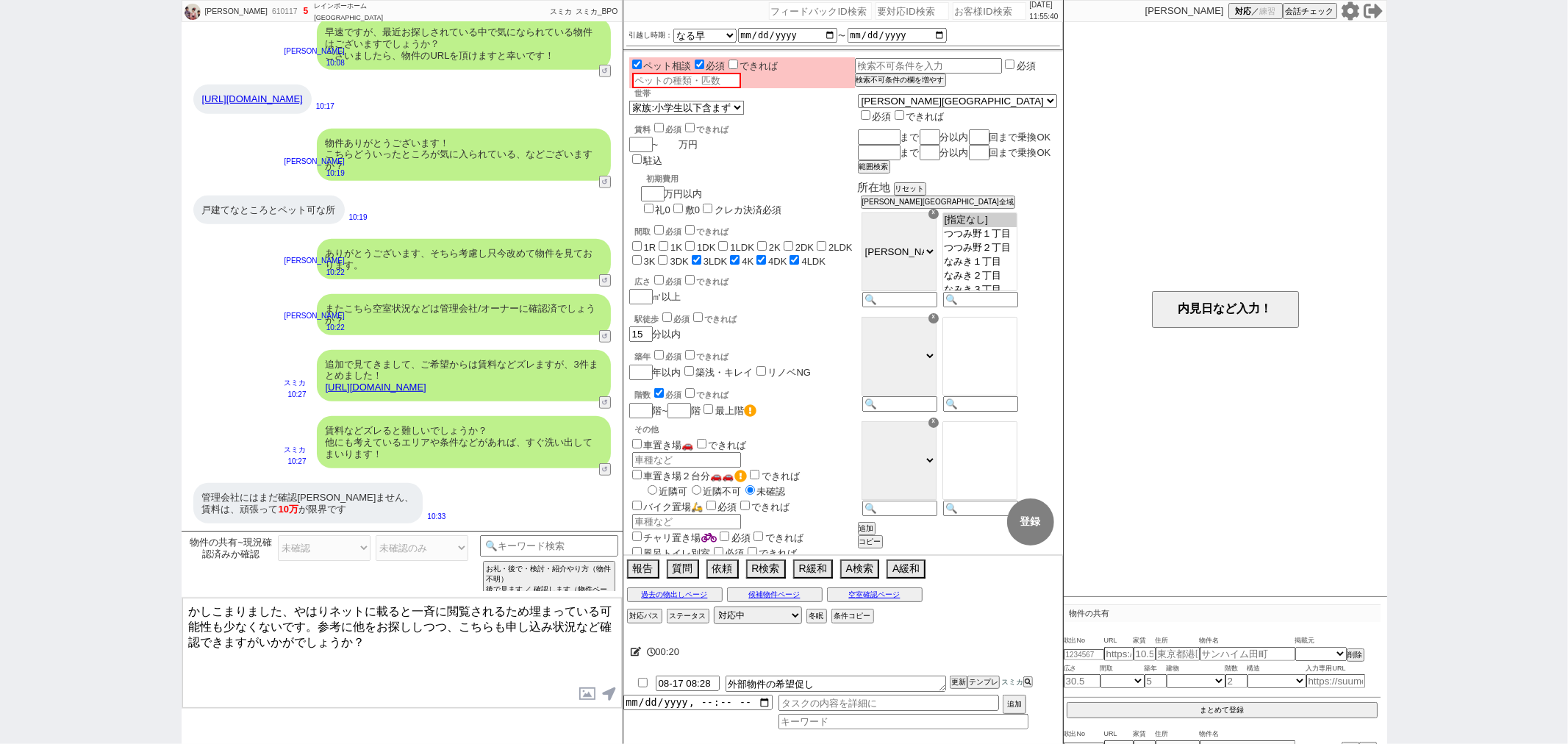
checkbox input "false"
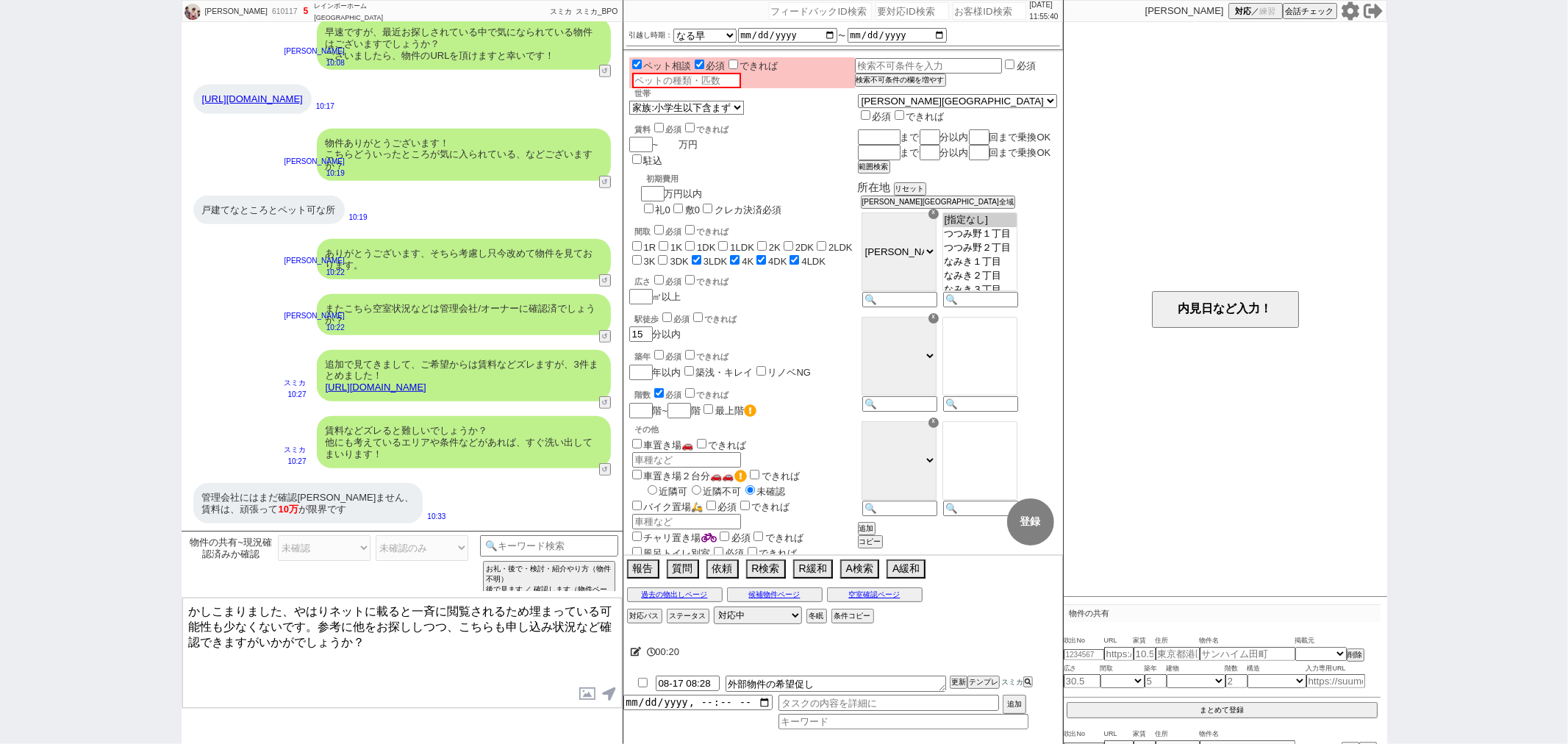
checkbox input "true"
type input "10"
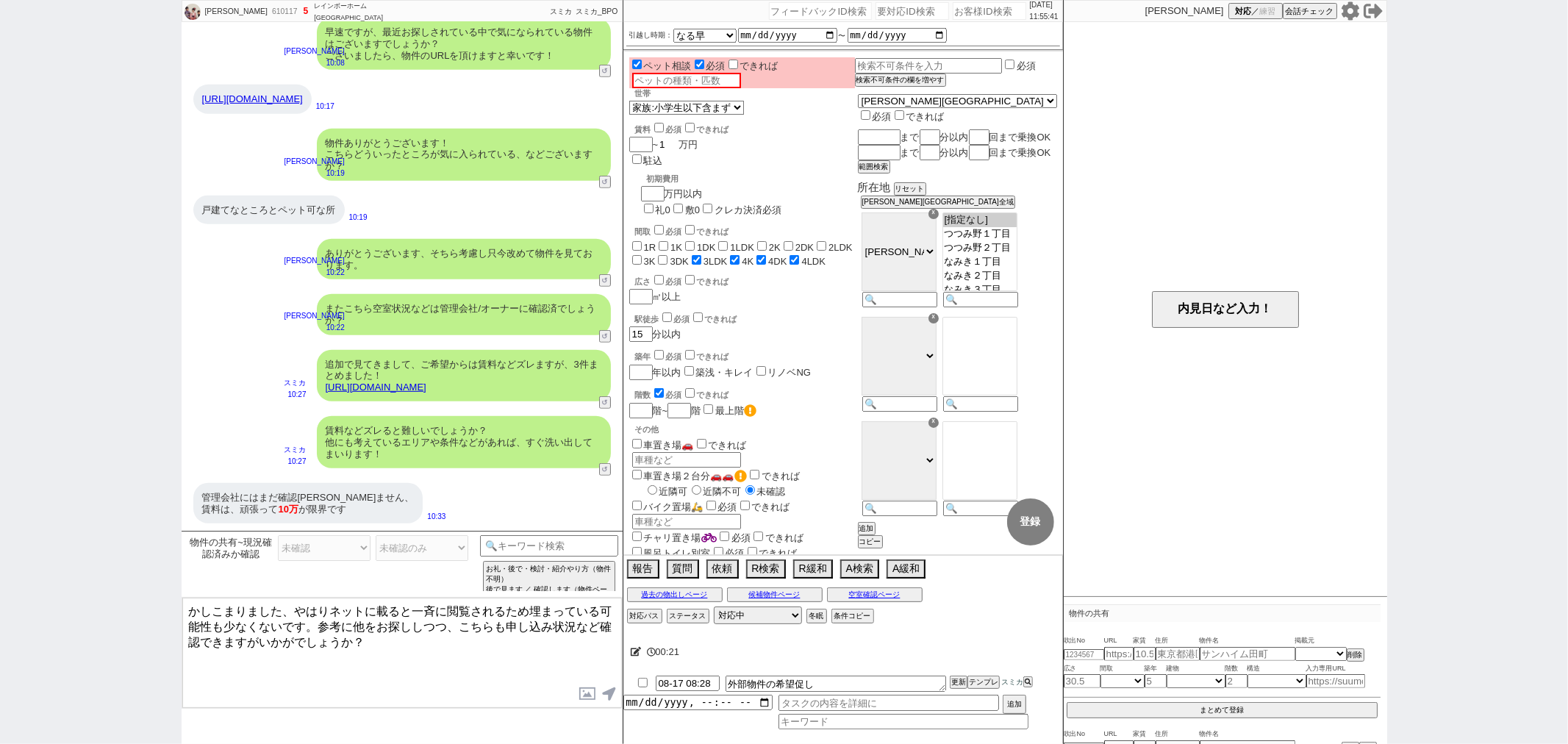
checkbox input "false"
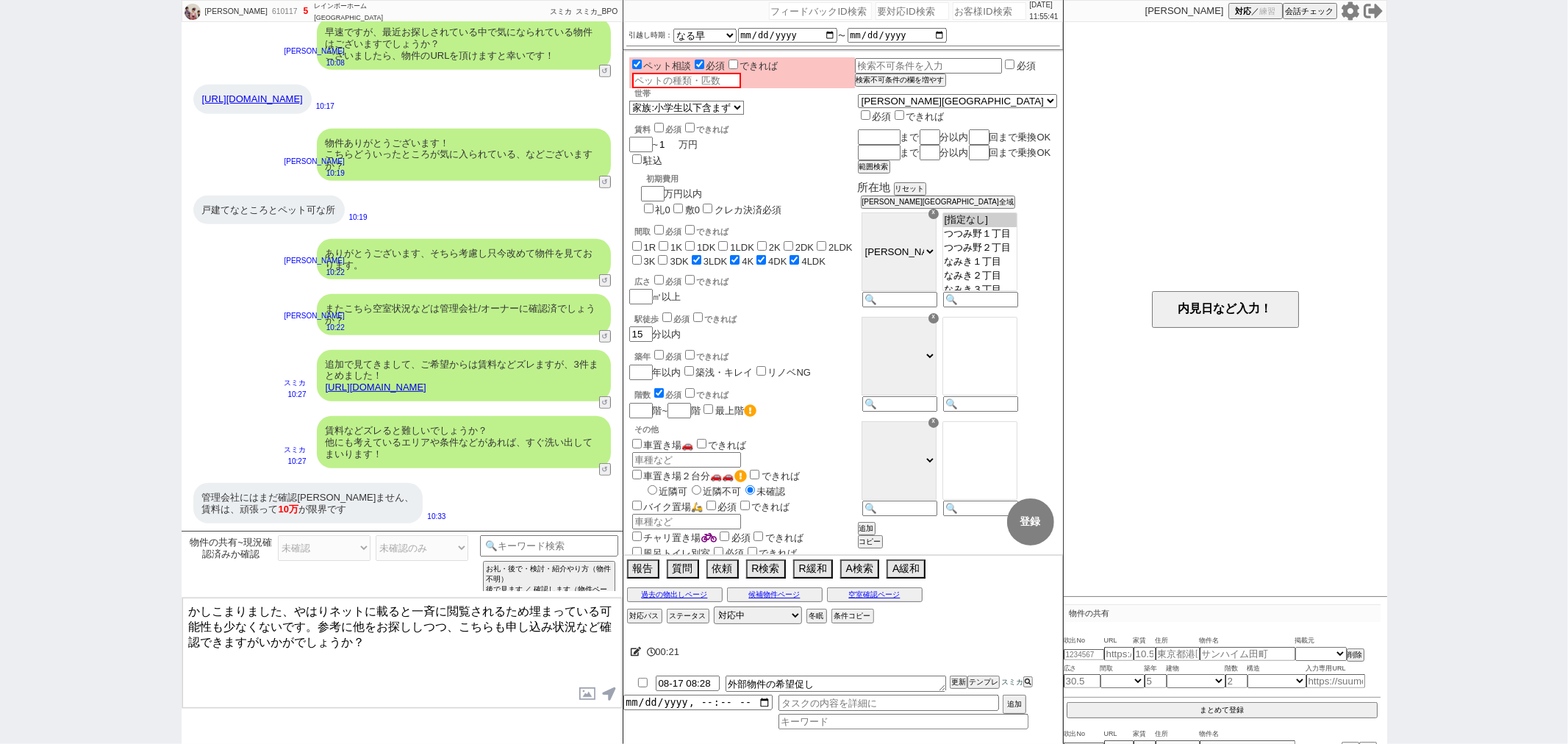
checkbox input "false"
checkbox input "true"
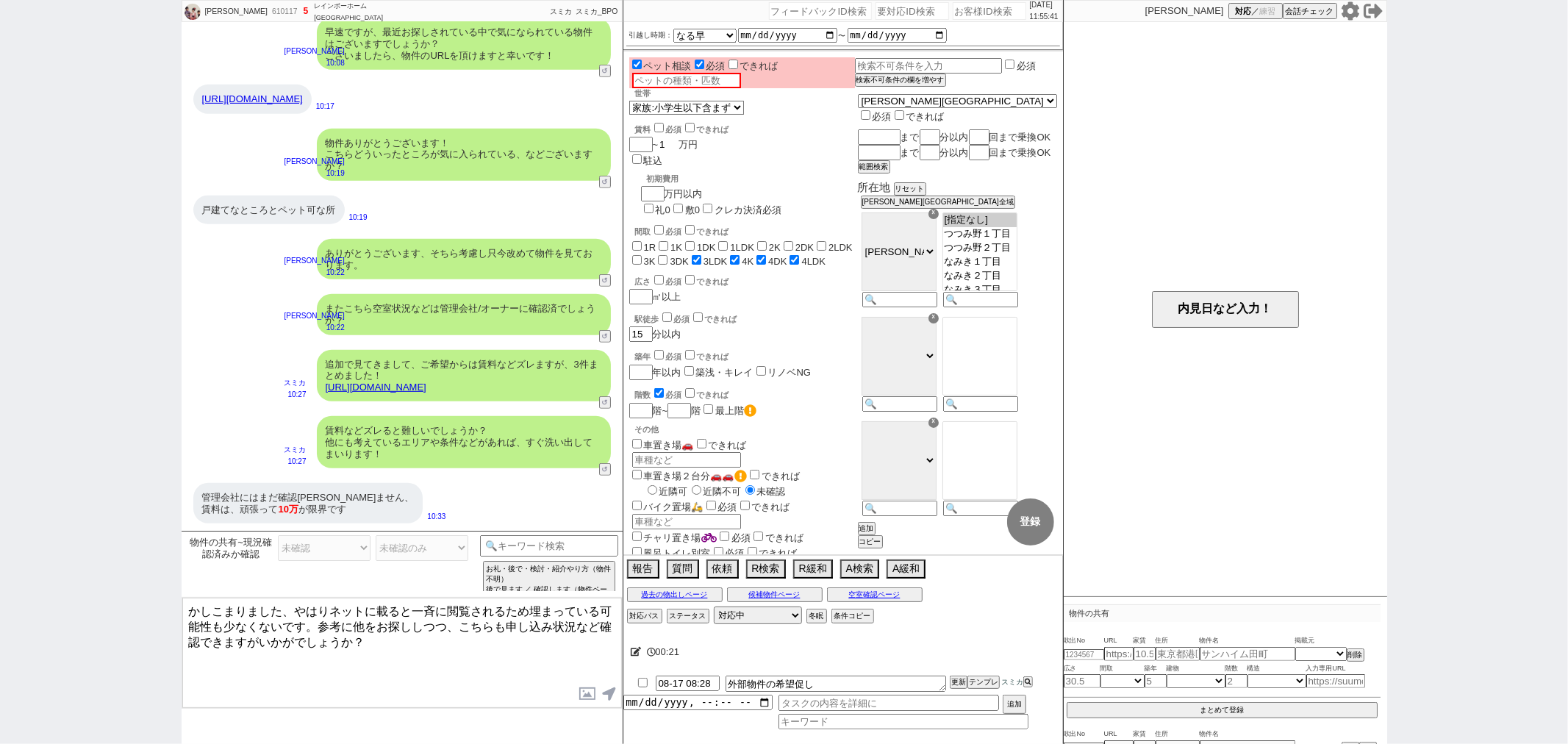
checkbox input "true"
type input "10"
click at [660, 126] on input "checkbox" at bounding box center [659, 128] width 10 height 10
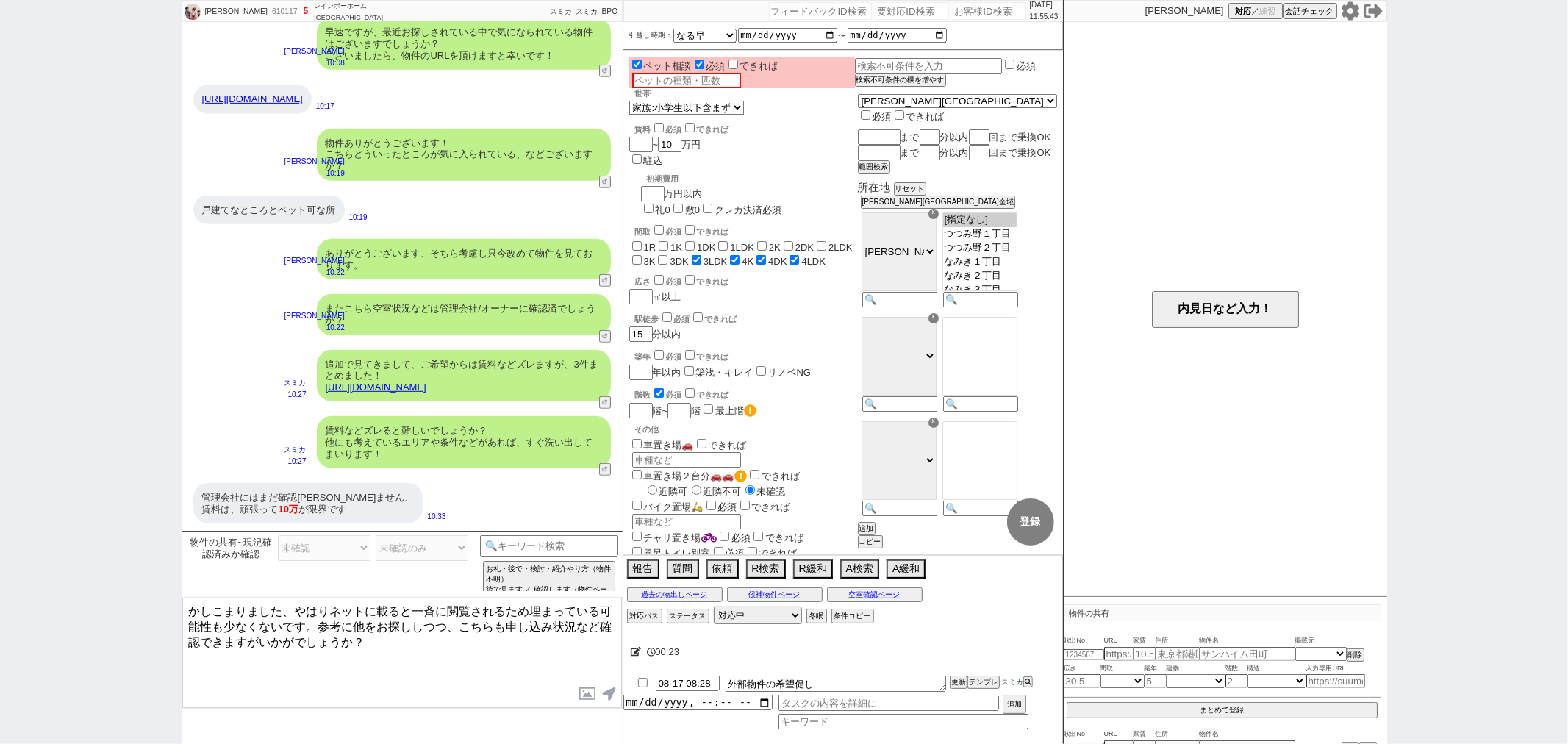
checkbox input "true"
checkbox input "false"
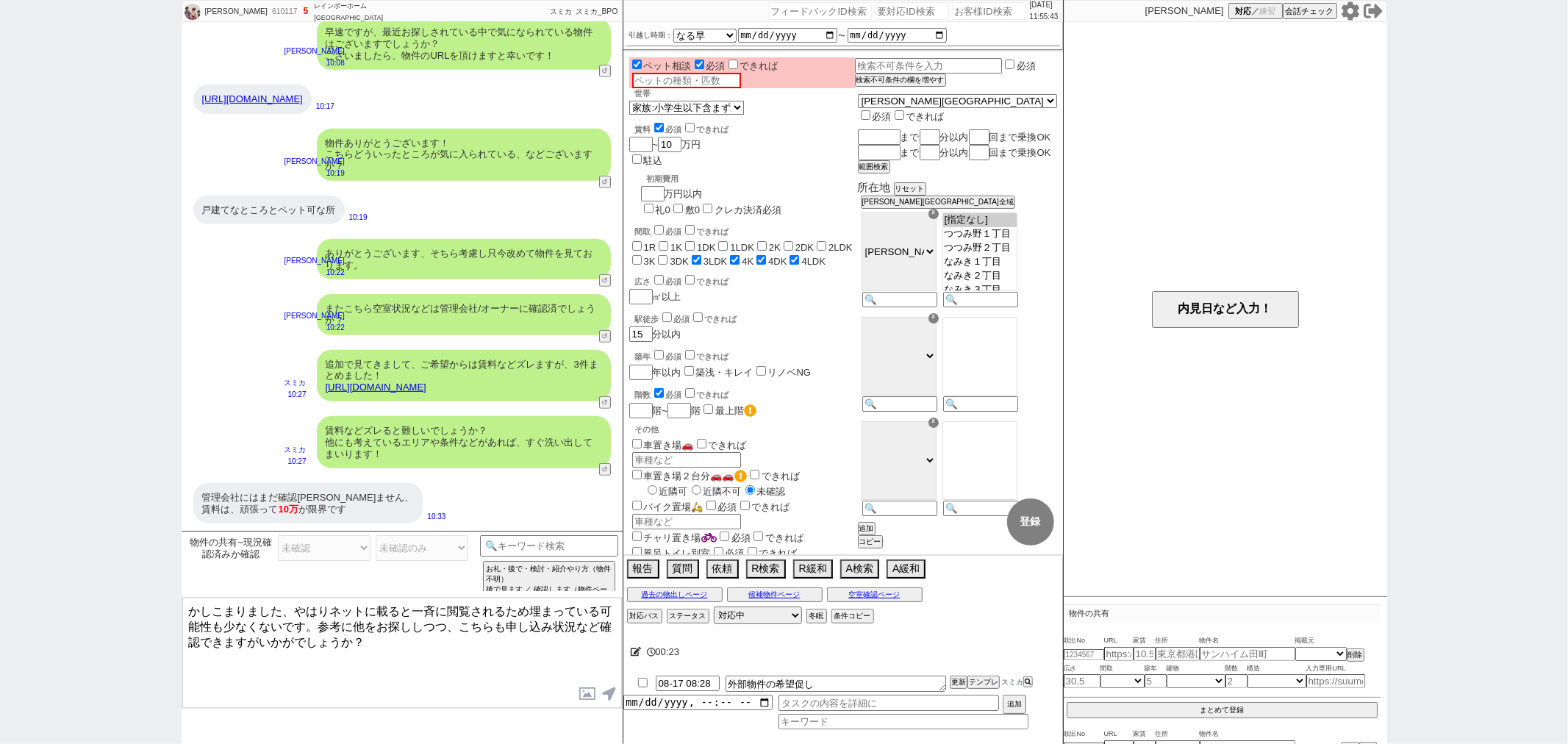
checkbox input "false"
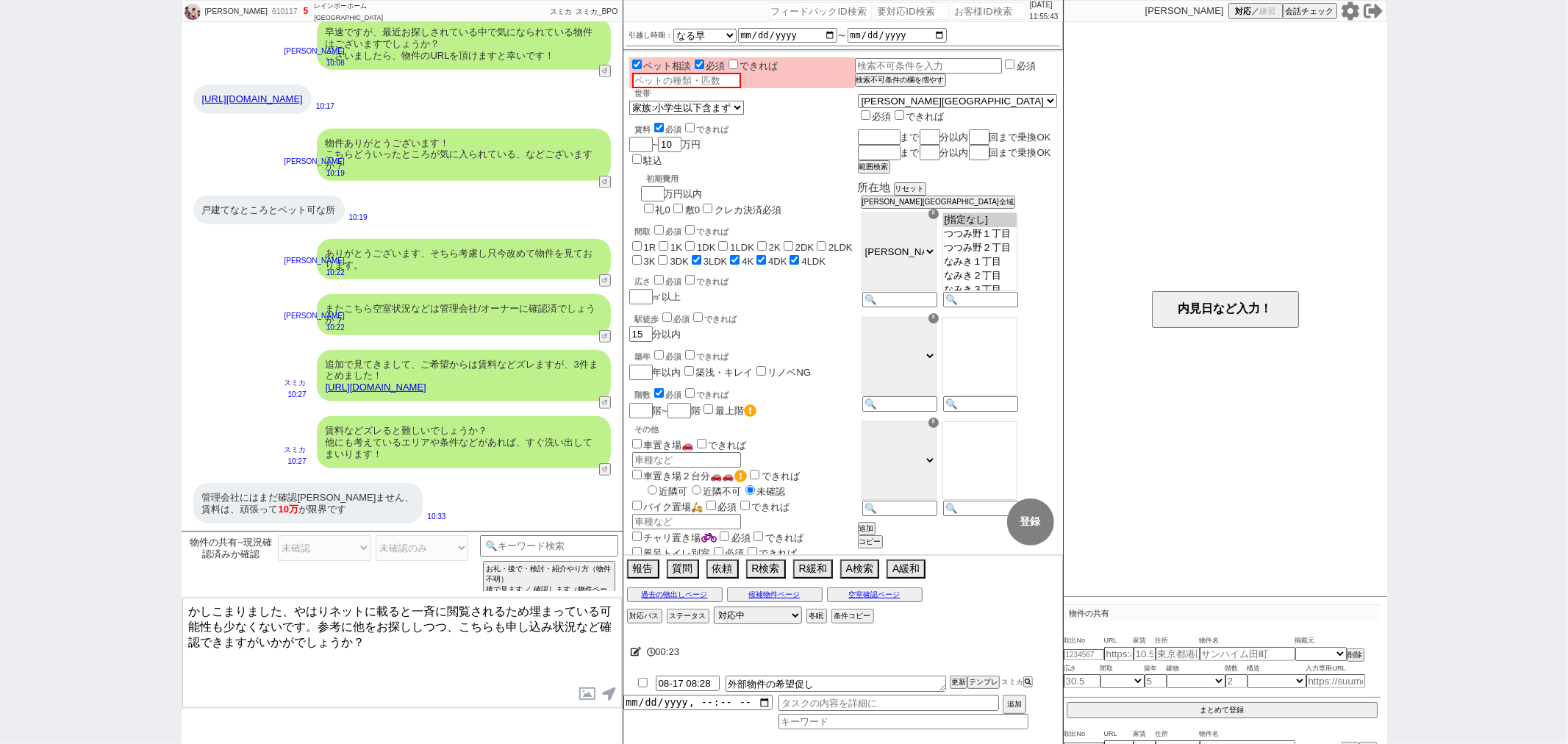
checkbox input "true"
click at [380, 640] on textarea "かしこまりました、やはりネットに載ると一斉に閲覧されるため埋まっている可能性も少なくないです。参考に他をお探ししつつ、こちらも申し込み状況など確認できますがい…" at bounding box center [401, 653] width 440 height 110
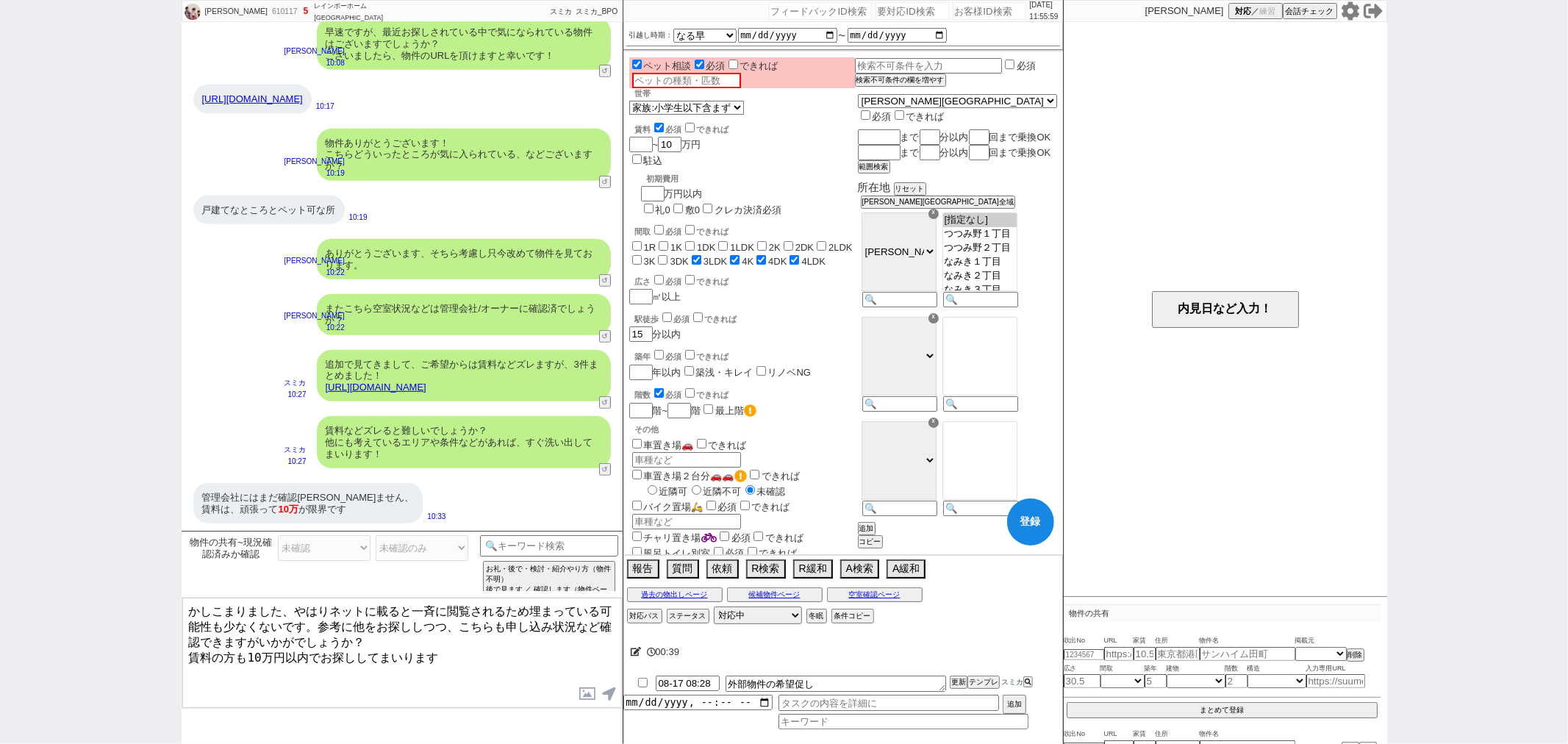
type textarea "かしこまりました、やはりネットに載ると一斉に閲覧されるため埋まっている可能性も少なくないです。参考に他をお探ししつつ、こちらも申し込み状況など確認できますがい…"
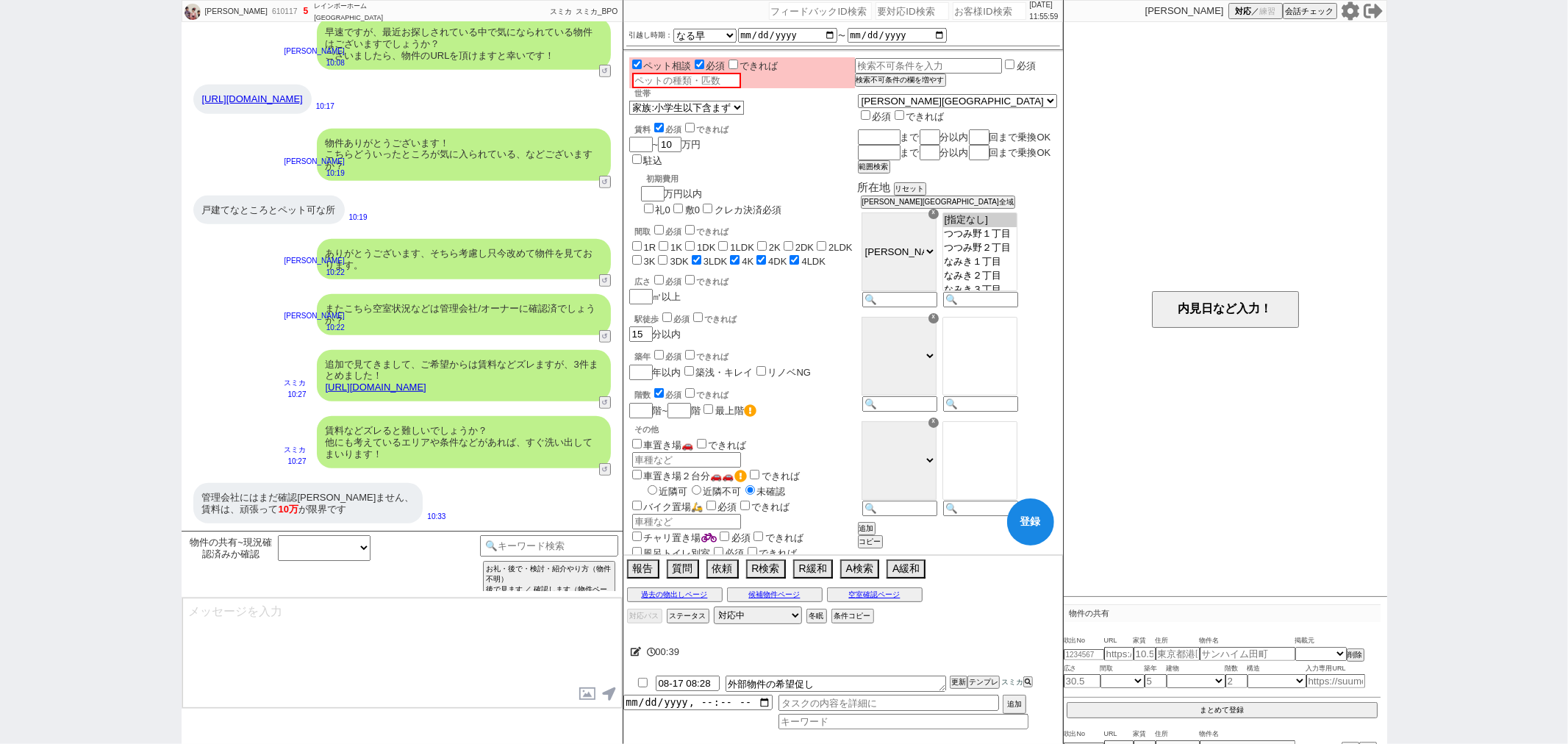
scroll to position [546, 0]
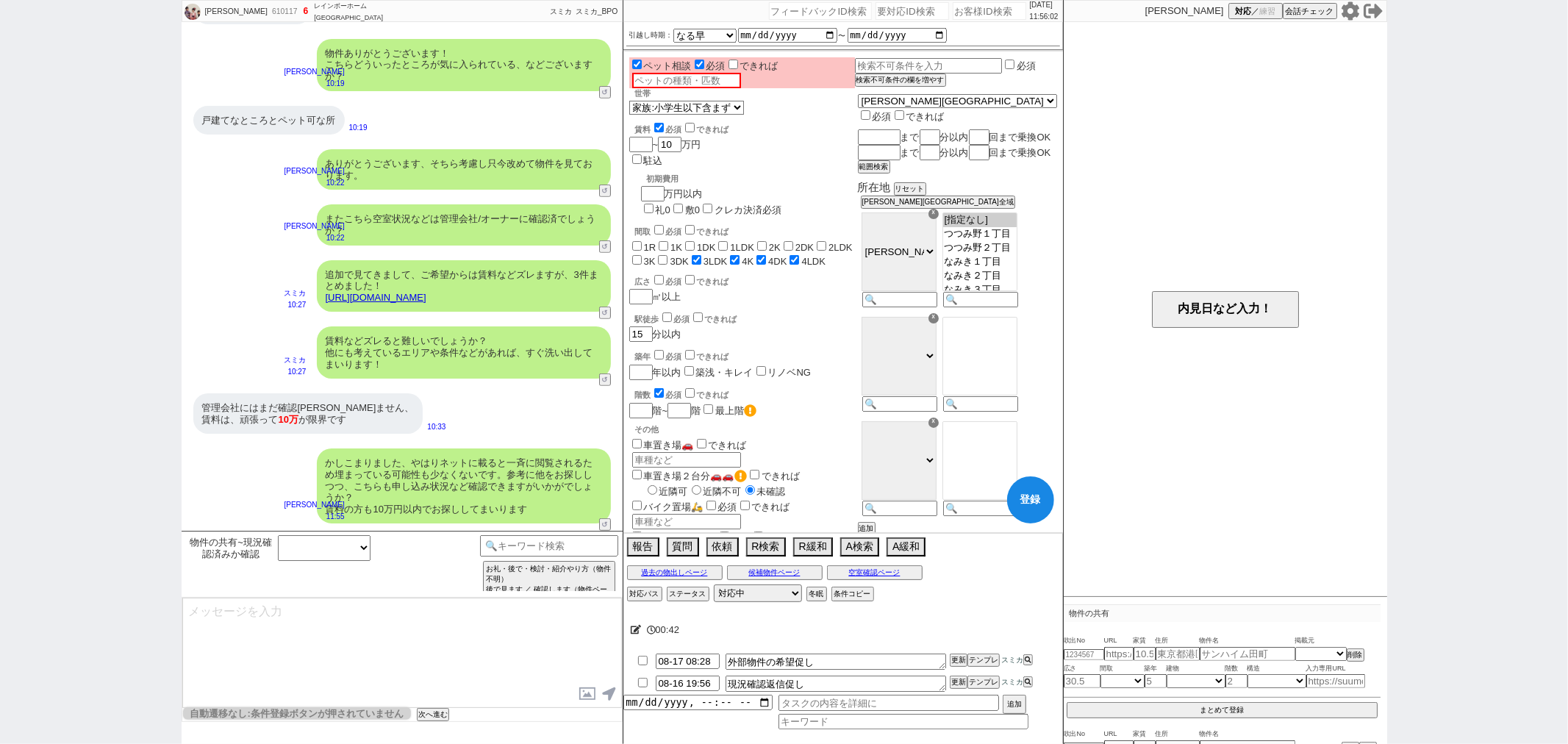
click at [1033, 499] on button "登録" at bounding box center [1030, 500] width 47 height 47
checkbox input "false"
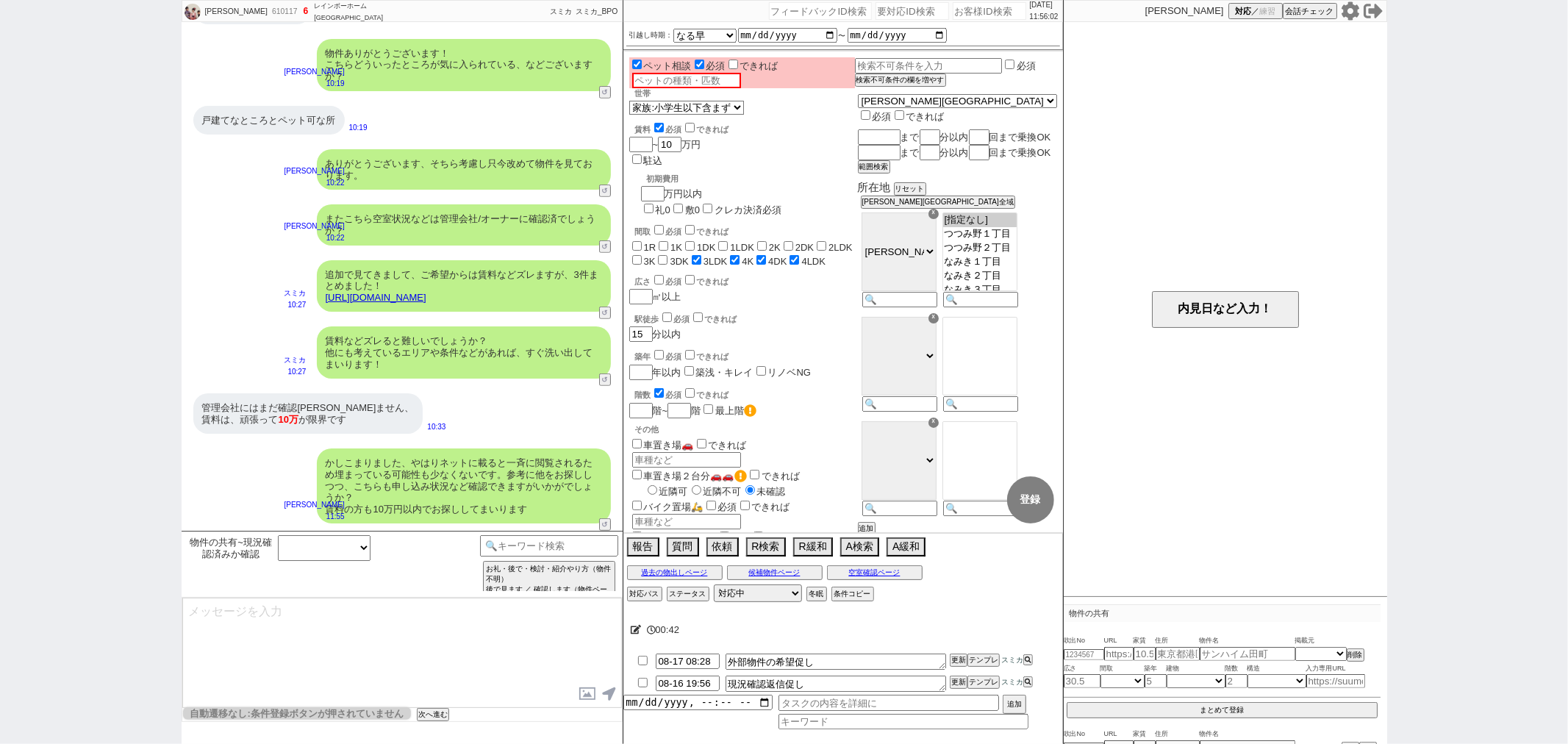
checkbox input "false"
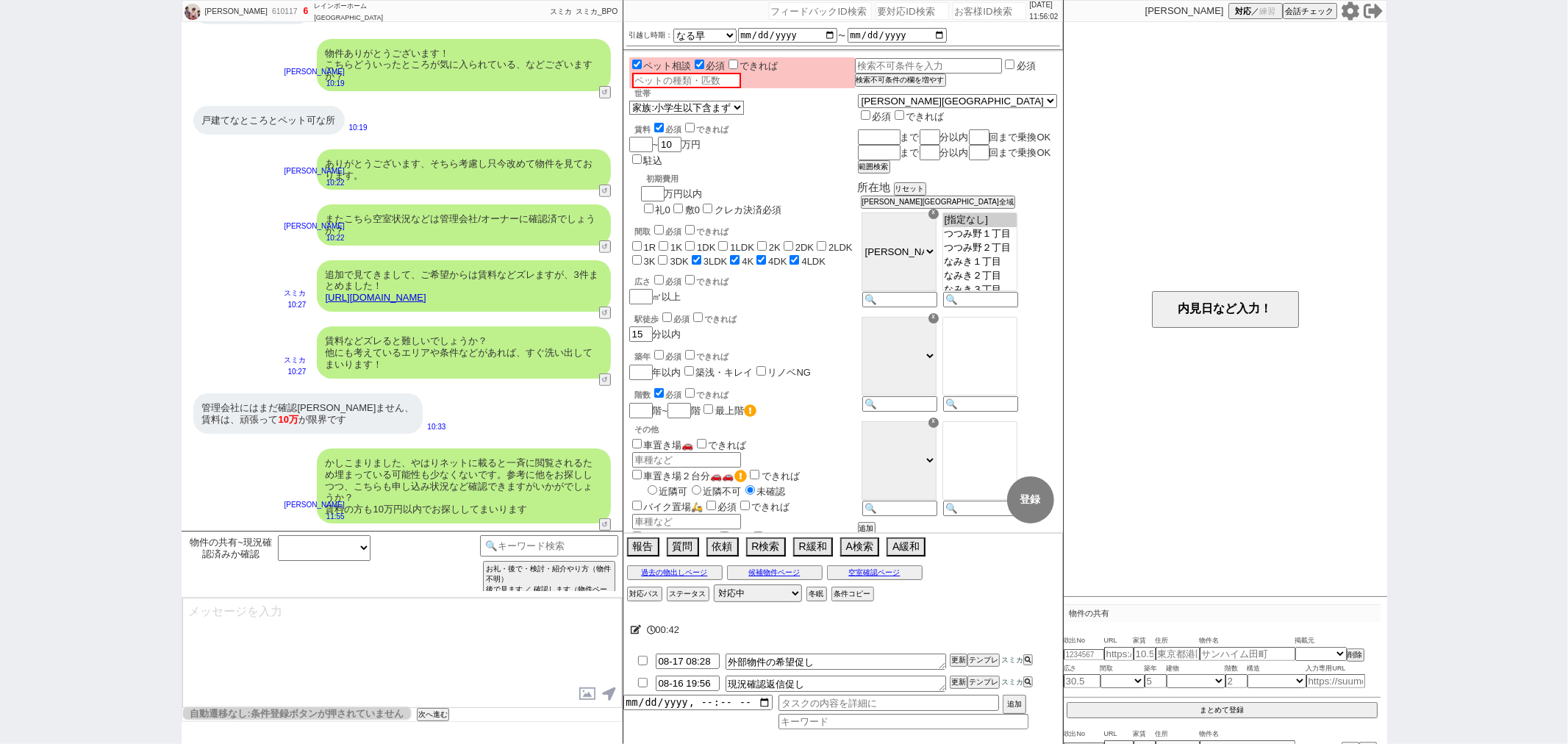
checkbox input "true"
checkbox input "false"
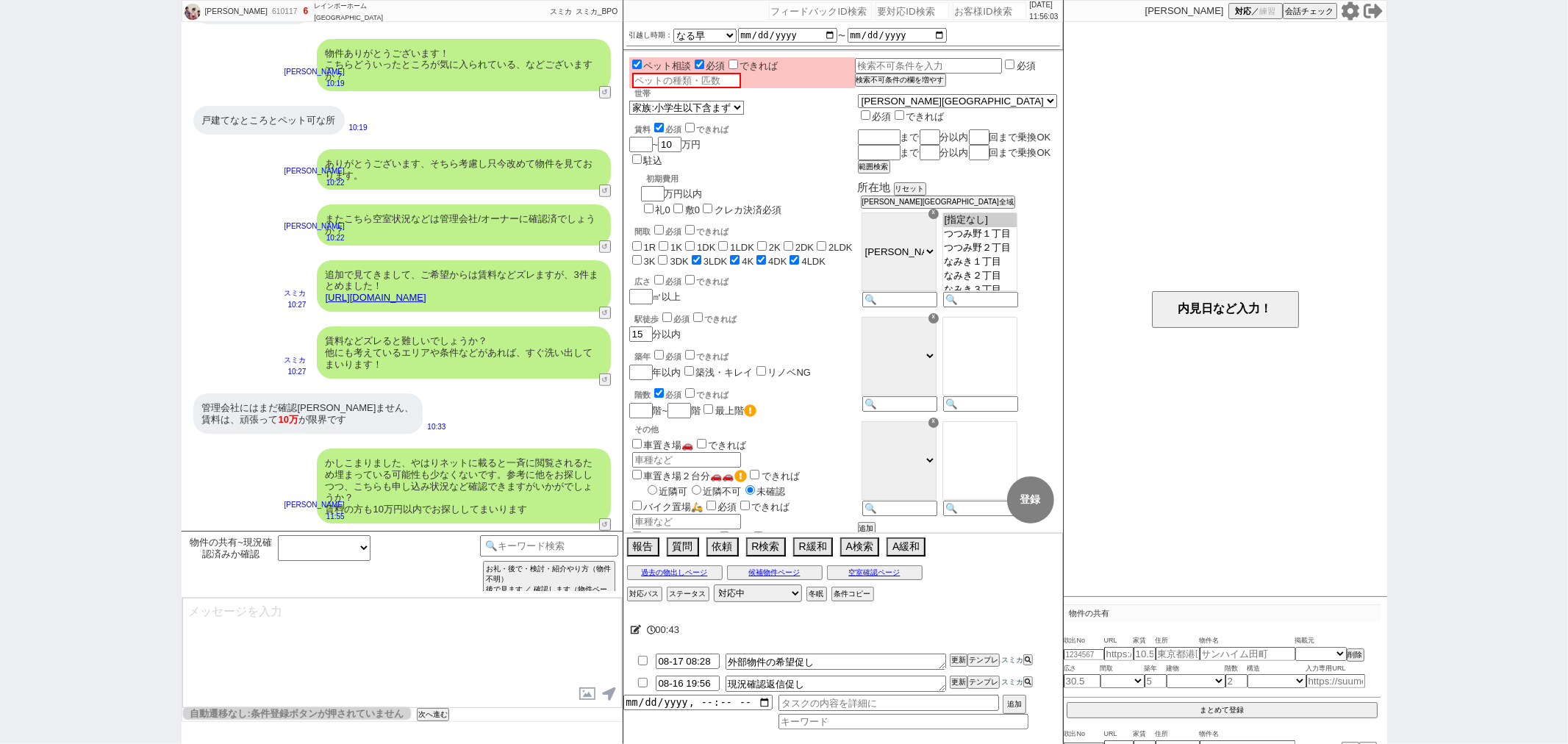
checkbox input "false"
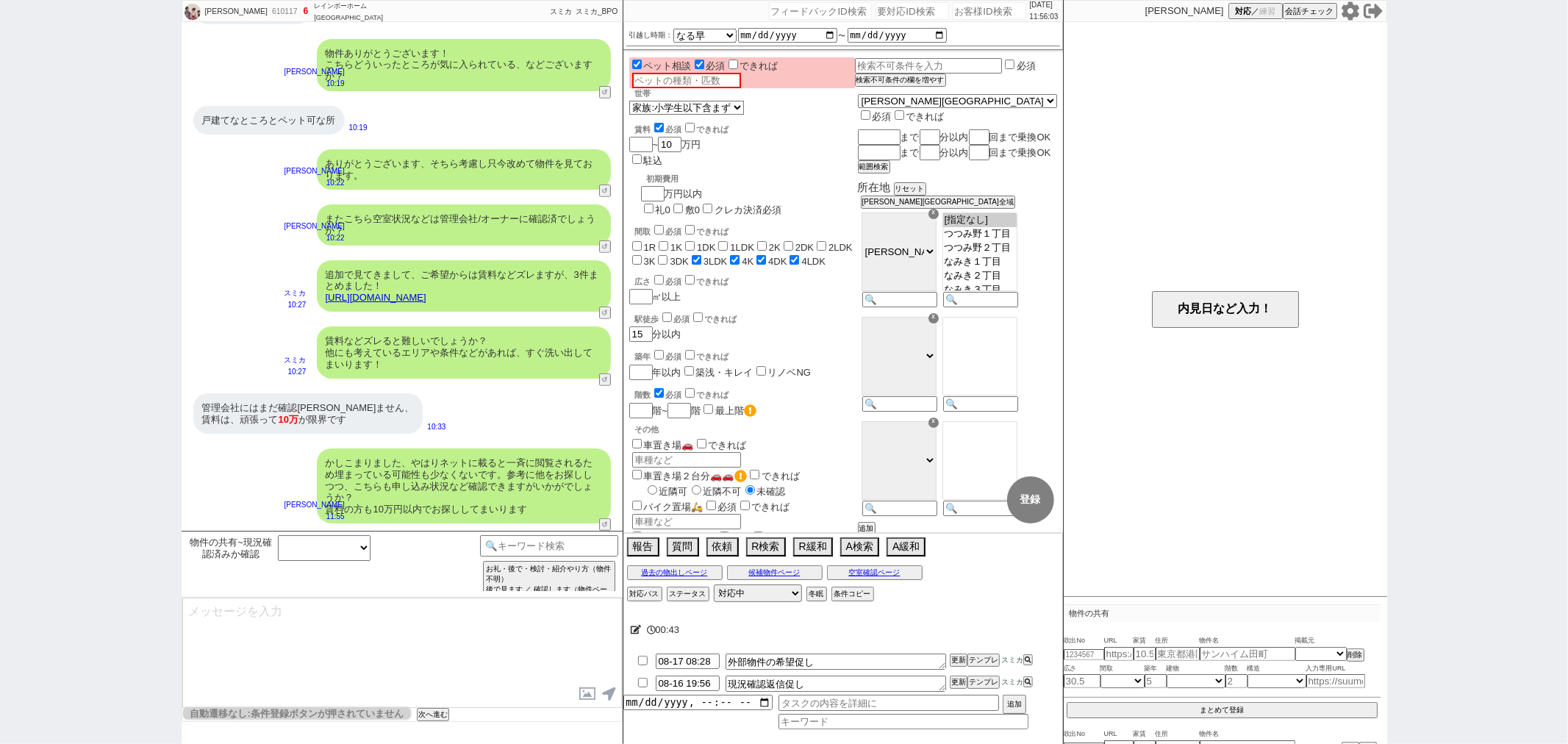
checkbox input "false"
checkbox input "true"
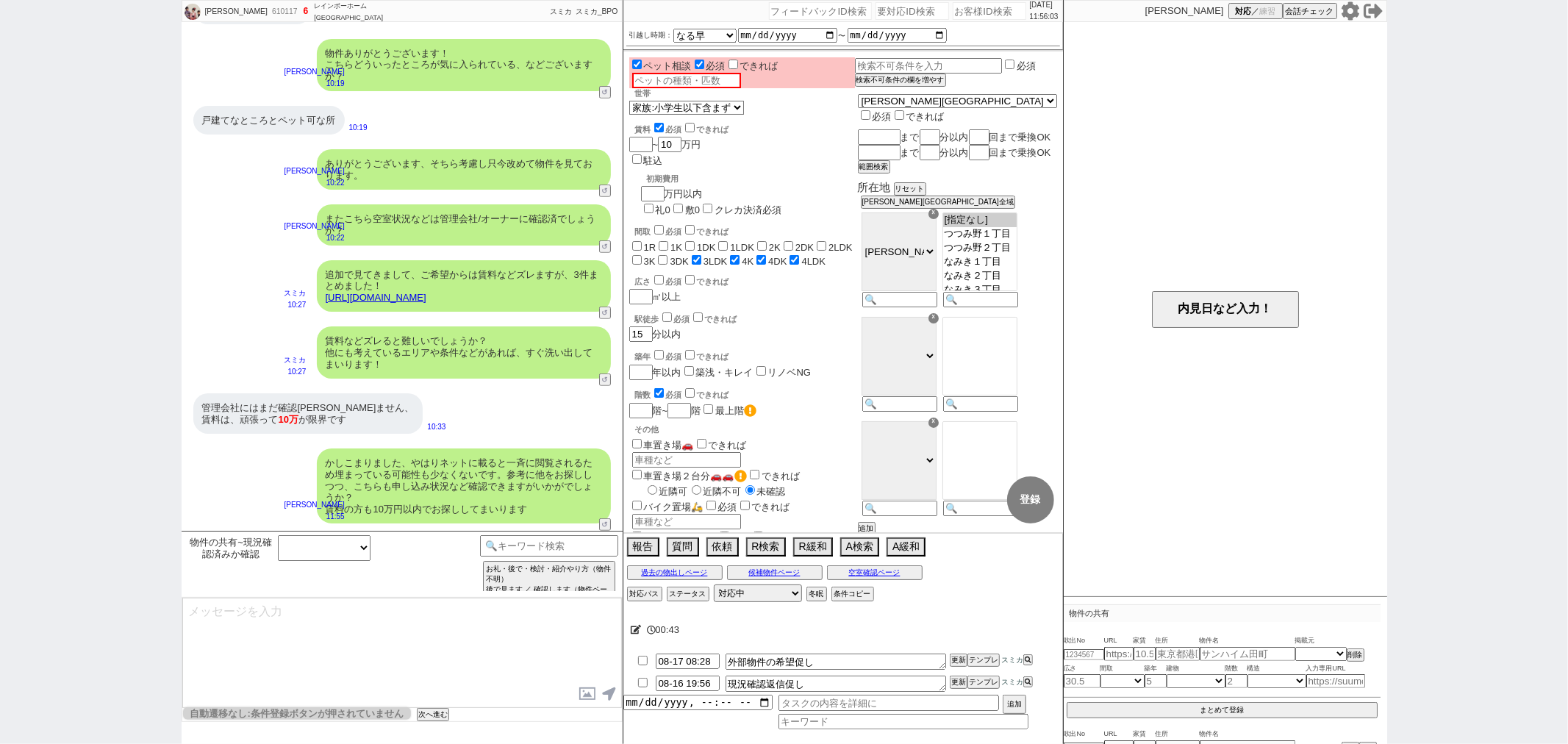
checkbox input "true"
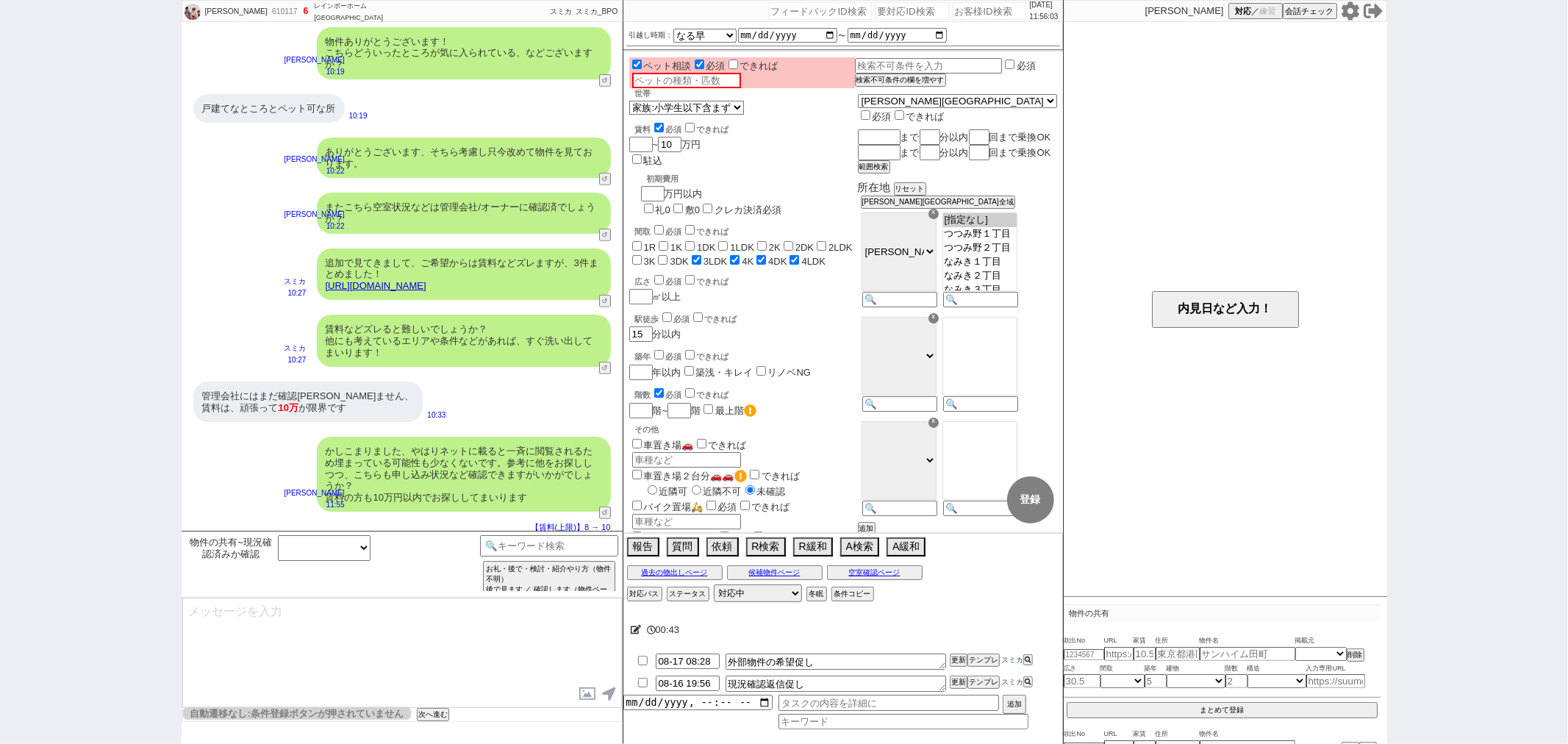
click at [415, 718] on div "内見日が過ぎたのでキャンセル！ 👆0つの質問に答えてください 対応終了:対応中 特殊条件でチャット物出し不可 自動遷移なし:条件登録ボタンが押されていません …" at bounding box center [401, 714] width 440 height 14
select select "133"
click at [421, 715] on button "次へ進む" at bounding box center [431, 714] width 30 height 10
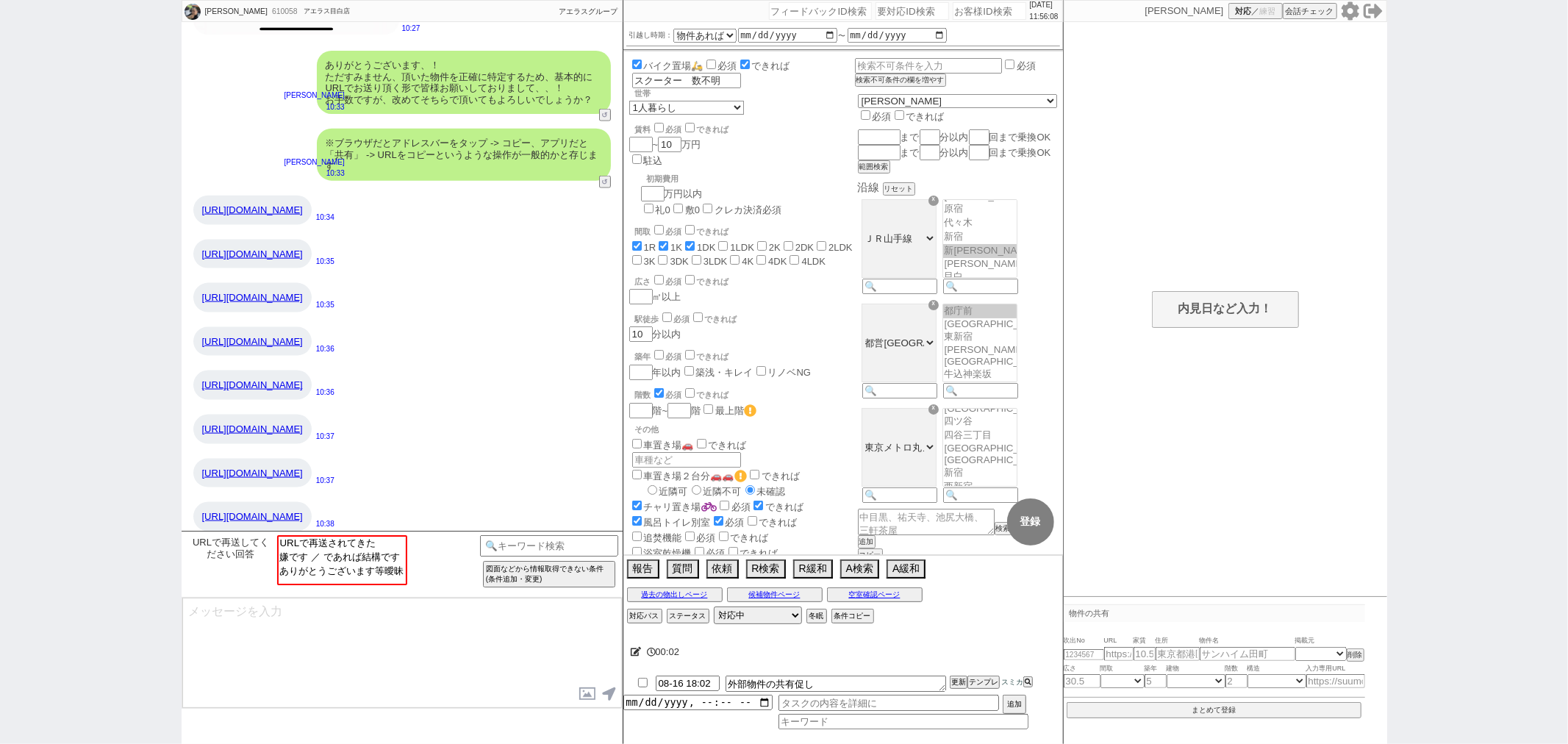
scroll to position [1835, 0]
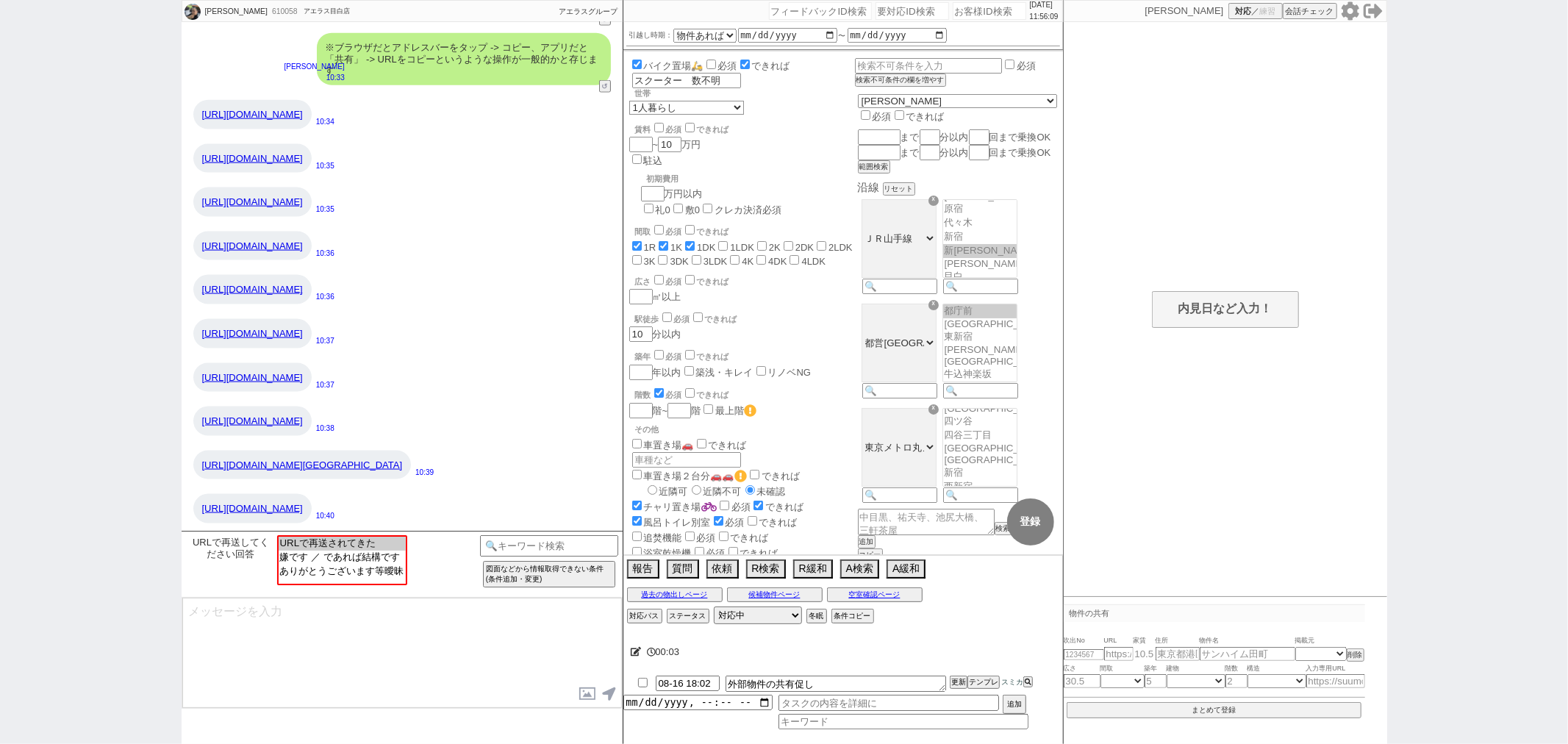
click at [356, 551] on option "URLで再送されてきた" at bounding box center [342, 558] width 127 height 14
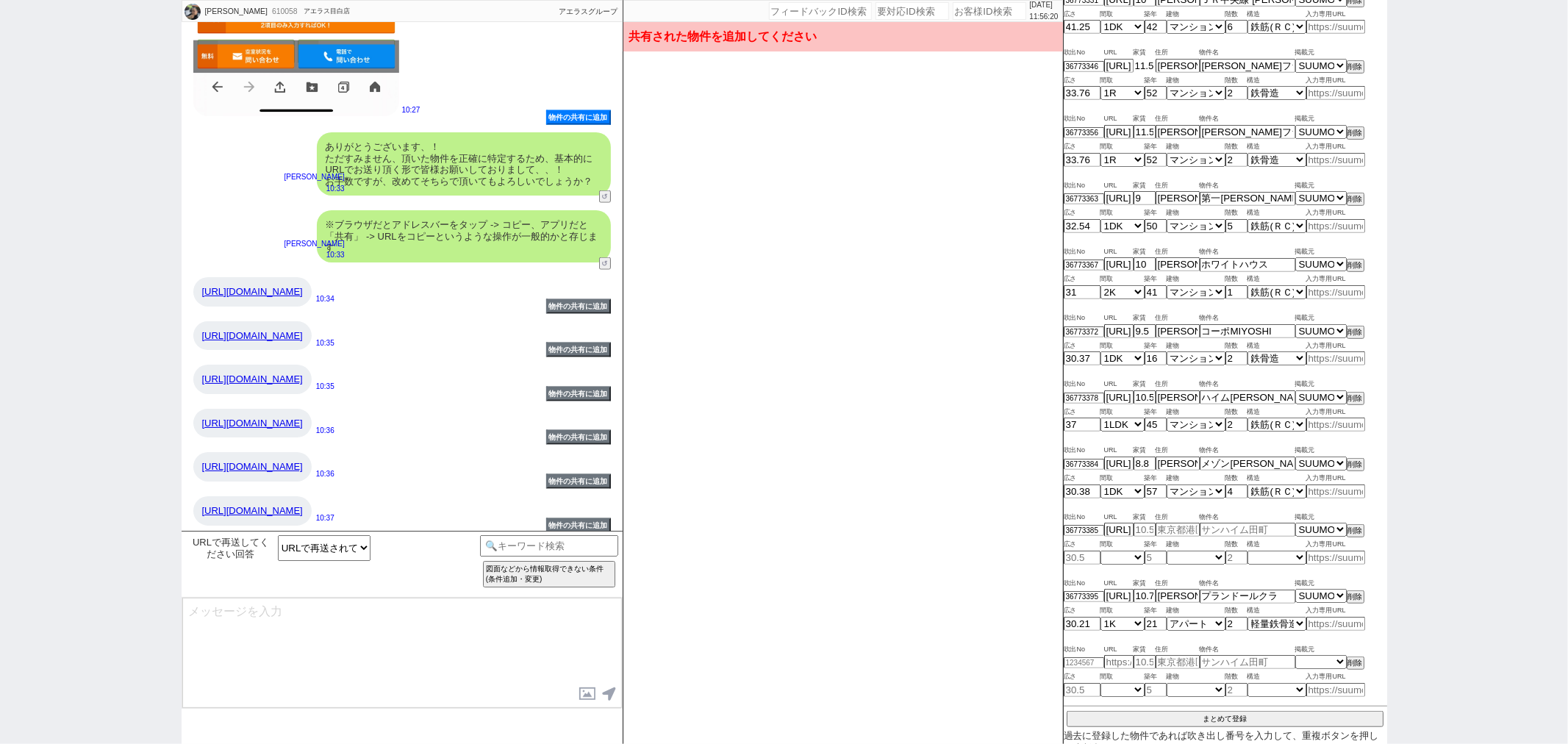
scroll to position [663, 0]
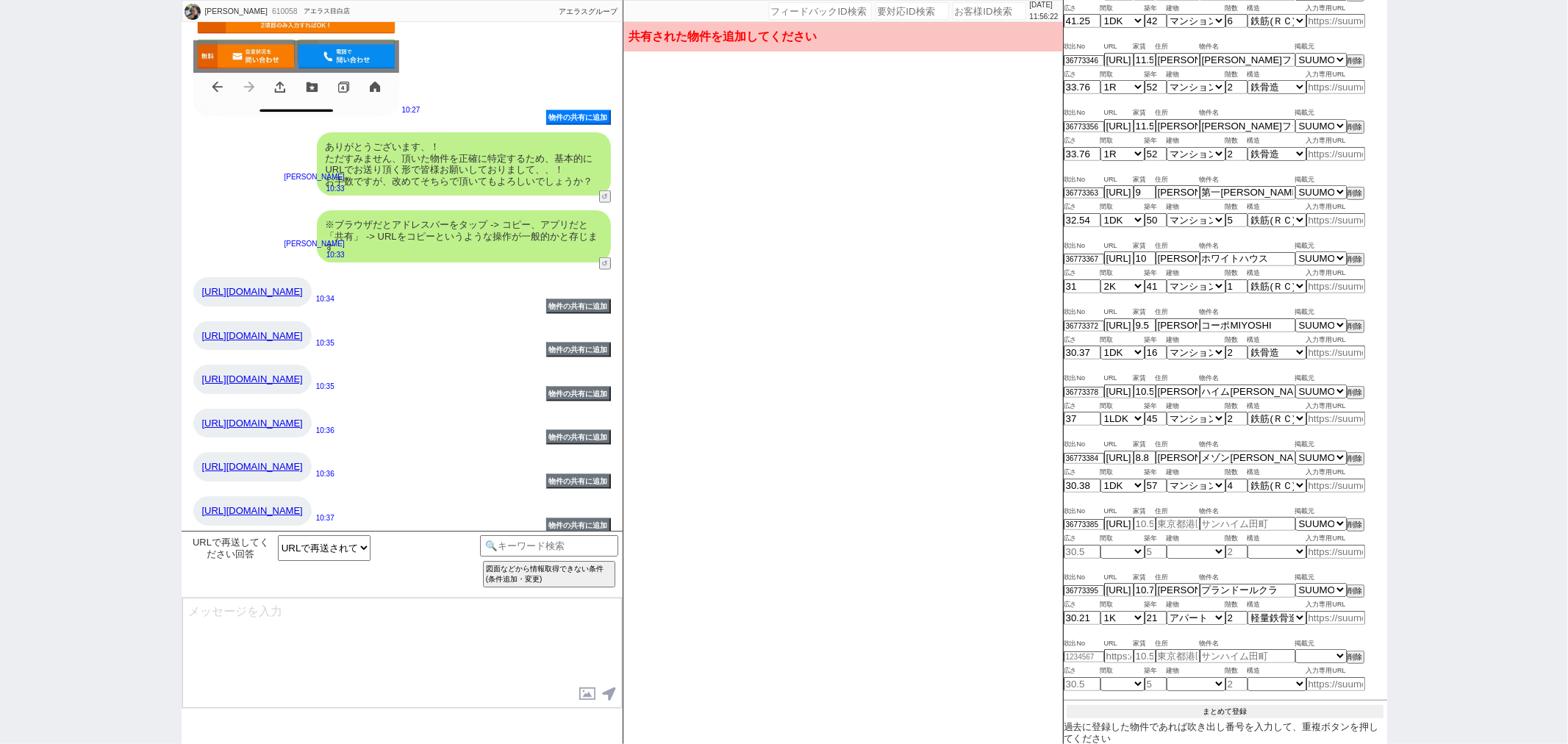
click at [1304, 707] on button "まとめて登録" at bounding box center [1225, 712] width 317 height 14
click at [1112, 524] on input "[URL][DOMAIN_NAME][GEOGRAPHIC_DATA]" at bounding box center [1119, 524] width 30 height 13
drag, startPoint x: 1108, startPoint y: 526, endPoint x: 1155, endPoint y: 526, distance: 47.0
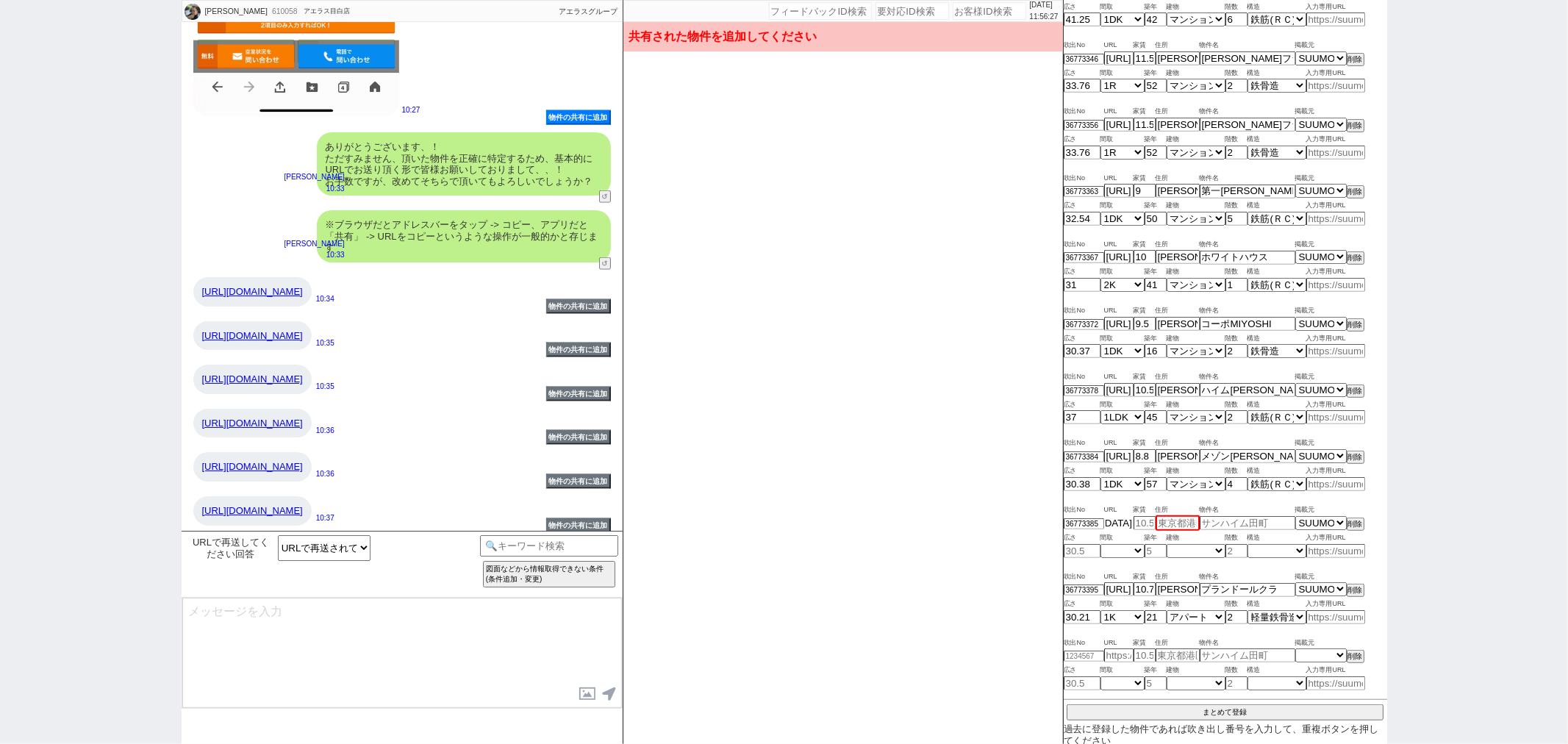
click at [1155, 526] on div "36773385 [URL][DOMAIN_NAME][GEOGRAPHIC_DATA] 掲載元 SUUMO HOMEs sumaity yahoo goo …" at bounding box center [1225, 523] width 323 height 15
click at [354, 550] on select "URLで再送されてきた 嫌です ／ であれば結構です ありがとうございます等曖昧" at bounding box center [324, 548] width 93 height 26
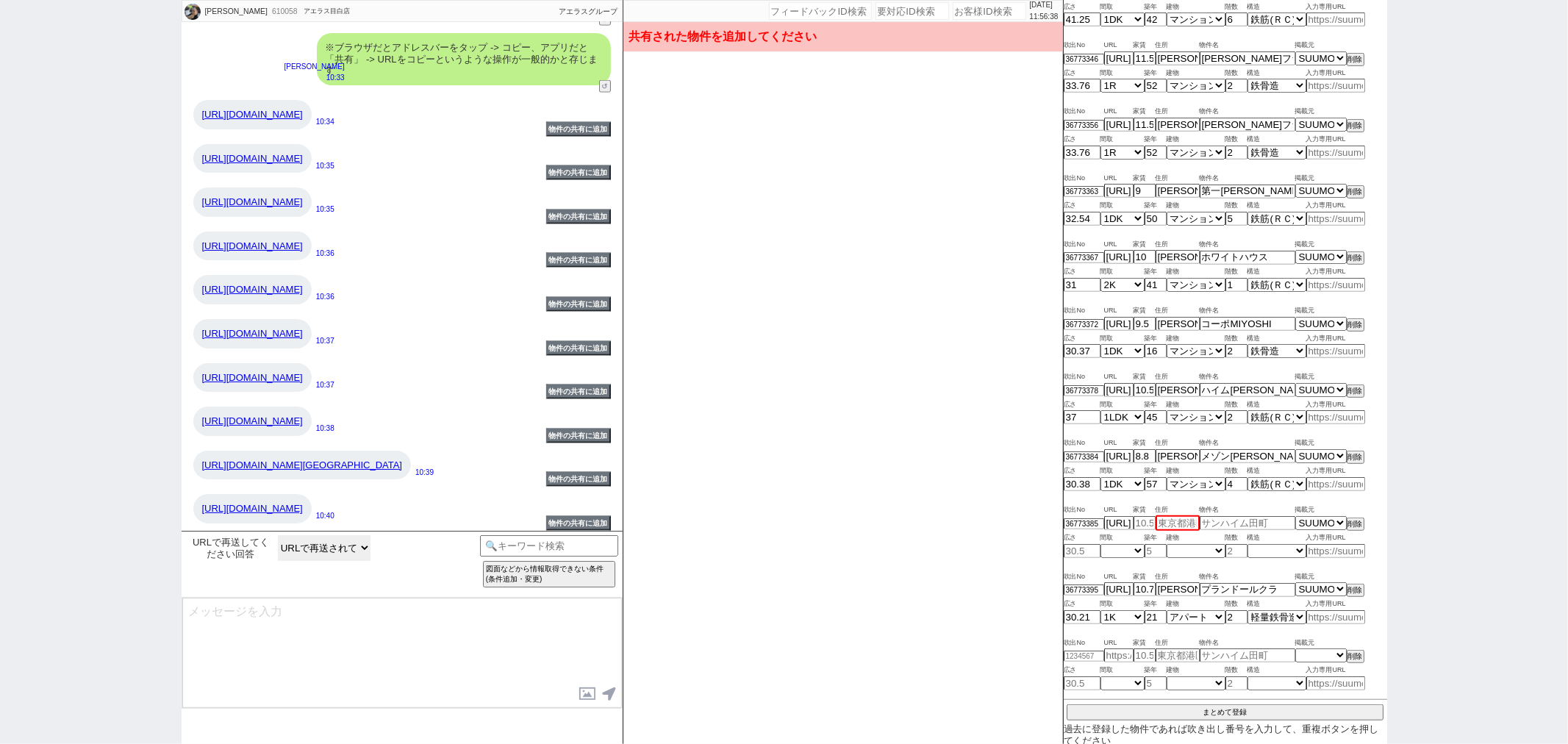
scroll to position [1835, 0]
click at [403, 460] on link "[URL][DOMAIN_NAME][GEOGRAPHIC_DATA]" at bounding box center [302, 465] width 201 height 11
click at [1357, 523] on button "削除" at bounding box center [1354, 524] width 14 height 10
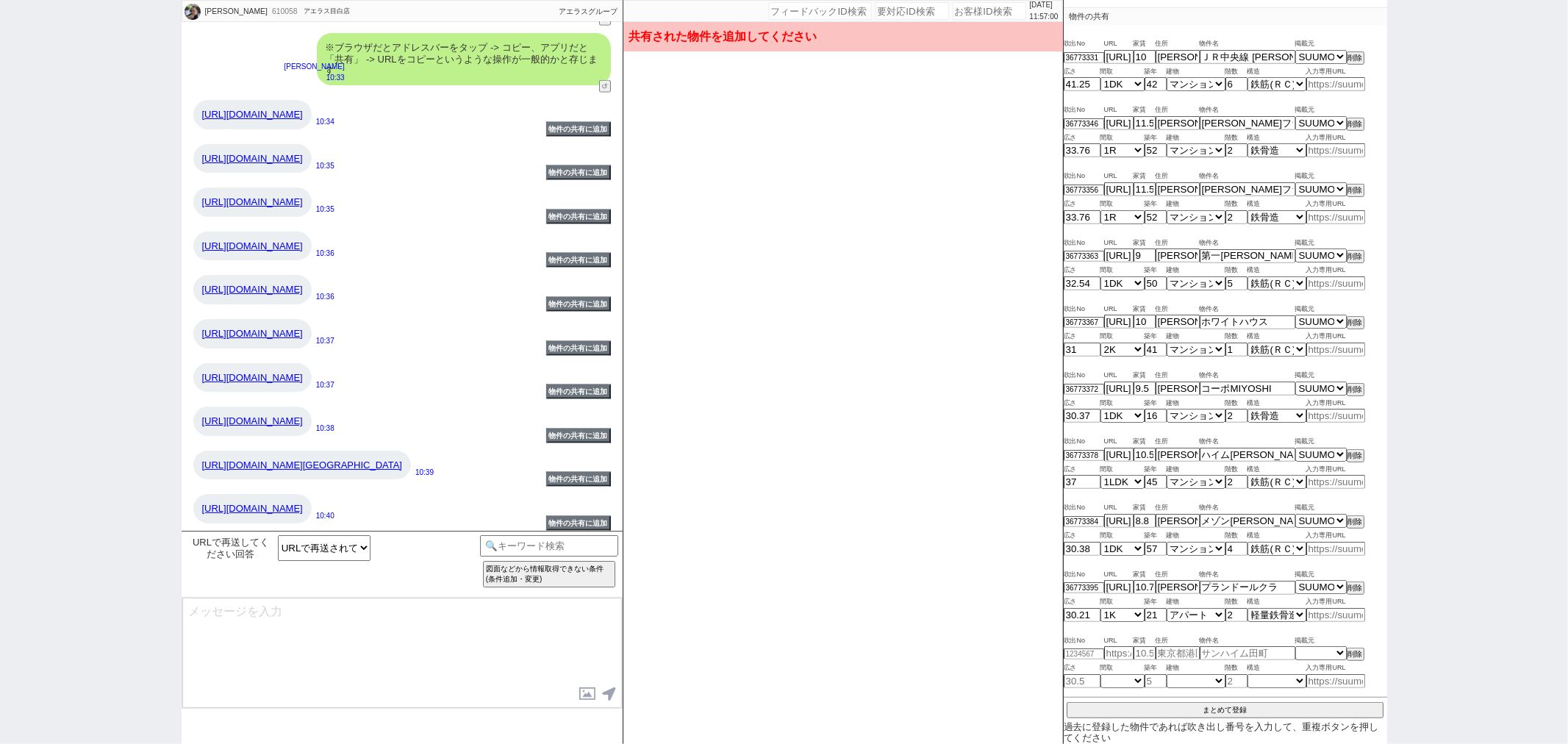
drag, startPoint x: 436, startPoint y: 456, endPoint x: 184, endPoint y: 401, distance: 257.9
click at [184, 444] on div "[URL][DOMAIN_NAME][GEOGRAPHIC_DATA] 10:39" at bounding box center [402, 465] width 441 height 44
copy link "[URL][DOMAIN_NAME][GEOGRAPHIC_DATA]"
click at [1234, 714] on button "まとめて登録" at bounding box center [1225, 712] width 317 height 14
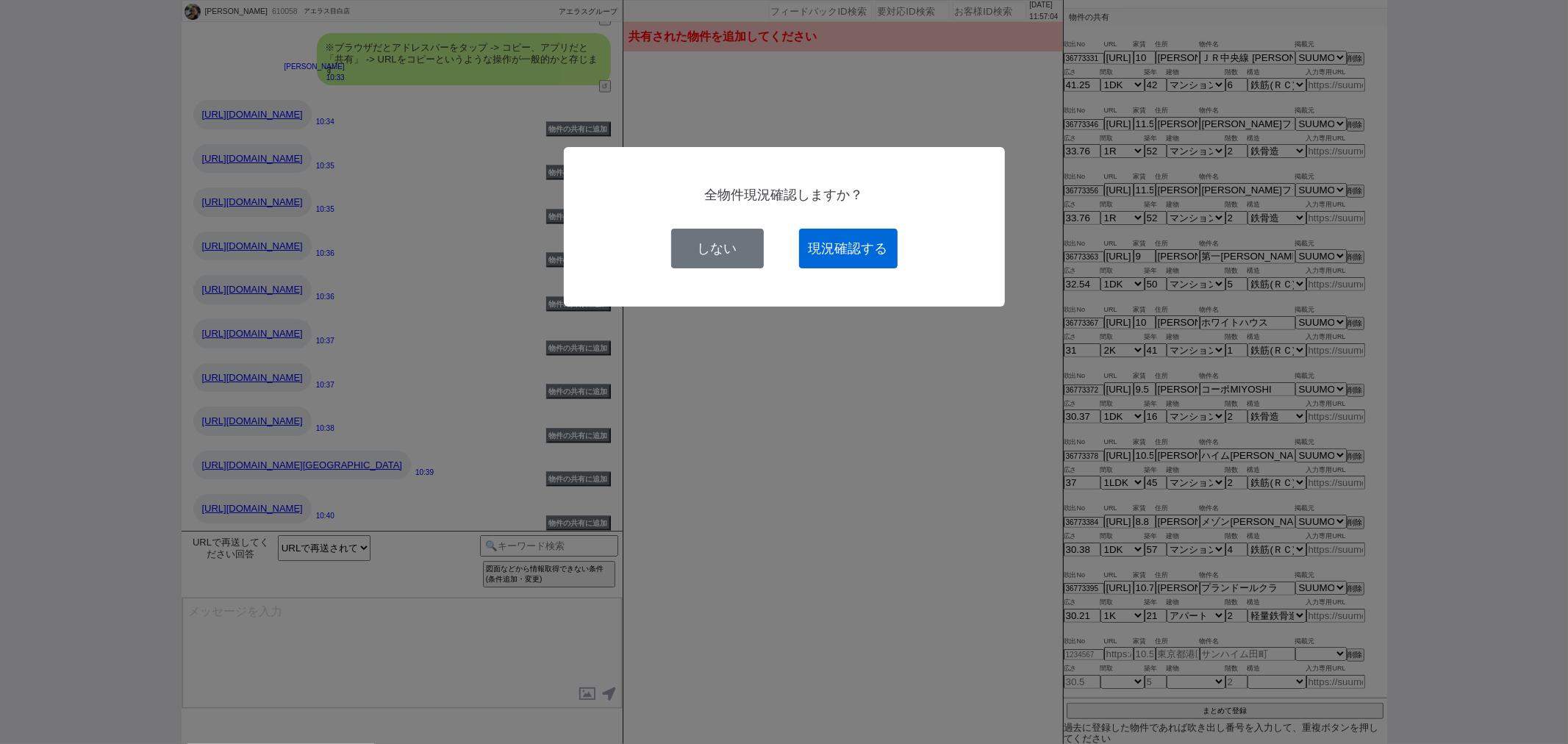
click at [809, 252] on button "現況確認する" at bounding box center [848, 249] width 98 height 40
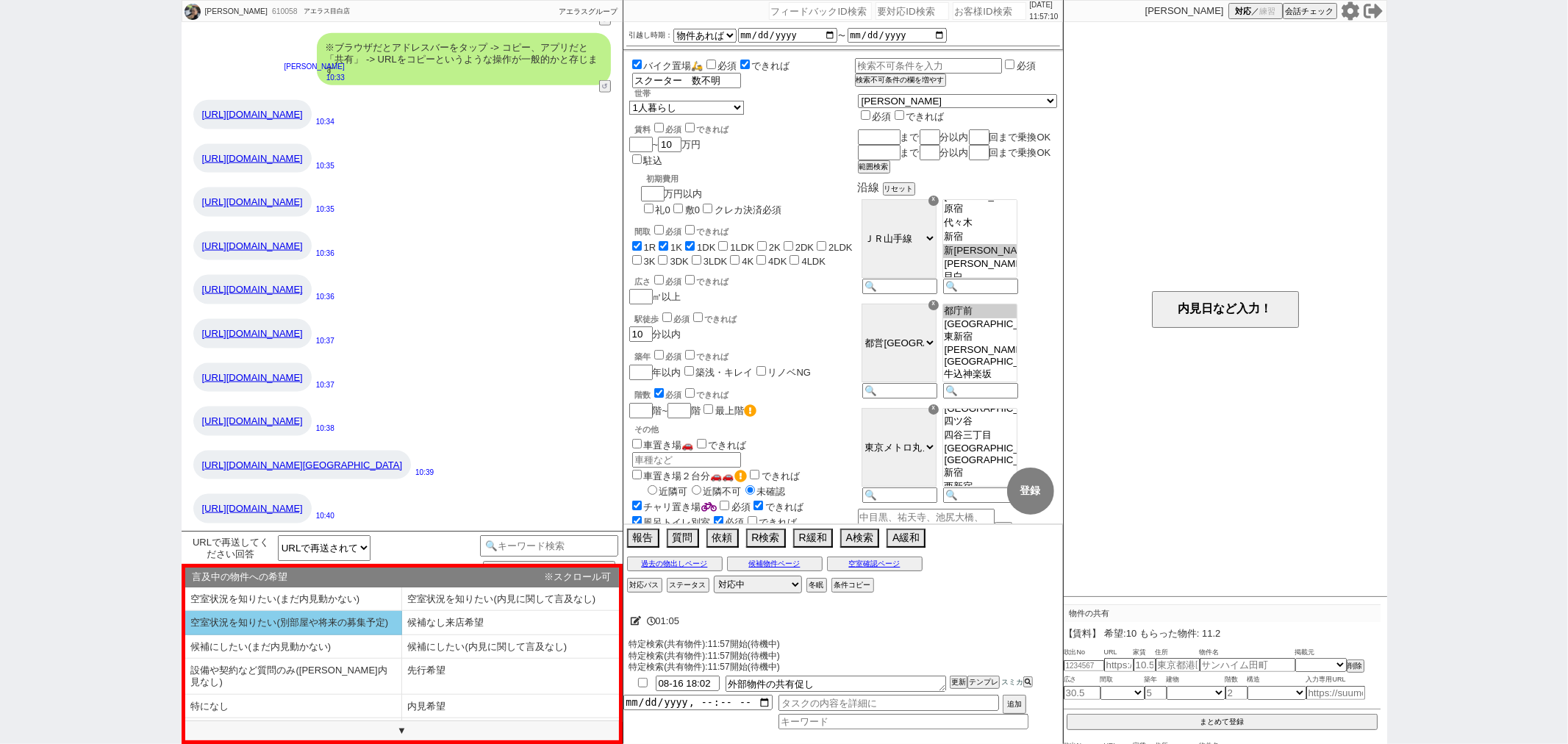
scroll to position [1835, 0]
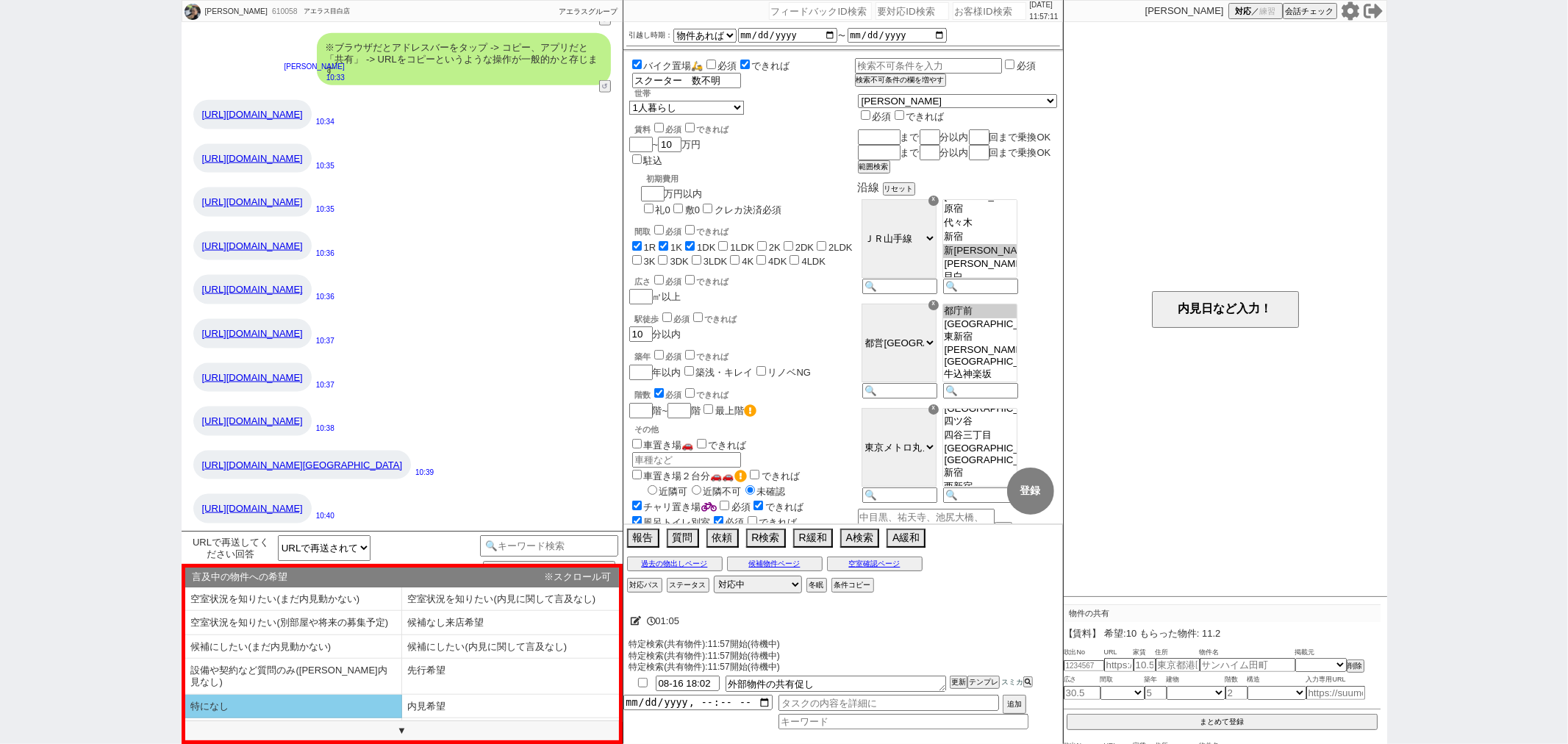
click at [331, 695] on li "特になし" at bounding box center [294, 707] width 217 height 24
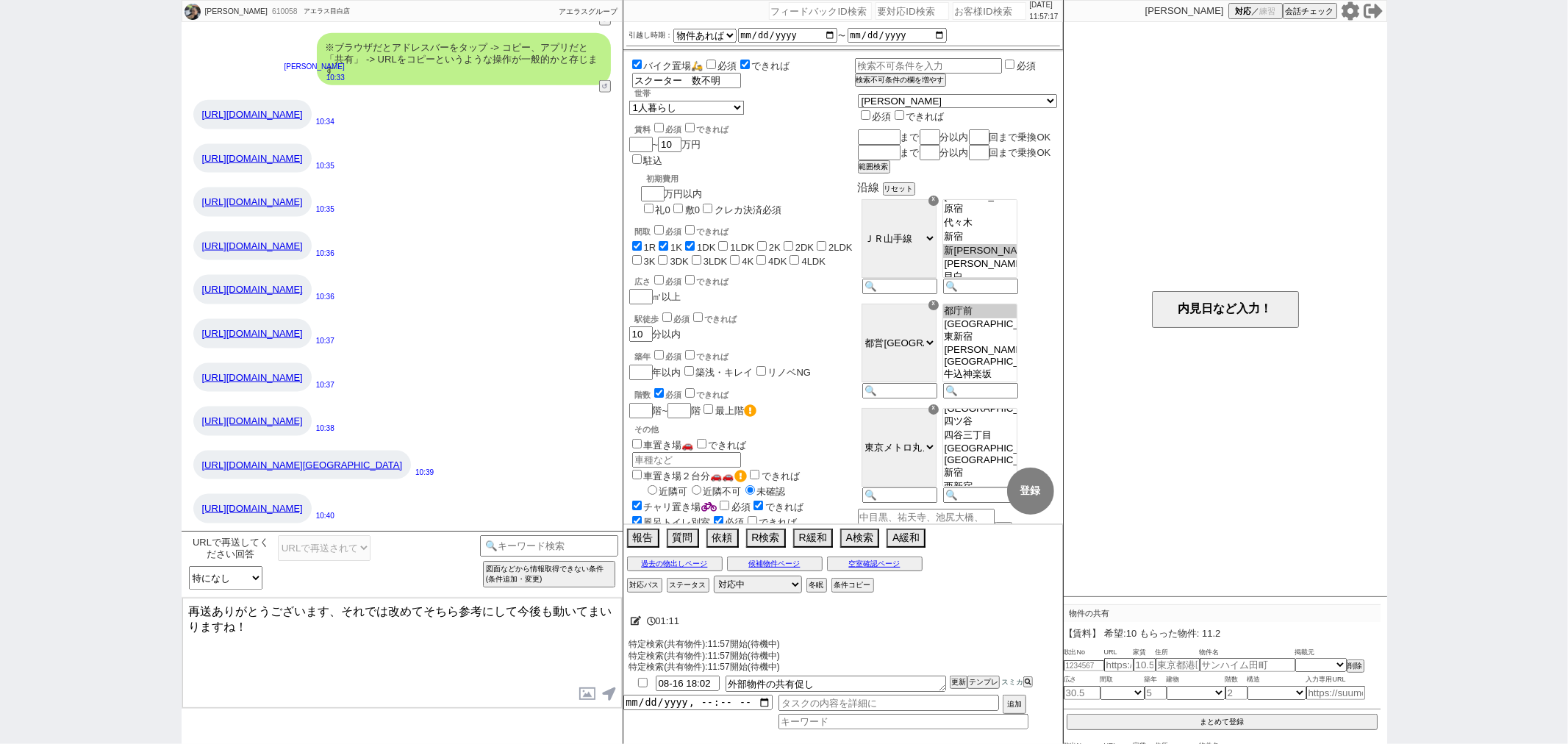
paste textarea "[URL][DOMAIN_NAME][GEOGRAPHIC_DATA]"
click at [358, 628] on textarea "再送ありがとうございます、それでは改めてそちら参考にして今後も動いてまいりますね！ [URL][DOMAIN_NAME][GEOGRAPHIC_DATA]" at bounding box center [401, 653] width 440 height 110
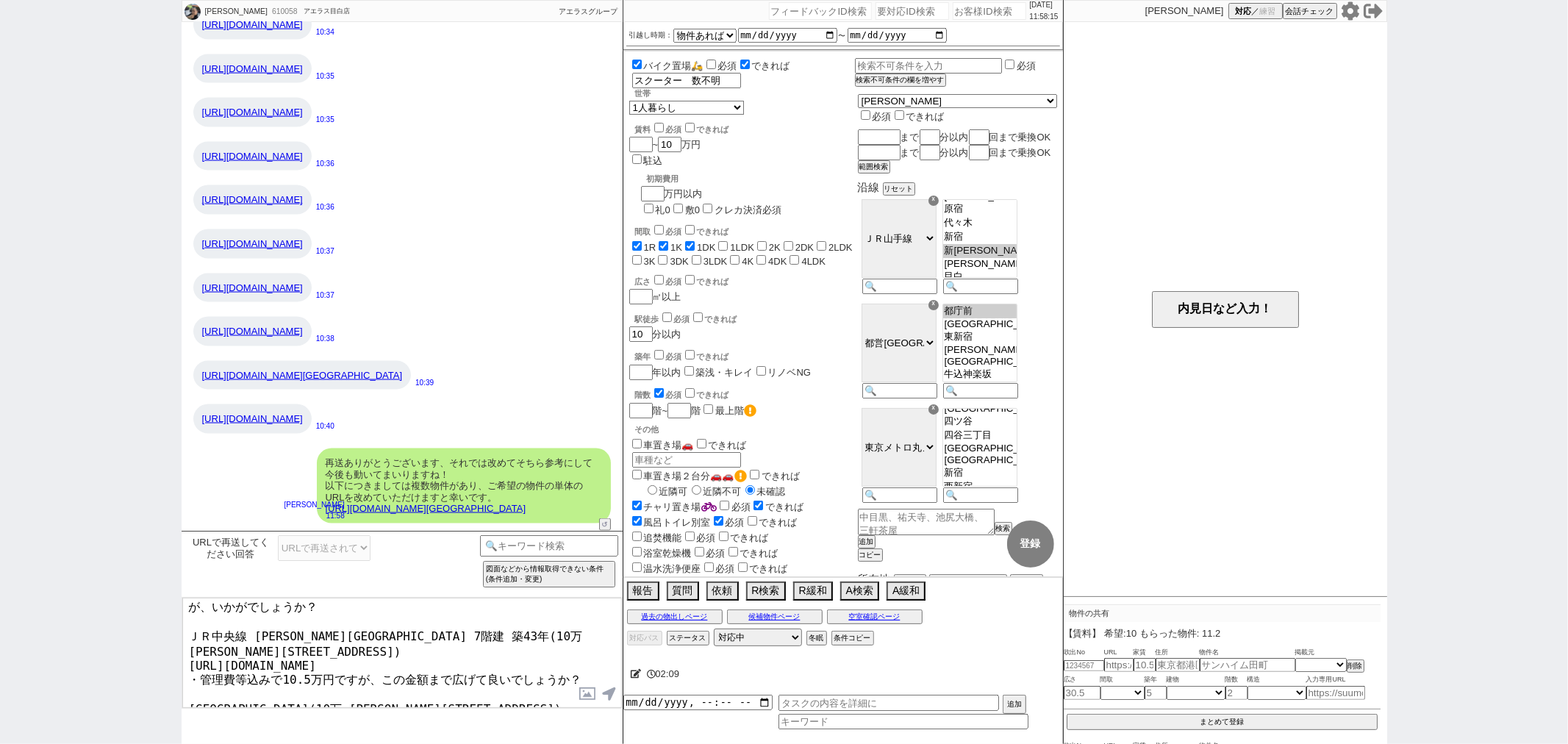
scroll to position [25, 0]
click at [389, 655] on textarea "またお送りいただいた物件情報をもとに以下のように探していければと思いますが、いかがでしょうか？ ＪＲ中央線 [PERSON_NAME][GEOGRAPHIC_…" at bounding box center [401, 653] width 440 height 110
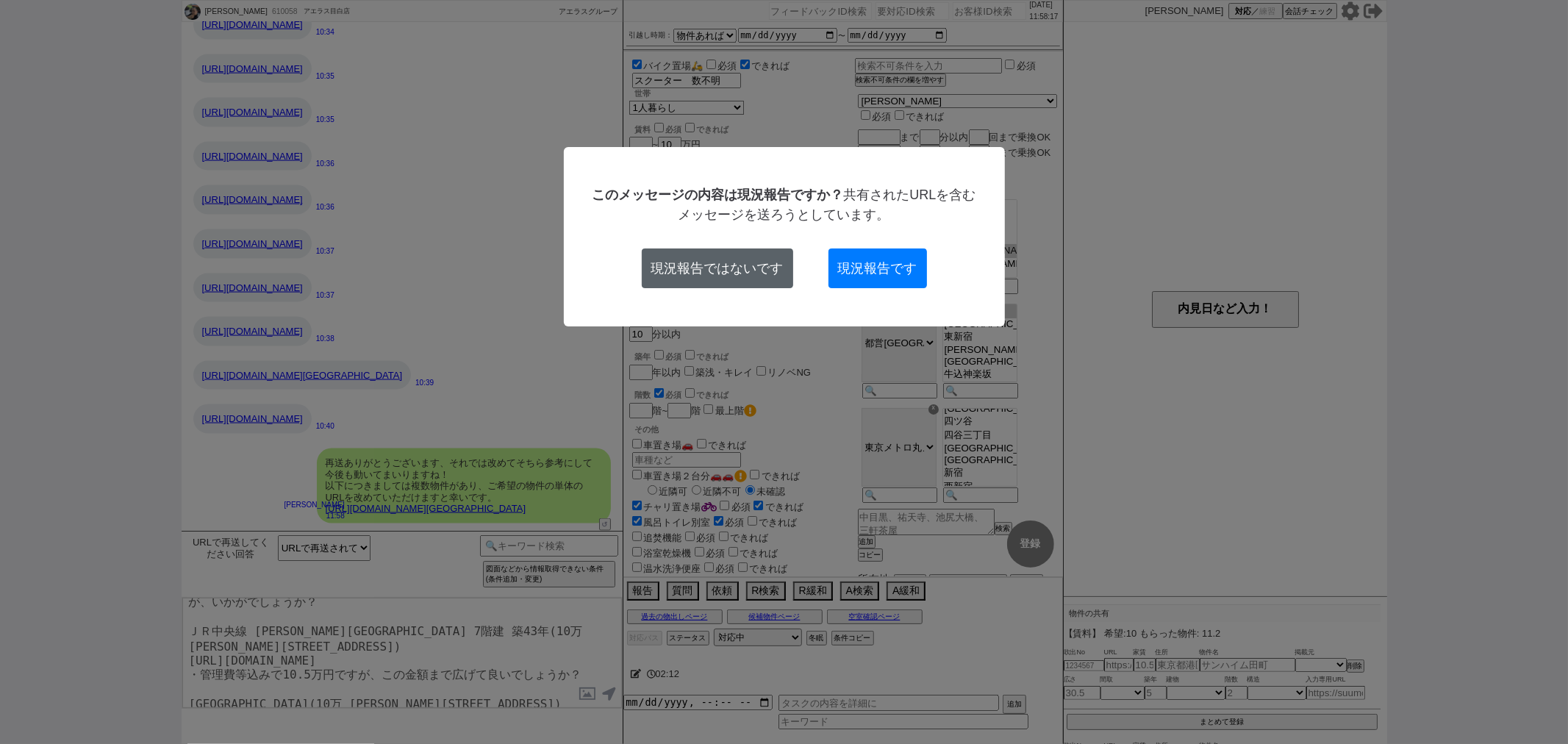
click at [774, 279] on button "現況報告ではないです" at bounding box center [717, 268] width 152 height 40
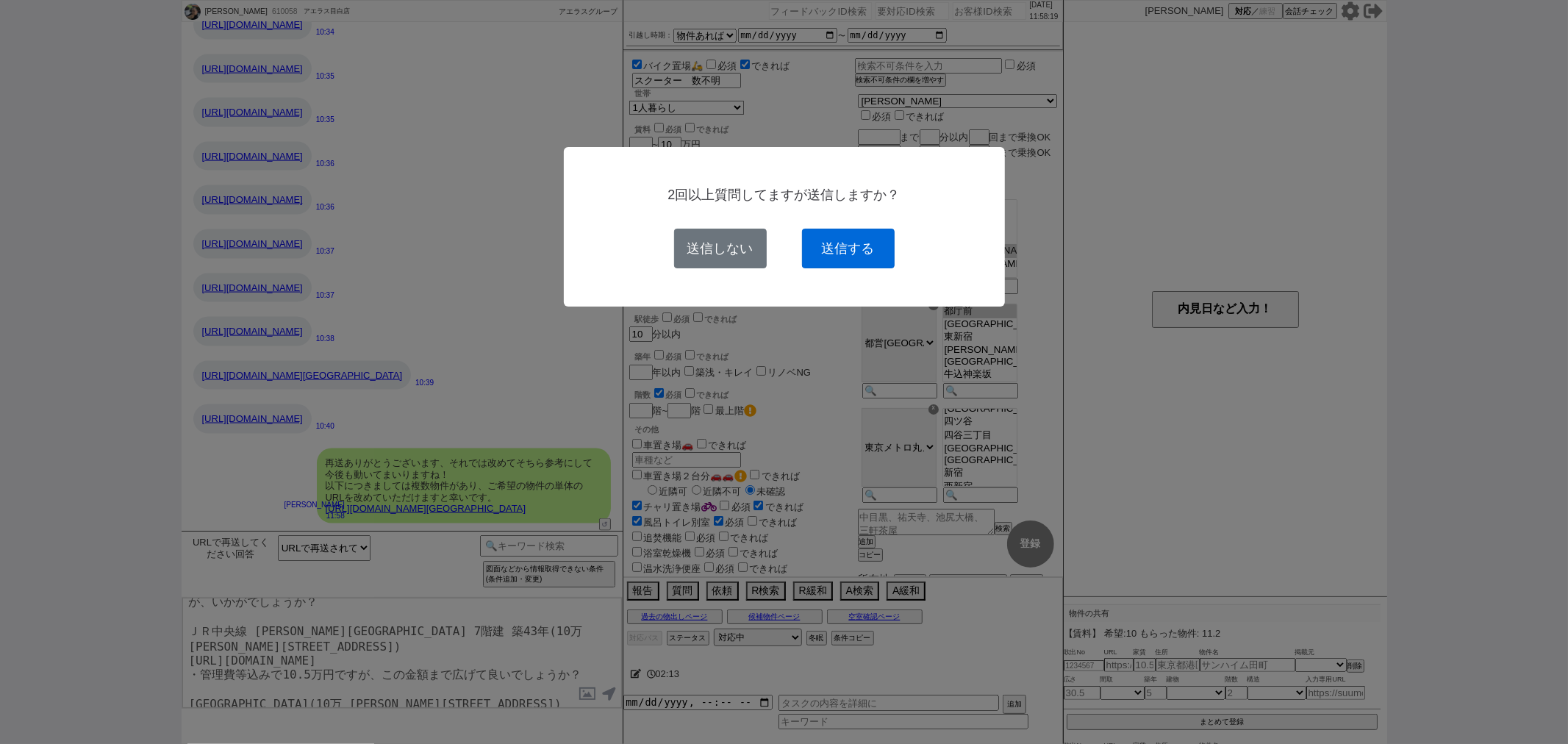
click at [859, 254] on button "送信する" at bounding box center [848, 249] width 93 height 40
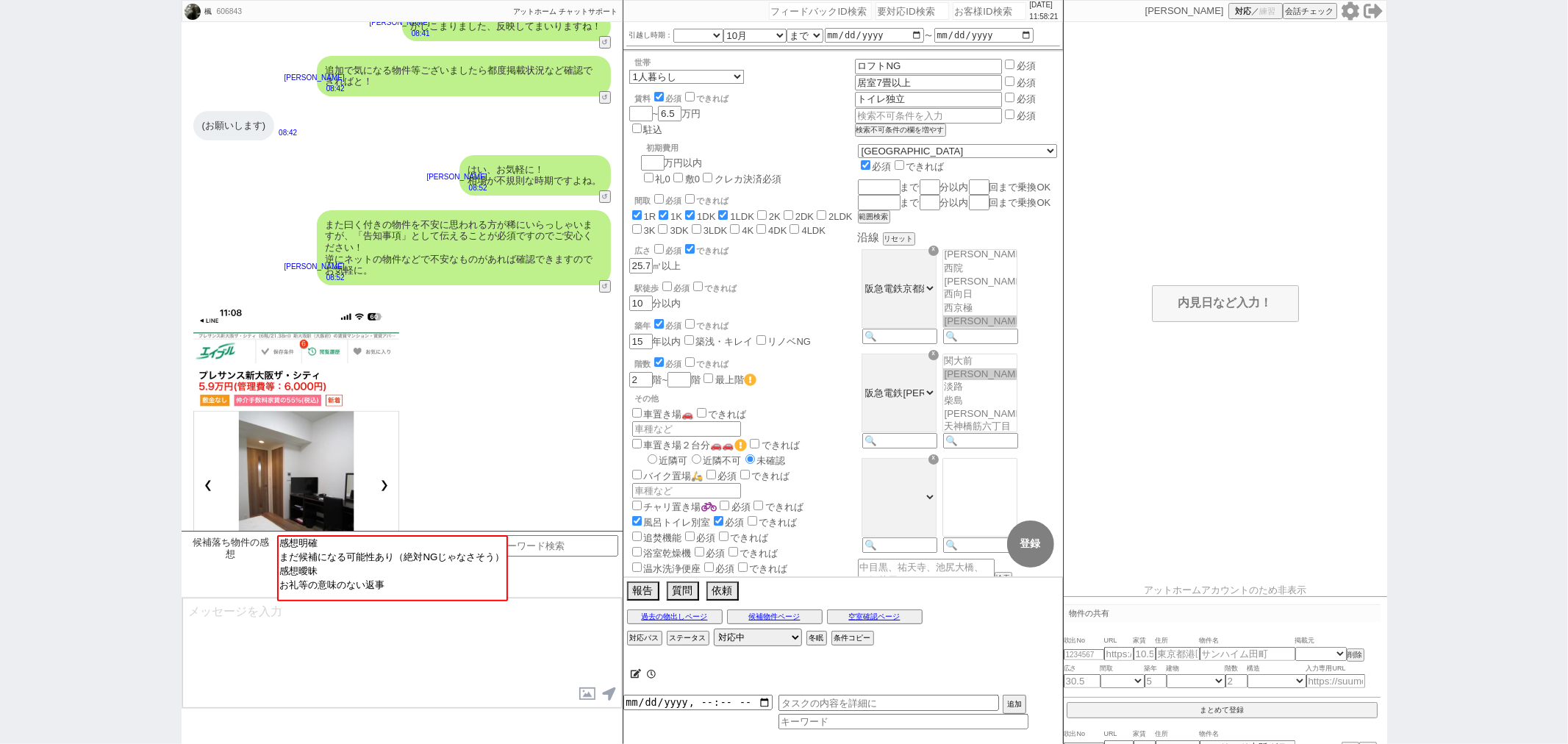
scroll to position [40, 0]
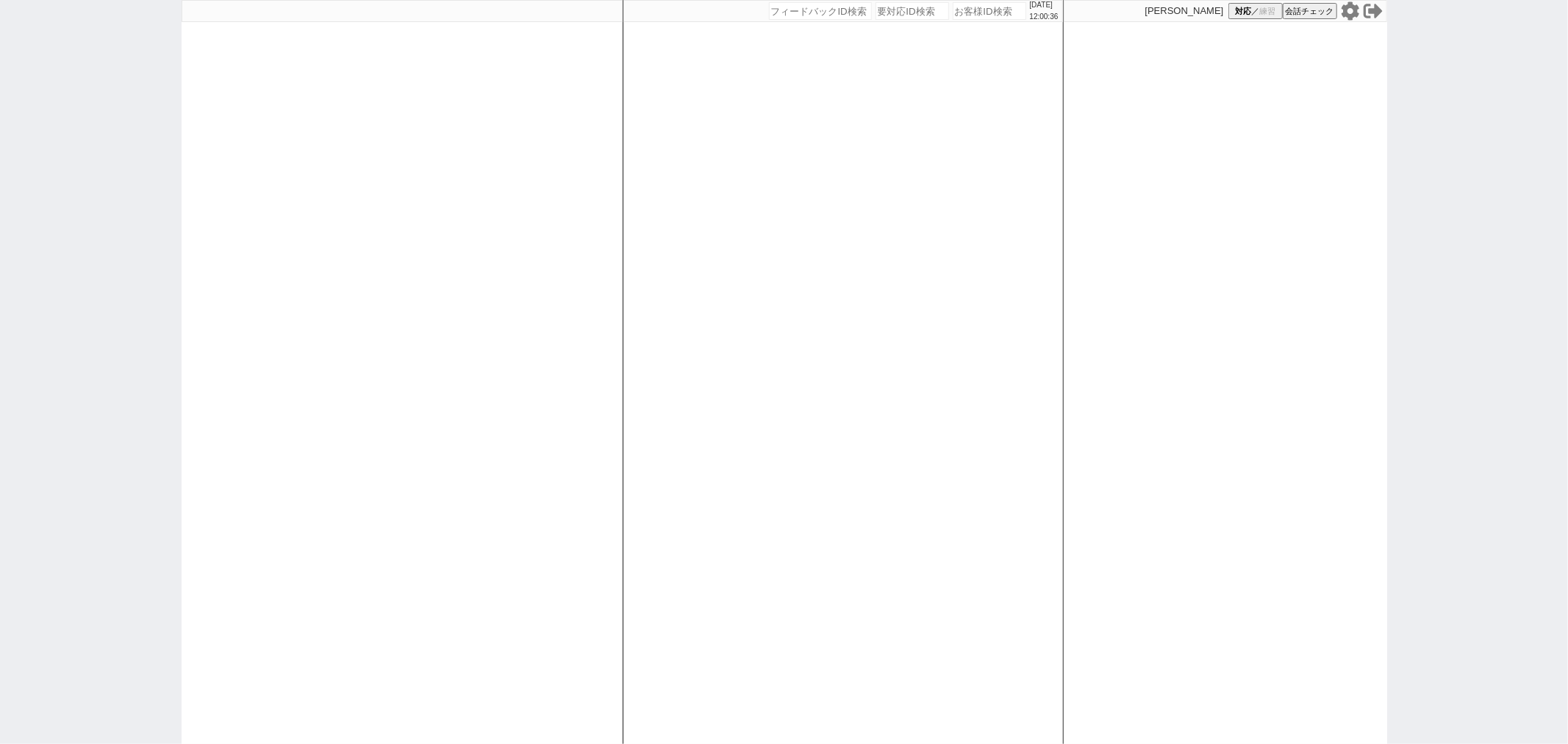
click at [1370, 12] on icon at bounding box center [1373, 11] width 19 height 14
